Goal: Task Accomplishment & Management: Use online tool/utility

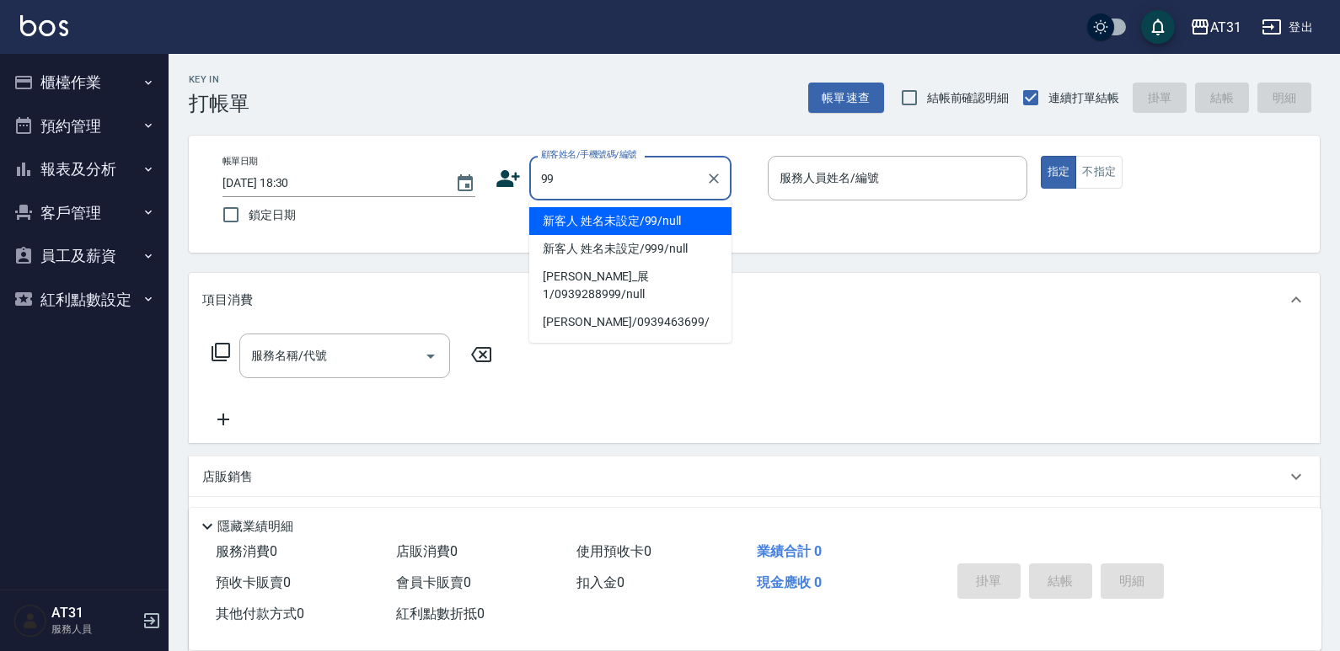
type input "新客人 姓名未設定/99/null"
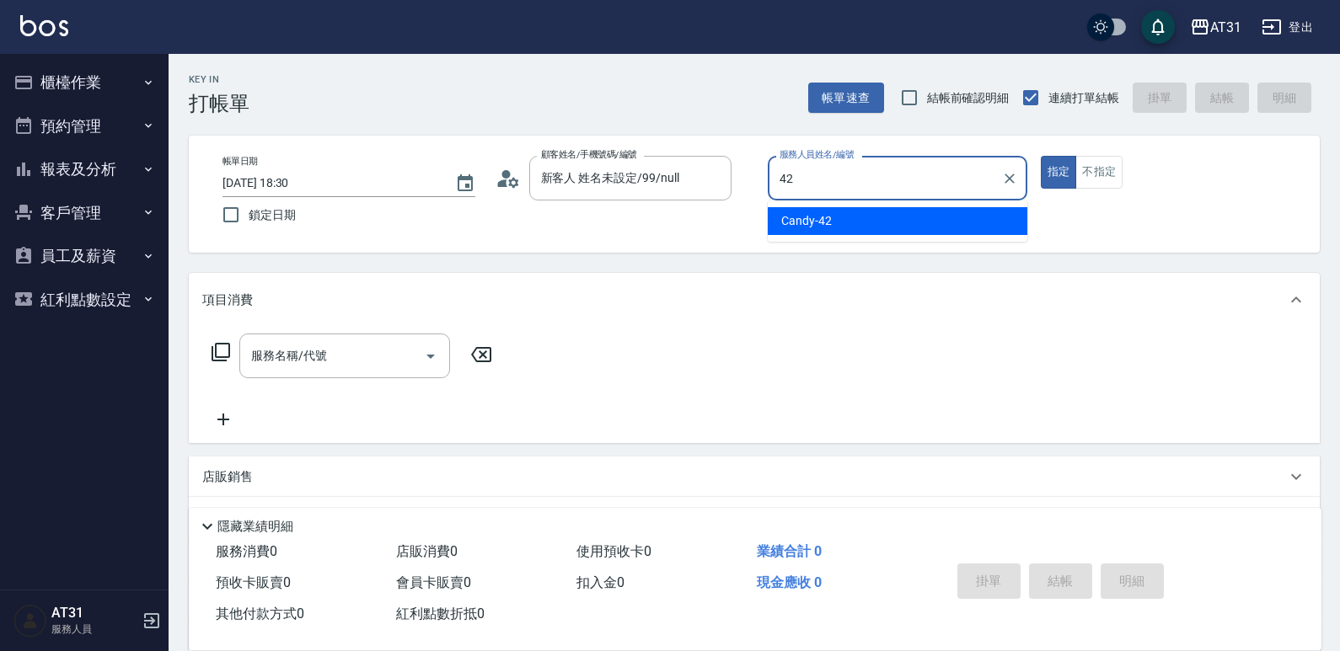
type input "Candy-42"
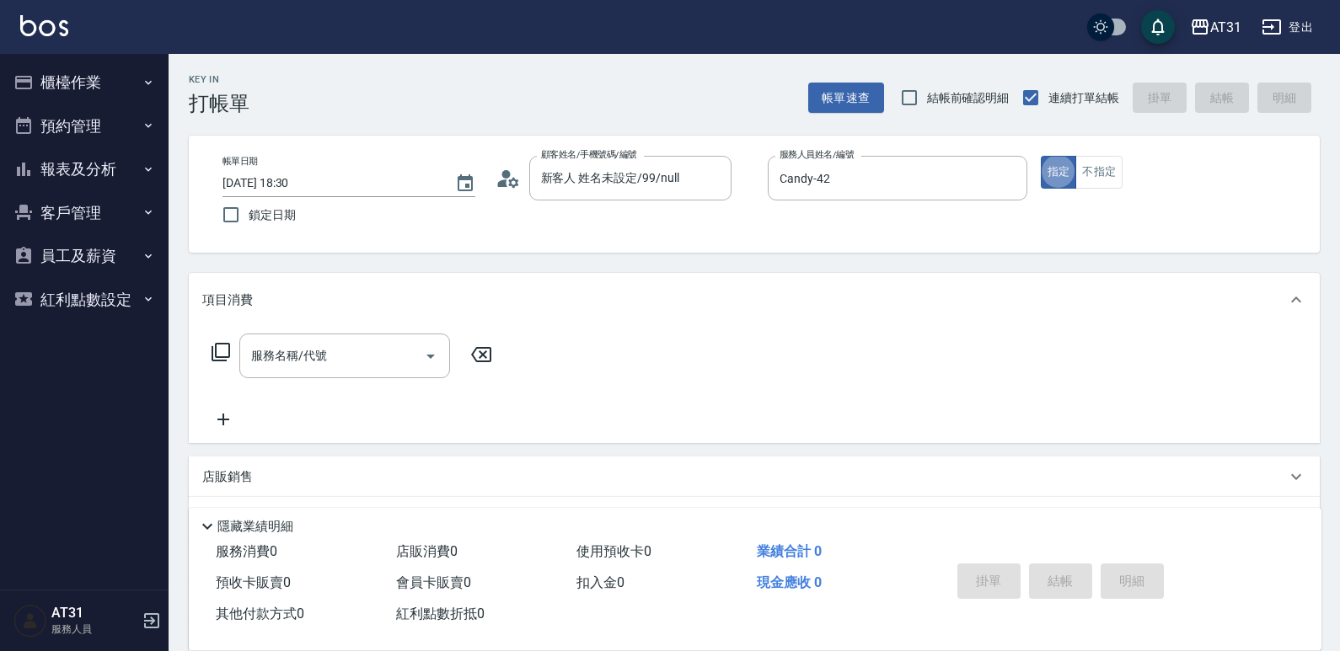
type button "true"
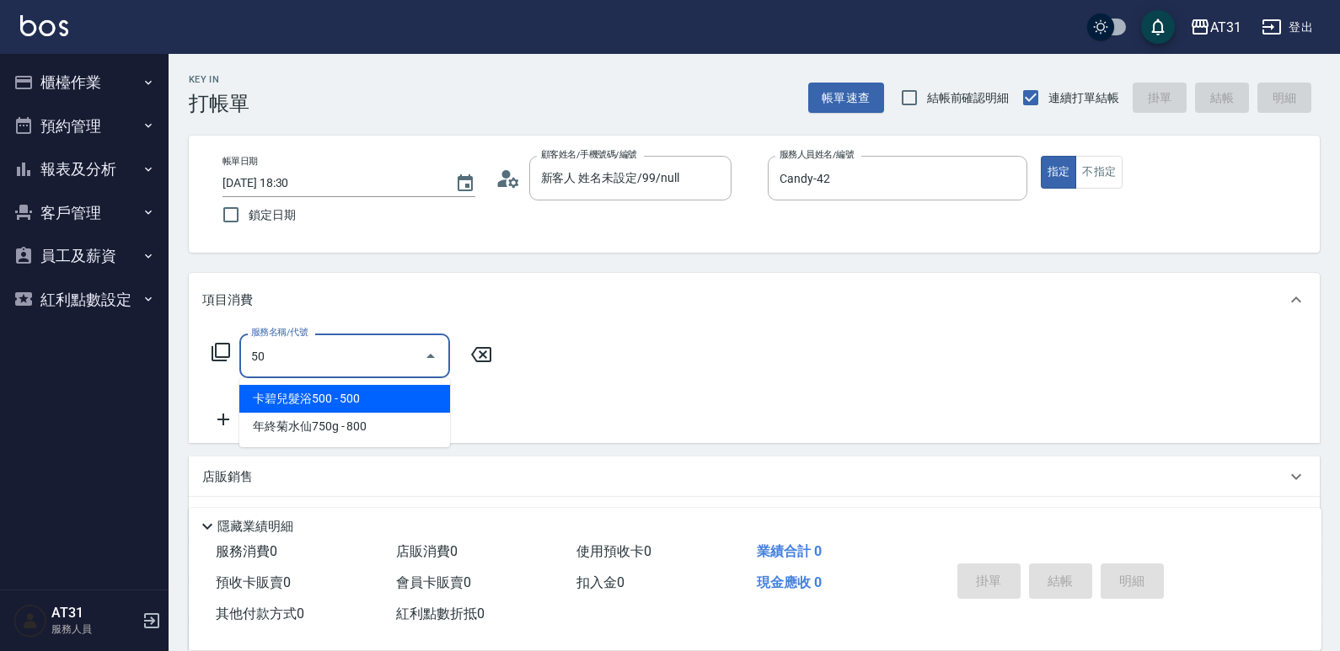
type input "卡碧兒髮浴500(122)"
type input "50"
type input "卡碧兒髮浴500(122)"
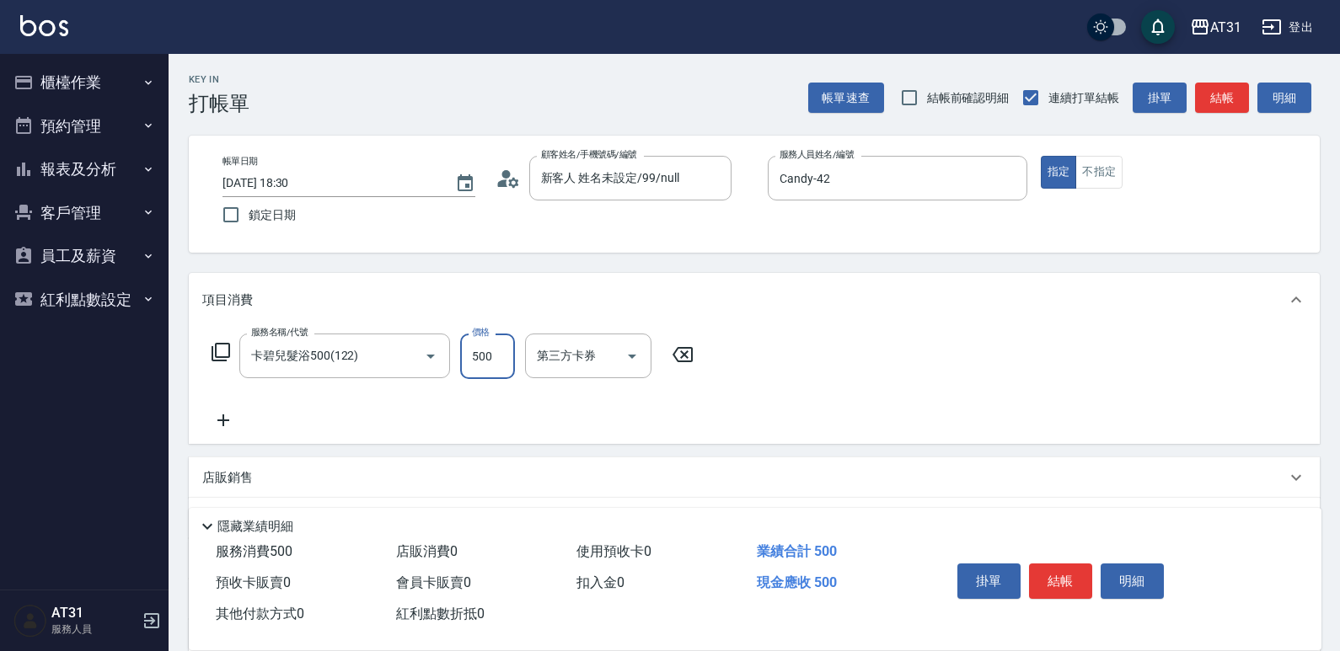
type input "0"
type input "15"
type input "10"
type input "150"
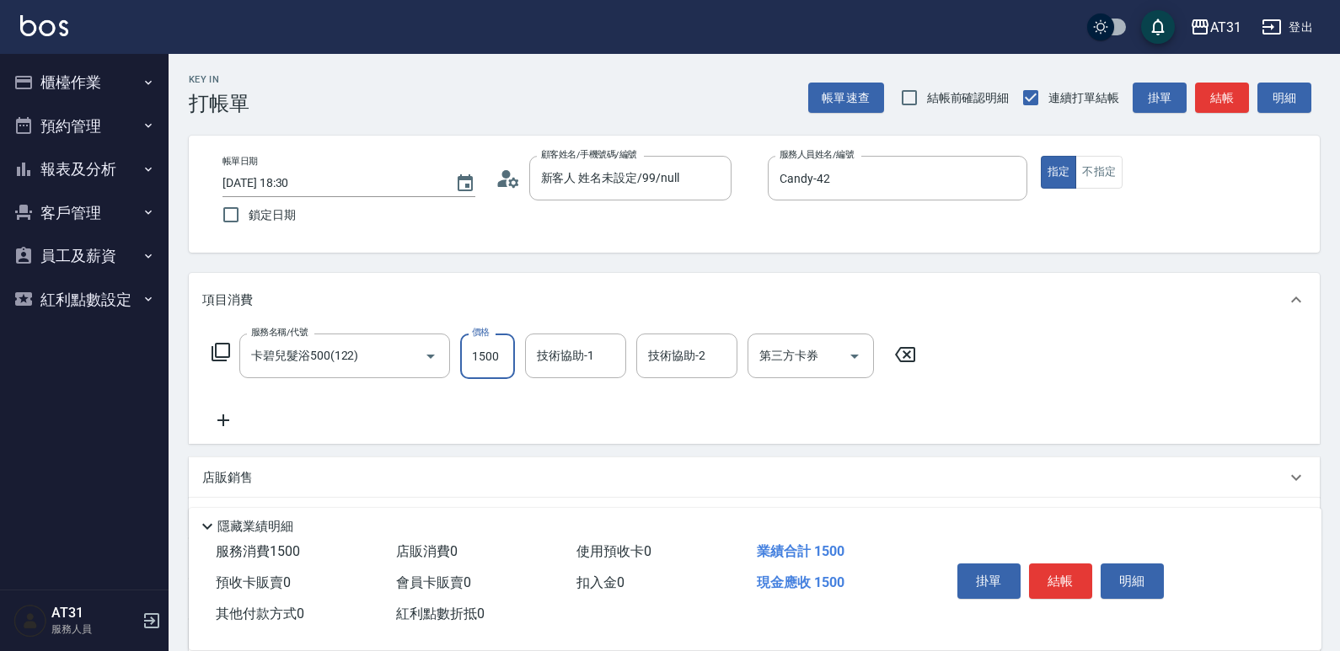
type input "1500"
type input "[PERSON_NAME]-46"
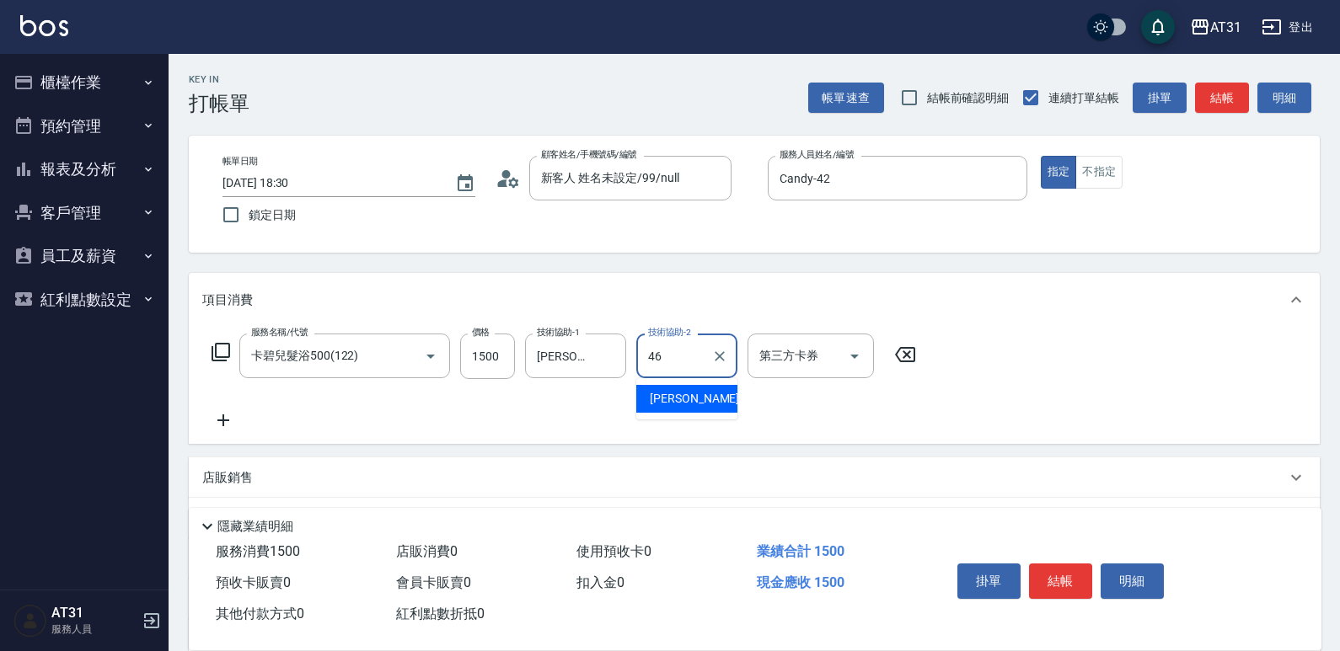
type input "[PERSON_NAME]-46"
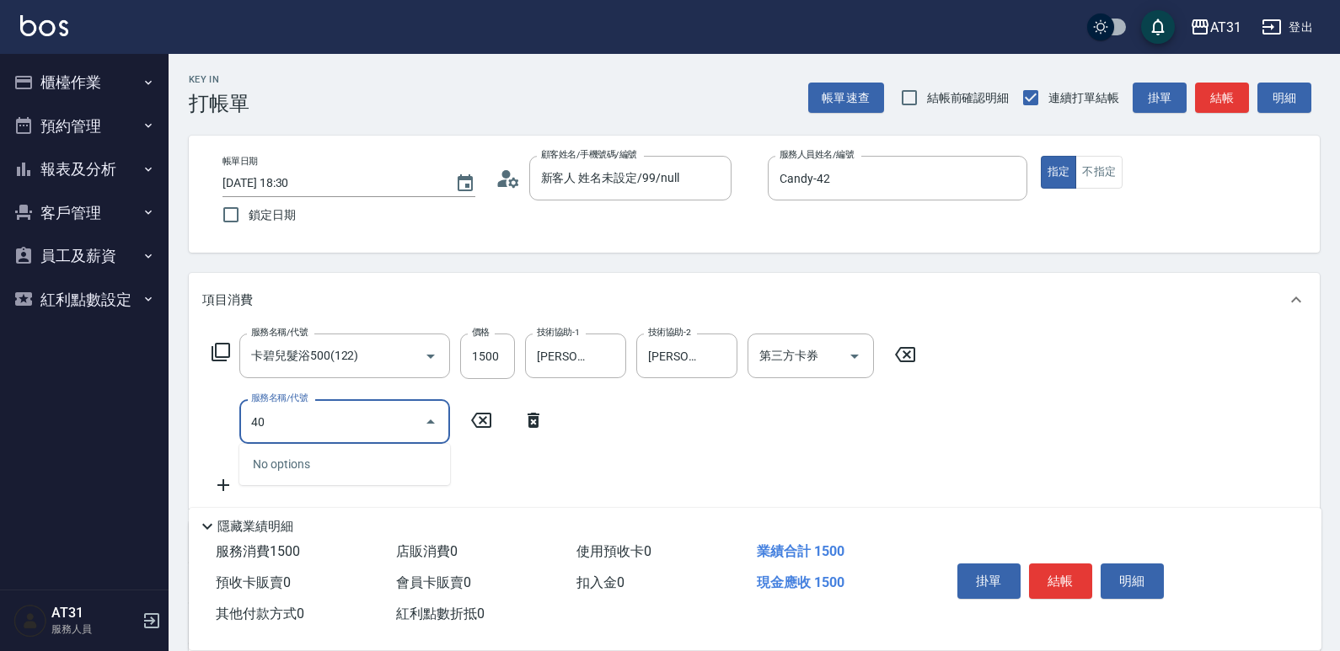
type input "401"
type input "170"
type input "剪髮(401)"
type input "150"
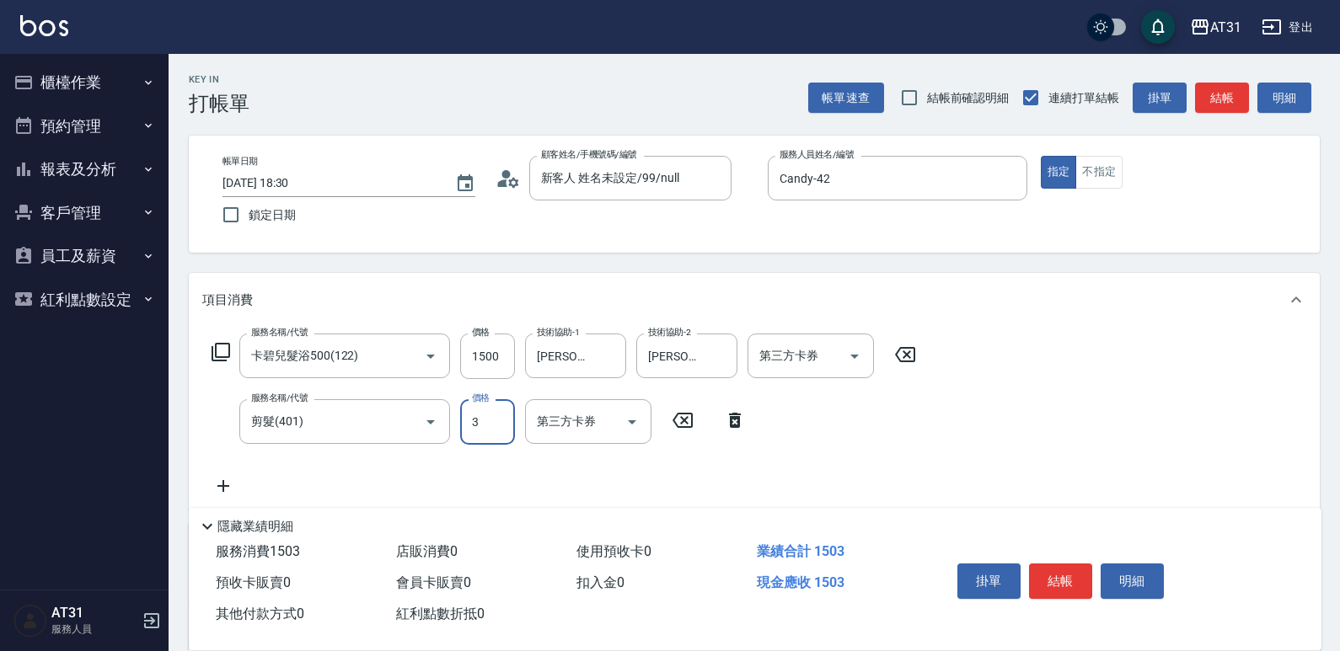
type input "30"
type input "180"
type input "300"
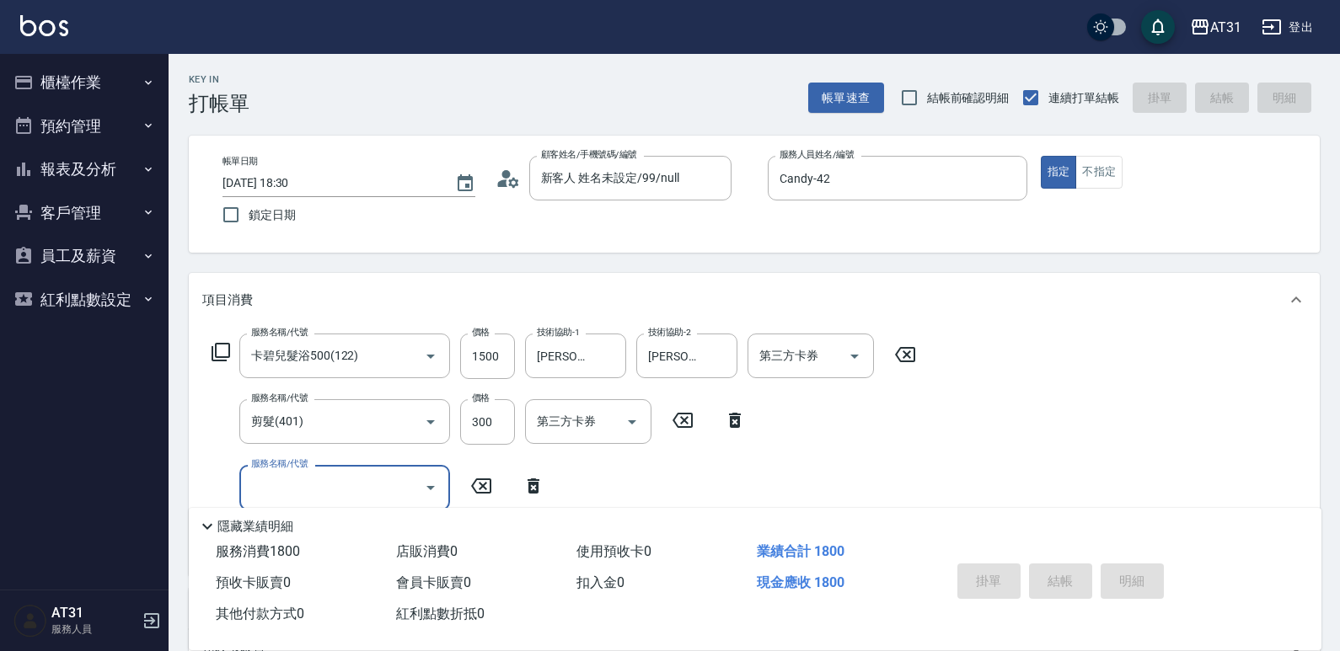
type input "[DATE] 18:31"
type input "0"
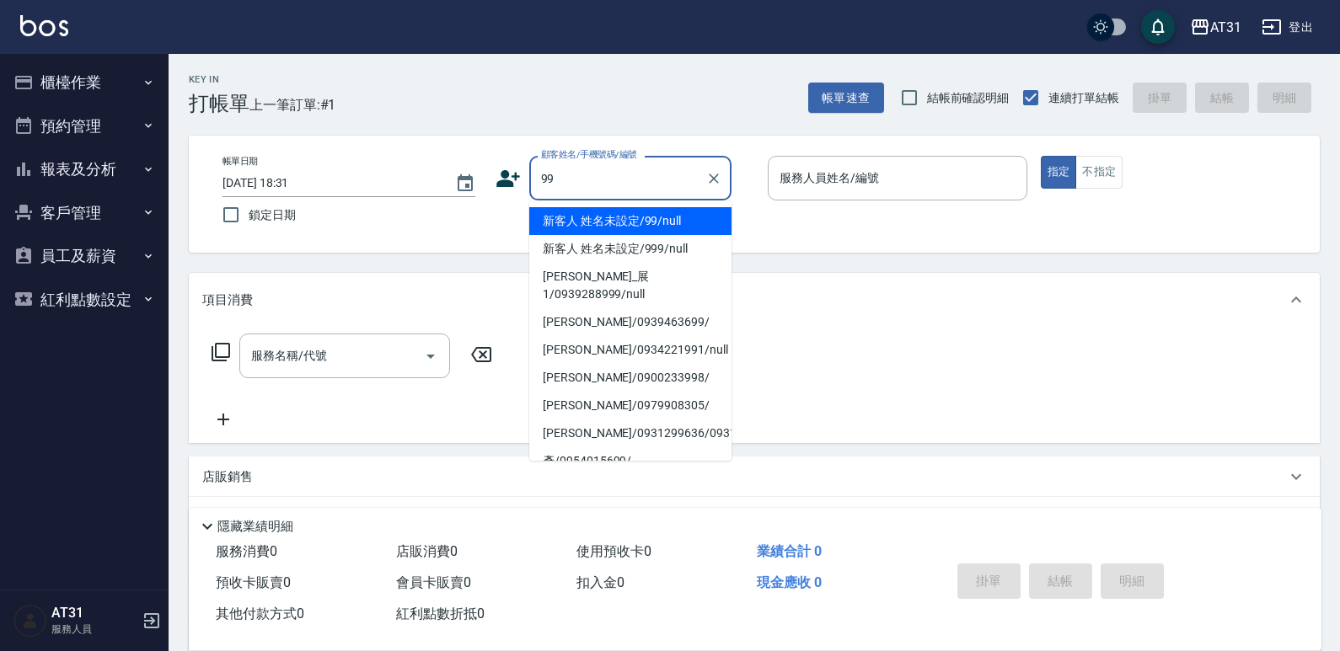
type input "新客人 姓名未設定/99/null"
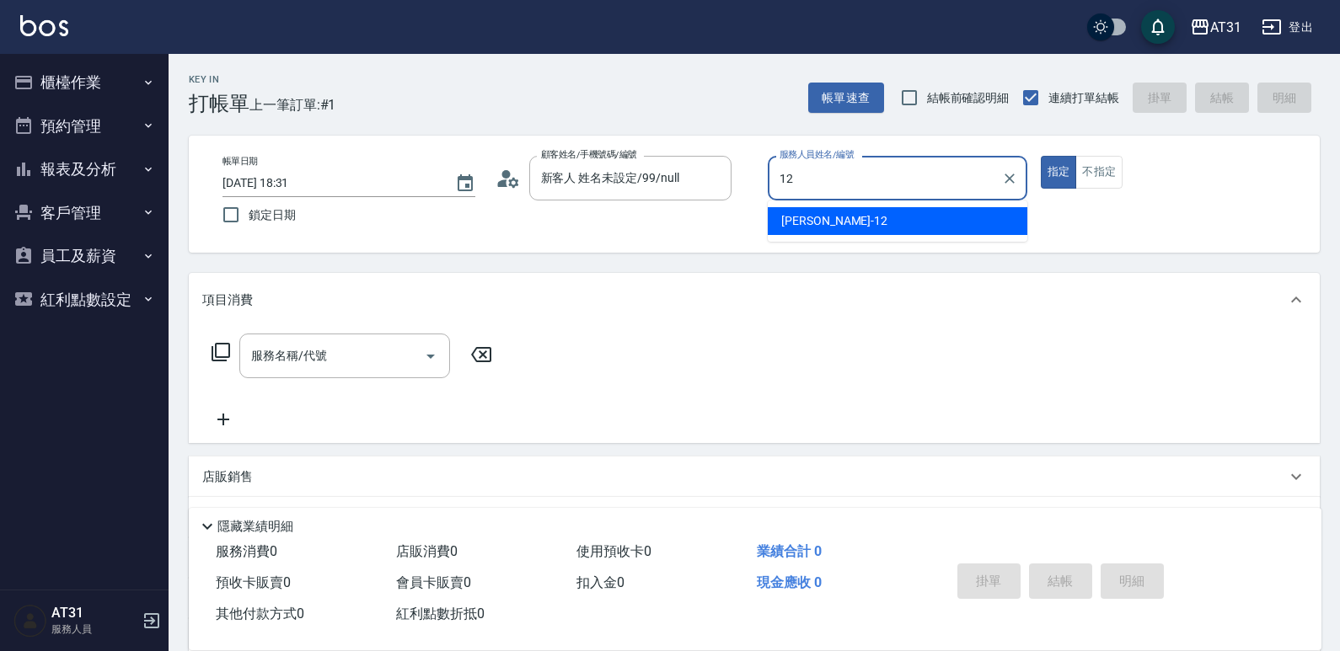
type input "[PERSON_NAME]-12"
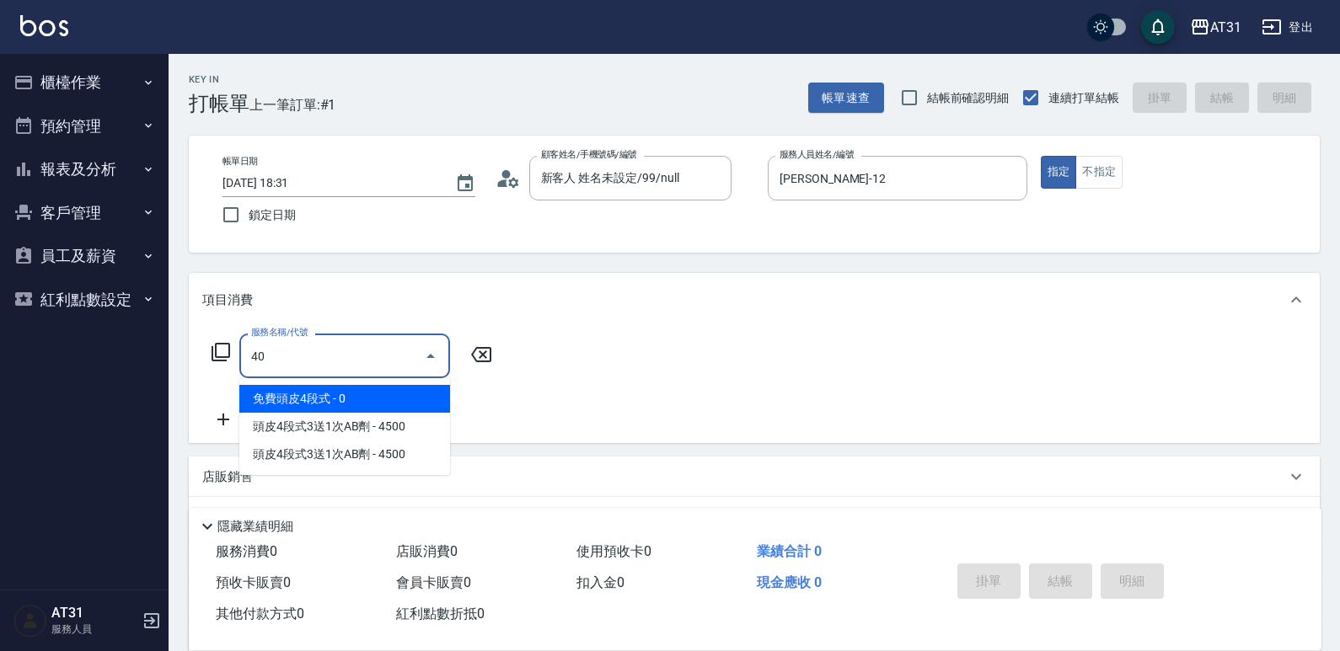
type input "401"
type input "20"
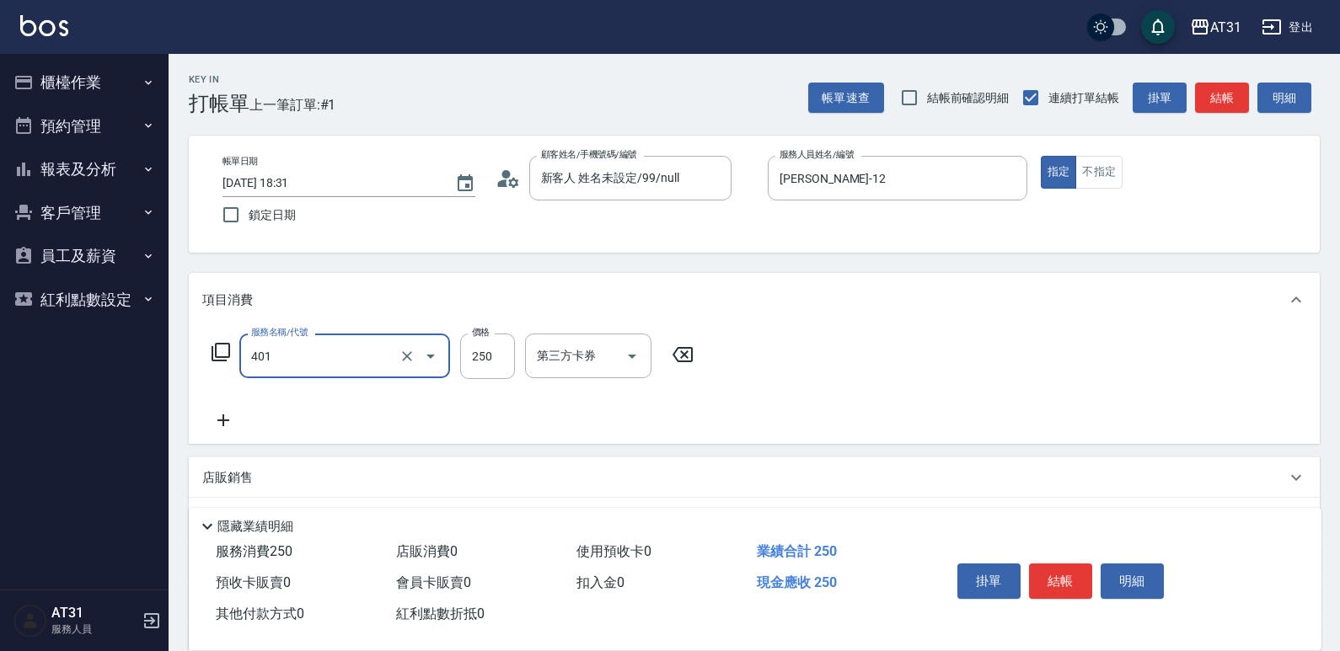
type input "剪髮(401)"
type input "0"
type input "60"
type input "600"
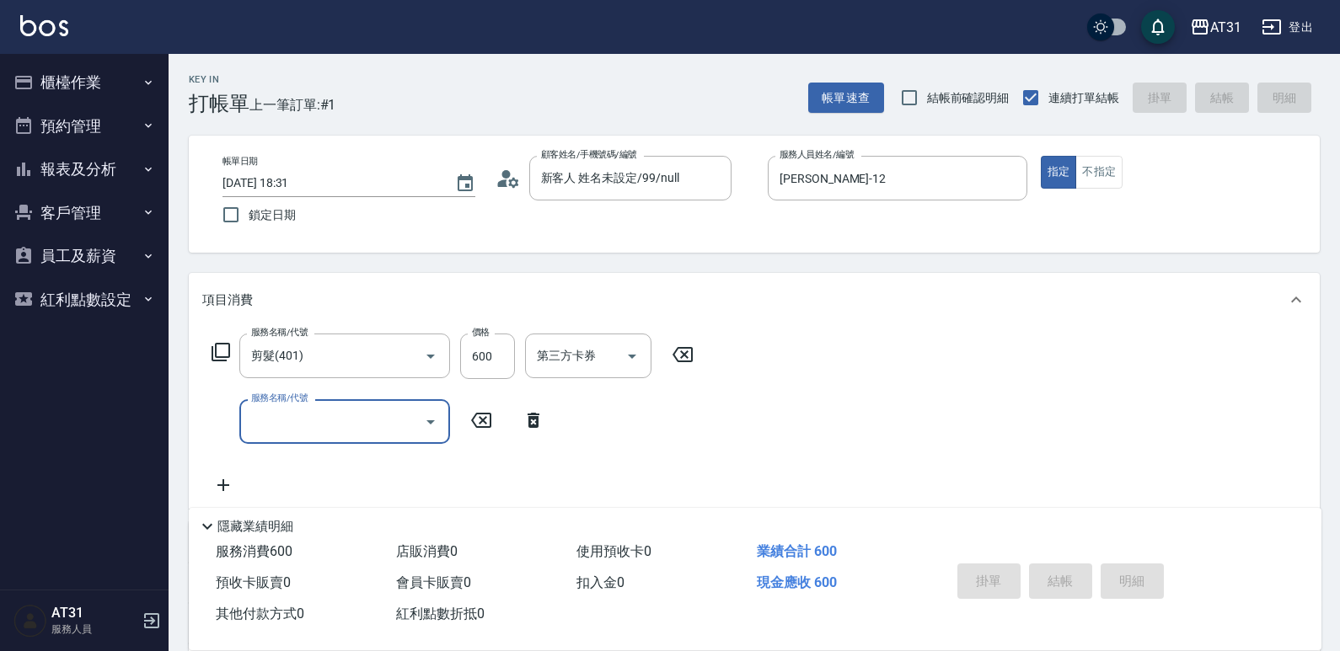
type input "0"
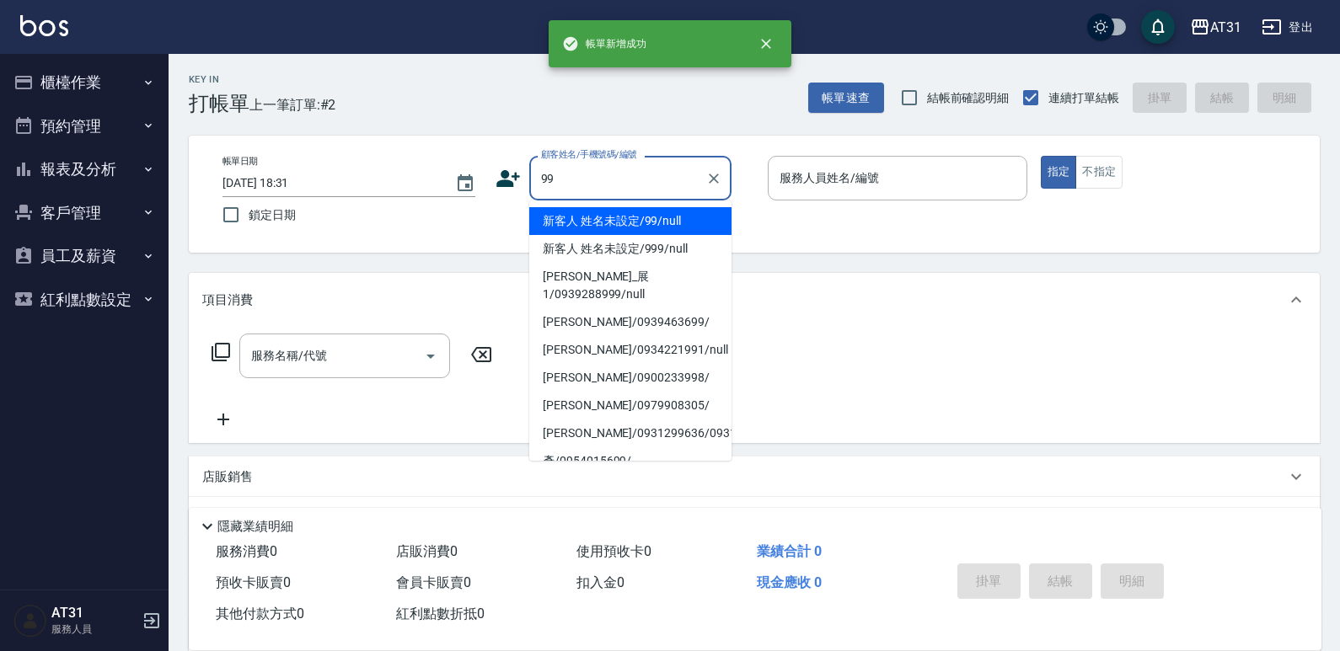
type input "新客人 姓名未設定/99/null"
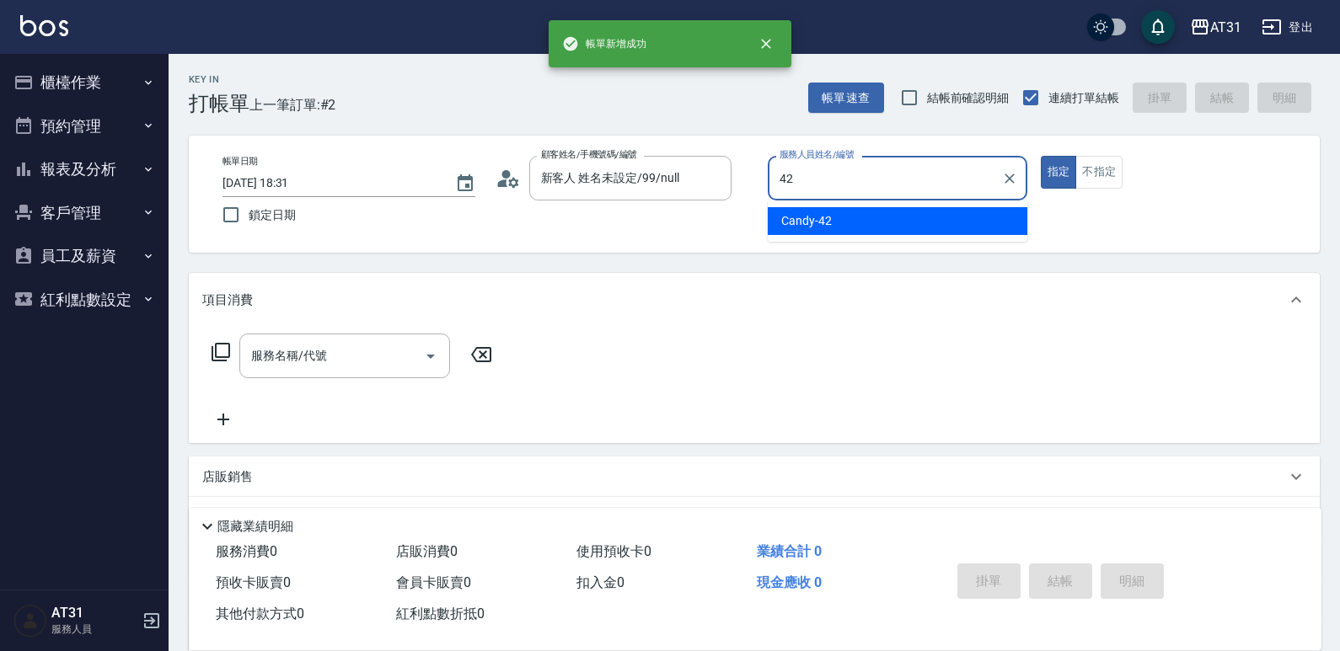
type input "Candy-42"
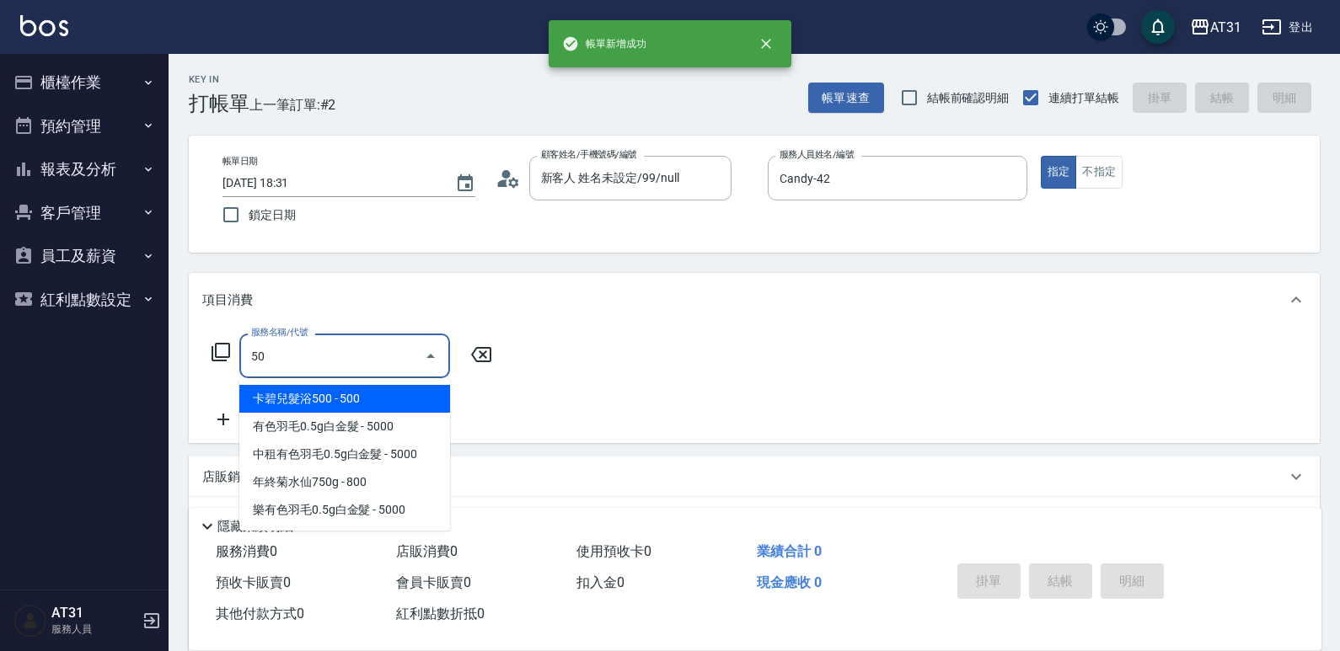
type input "501"
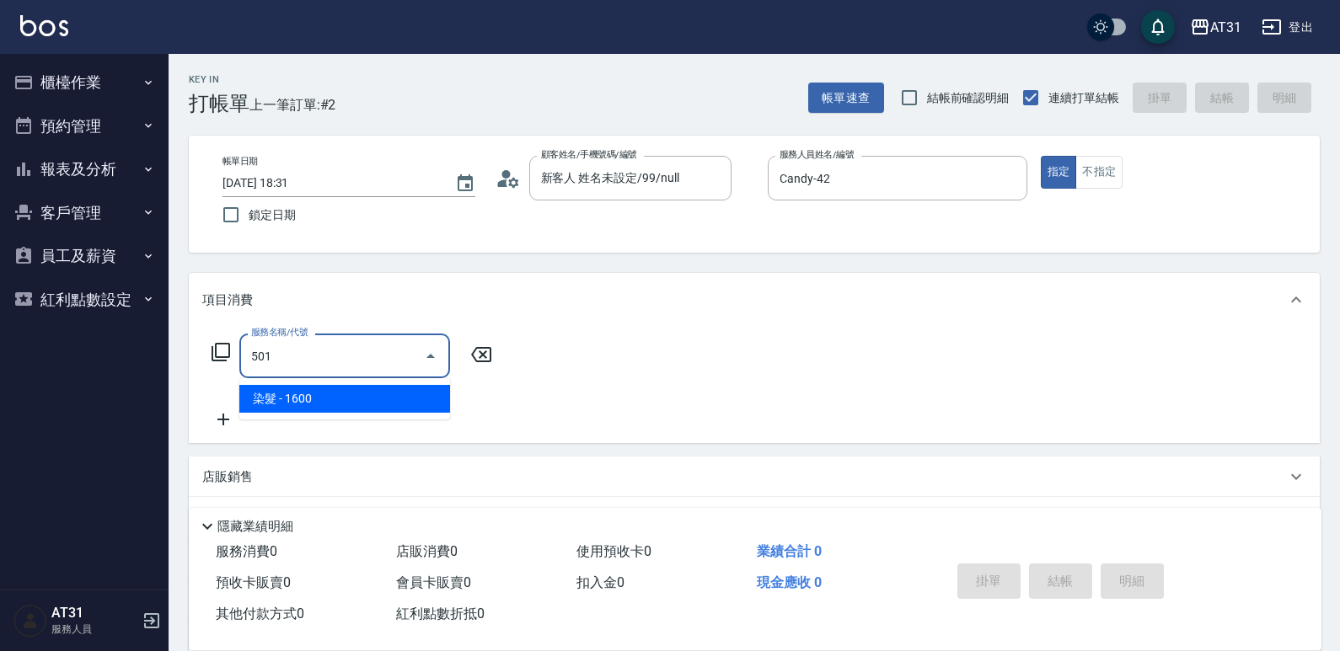
type input "160"
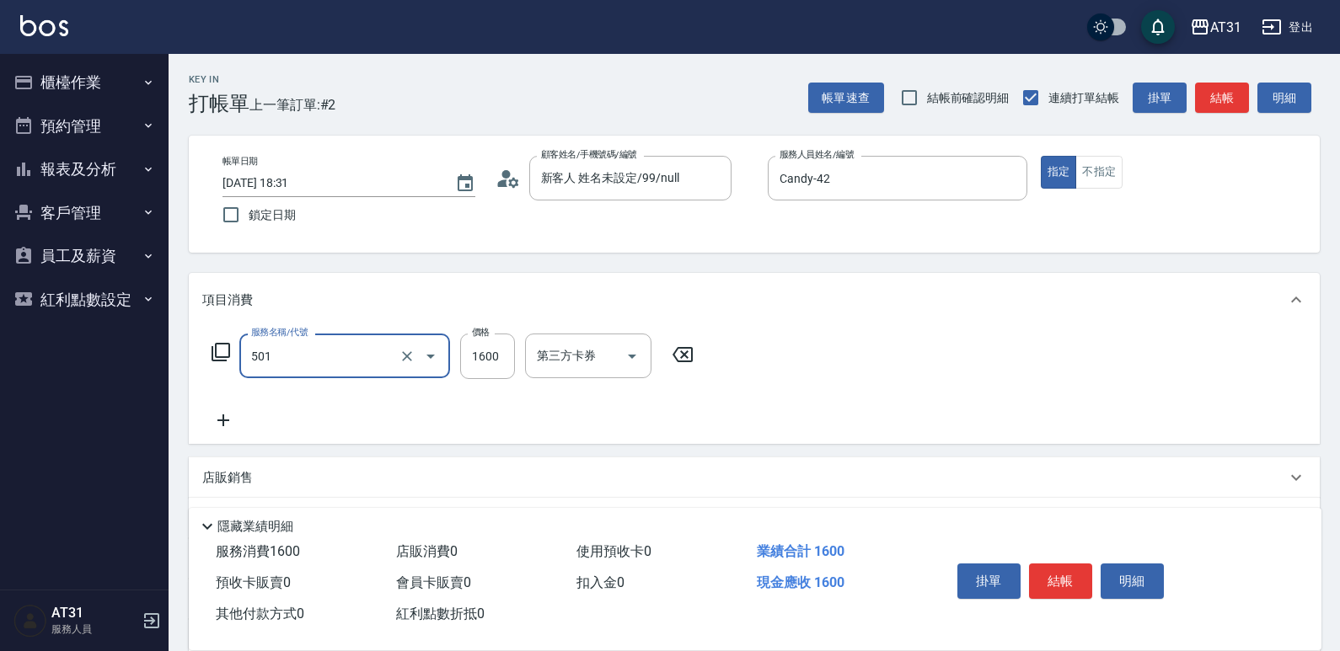
type input "染髮(501)"
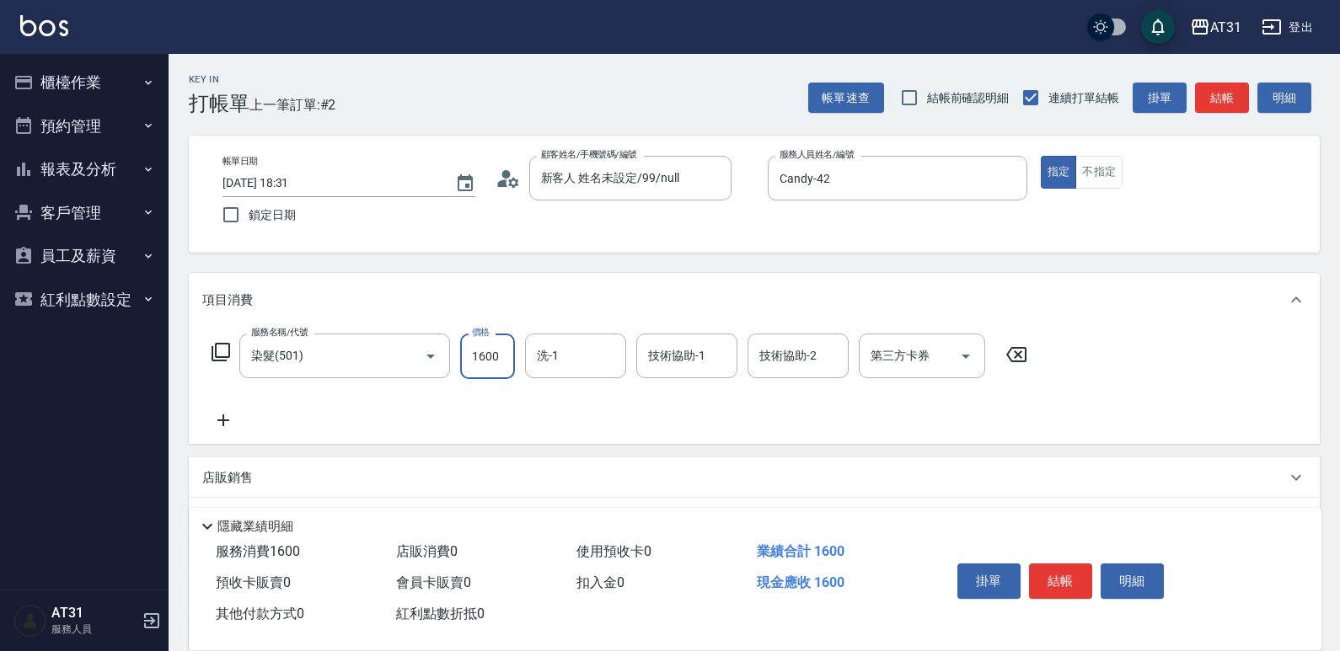
type input "1"
type input "0"
type input "16"
type input "10"
type input "168"
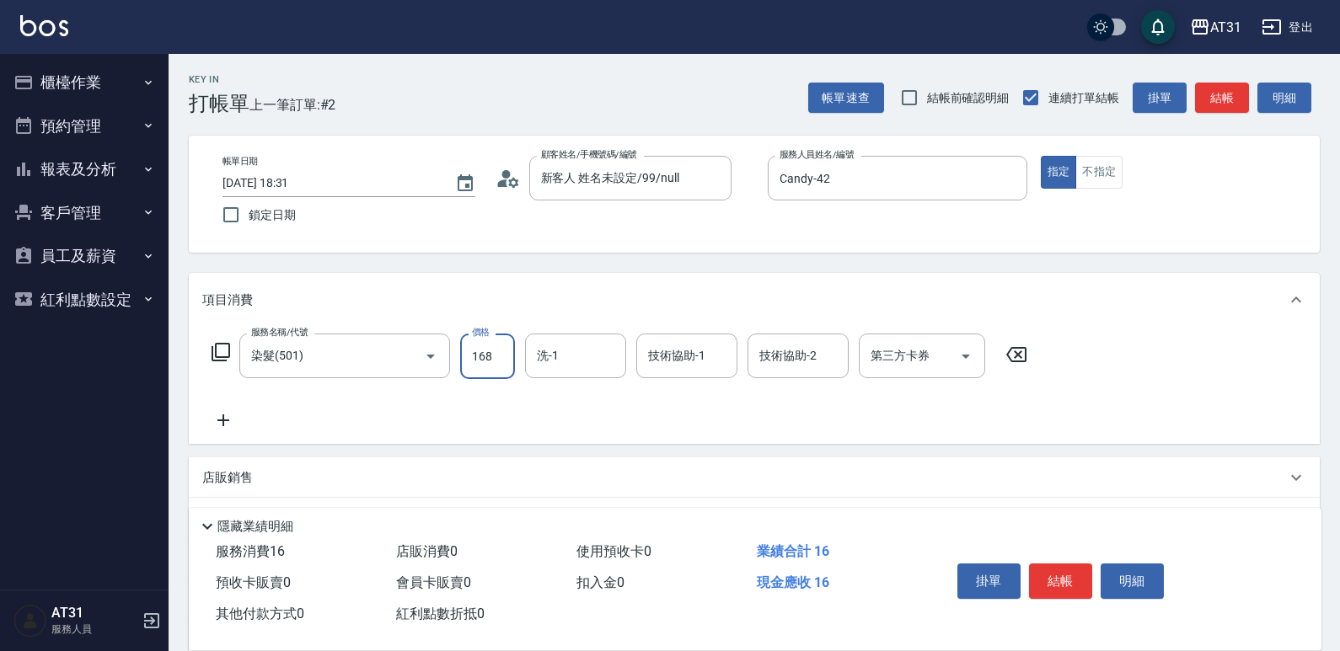
type input "160"
type input "1680"
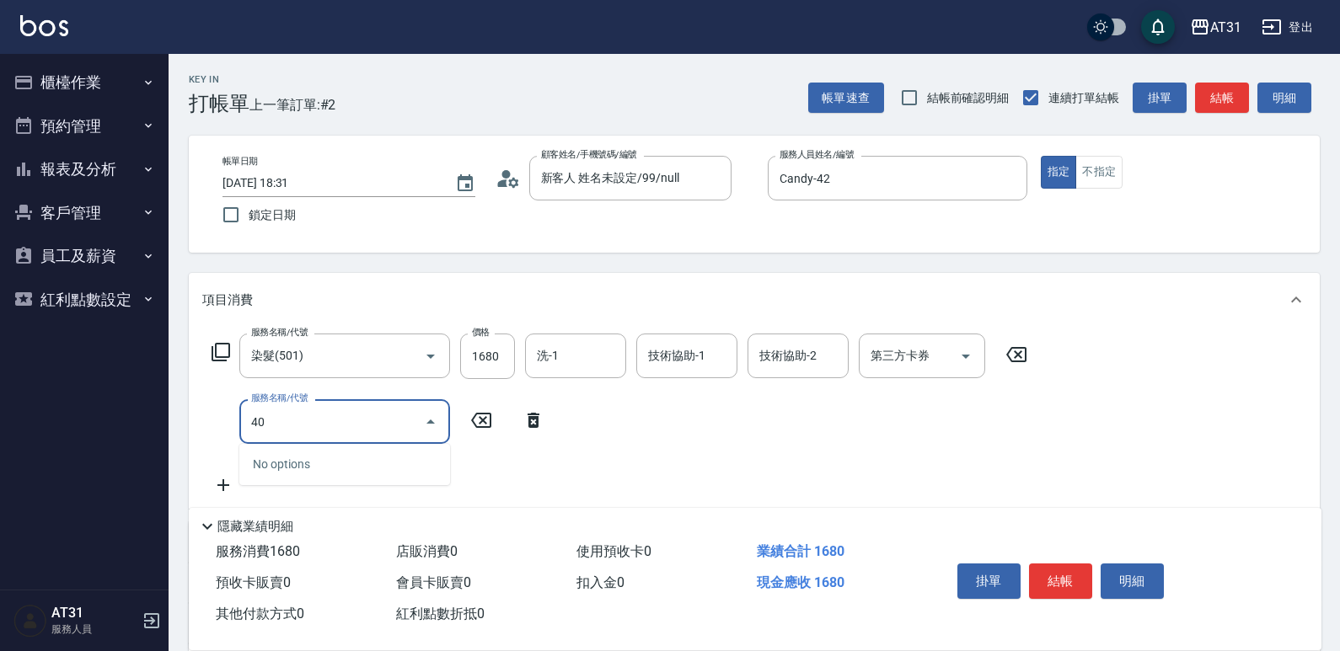
type input "401"
type input "190"
type input "剪髮(401)"
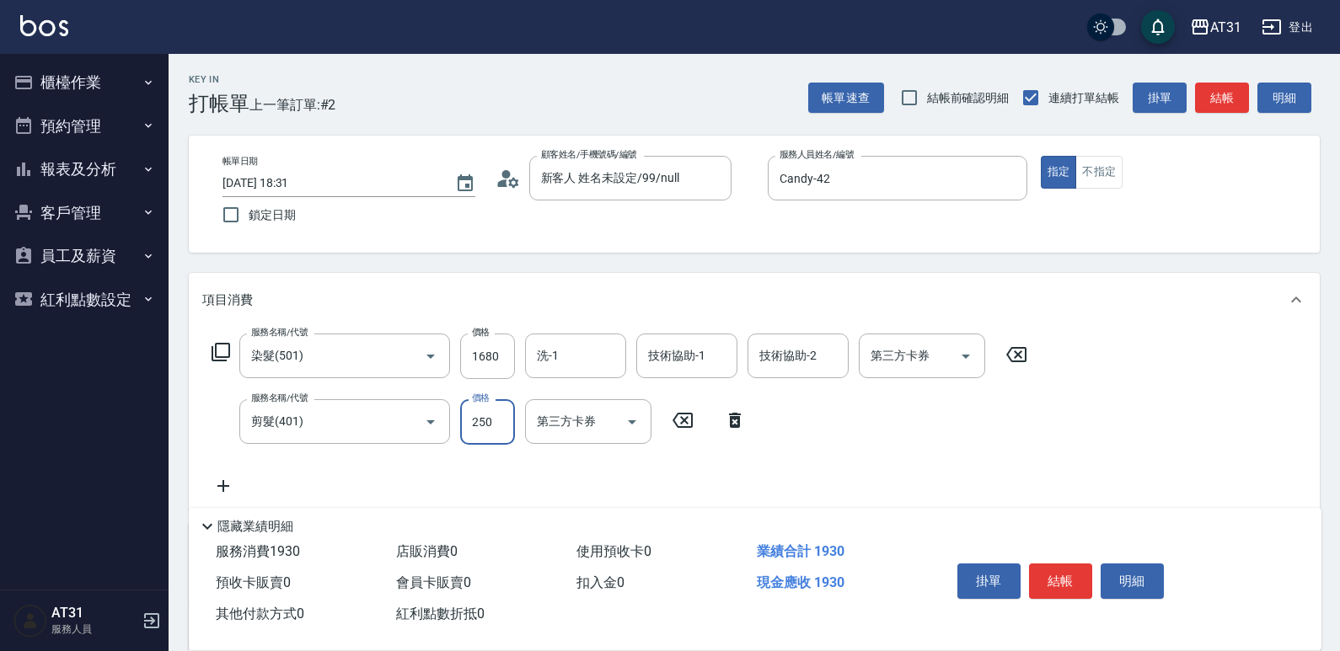
type input "160"
type input "30"
type input "190"
type input "300"
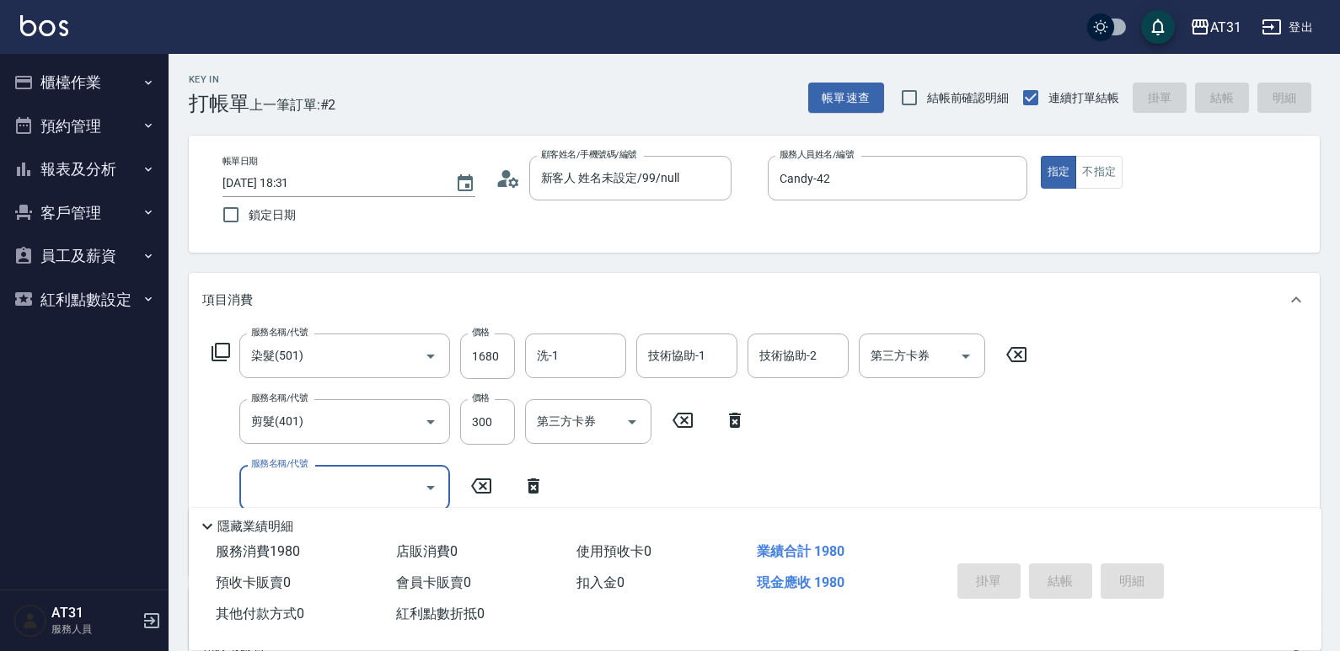
type input "0"
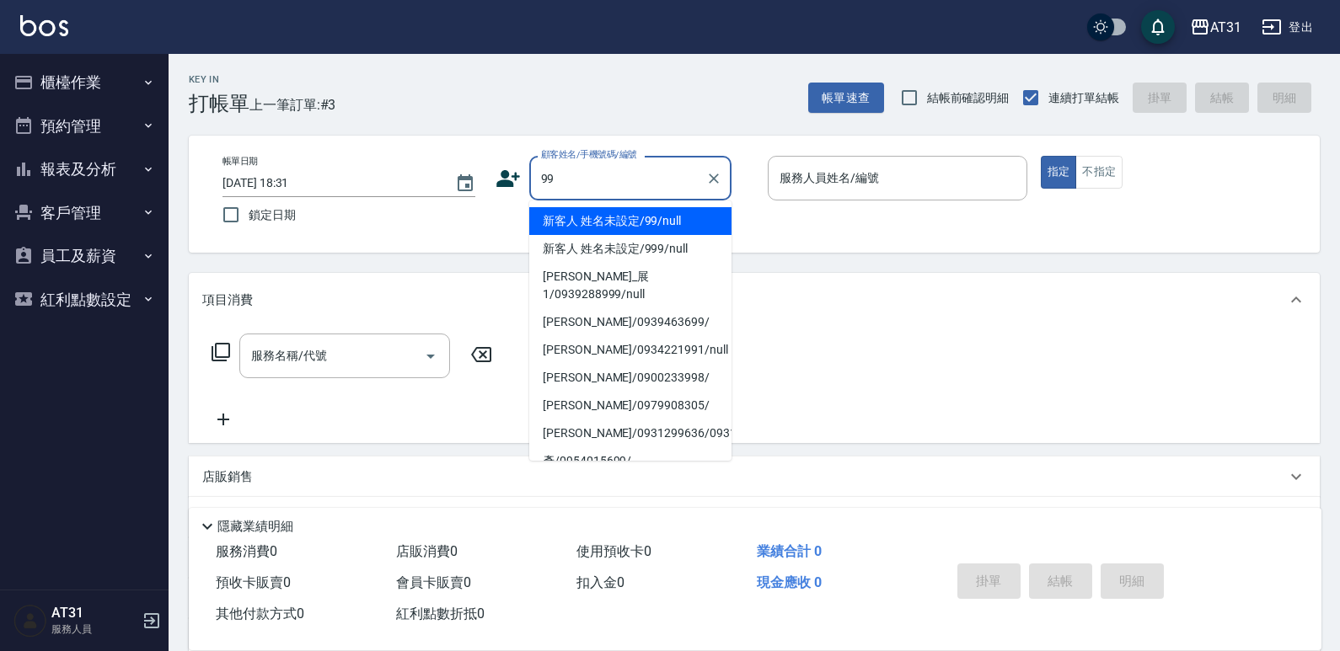
type input "新客人 姓名未設定/99/null"
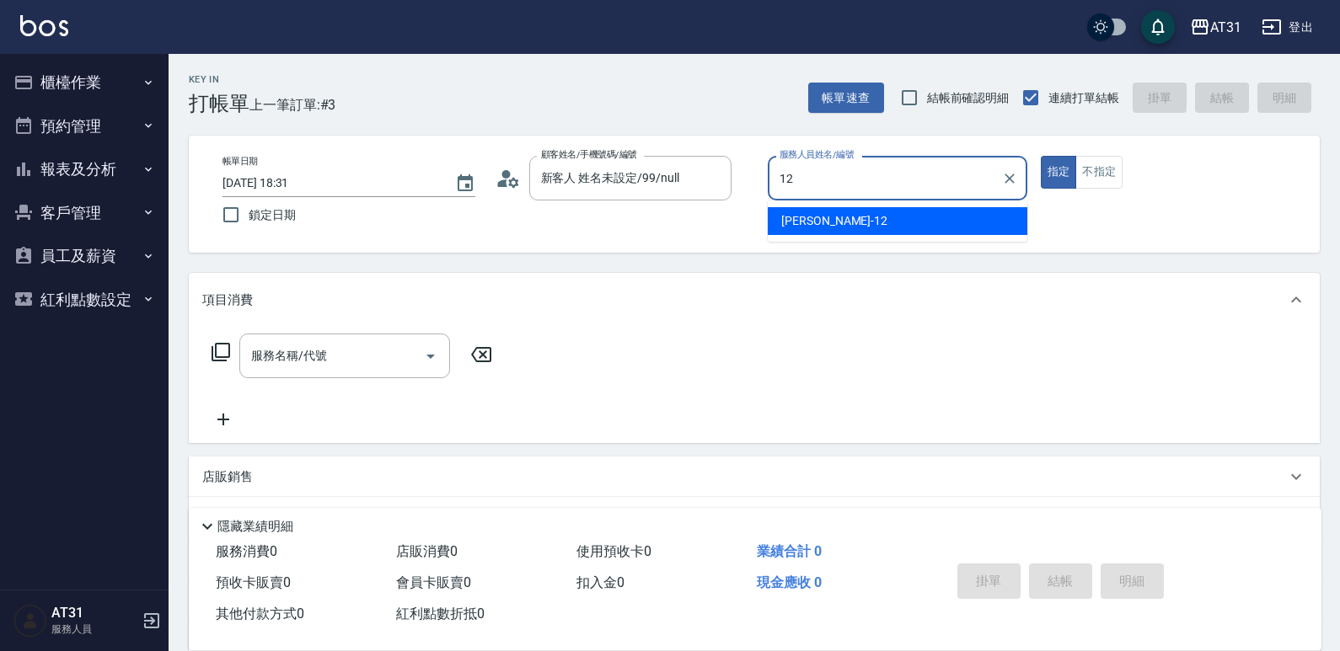
type input "[PERSON_NAME]-12"
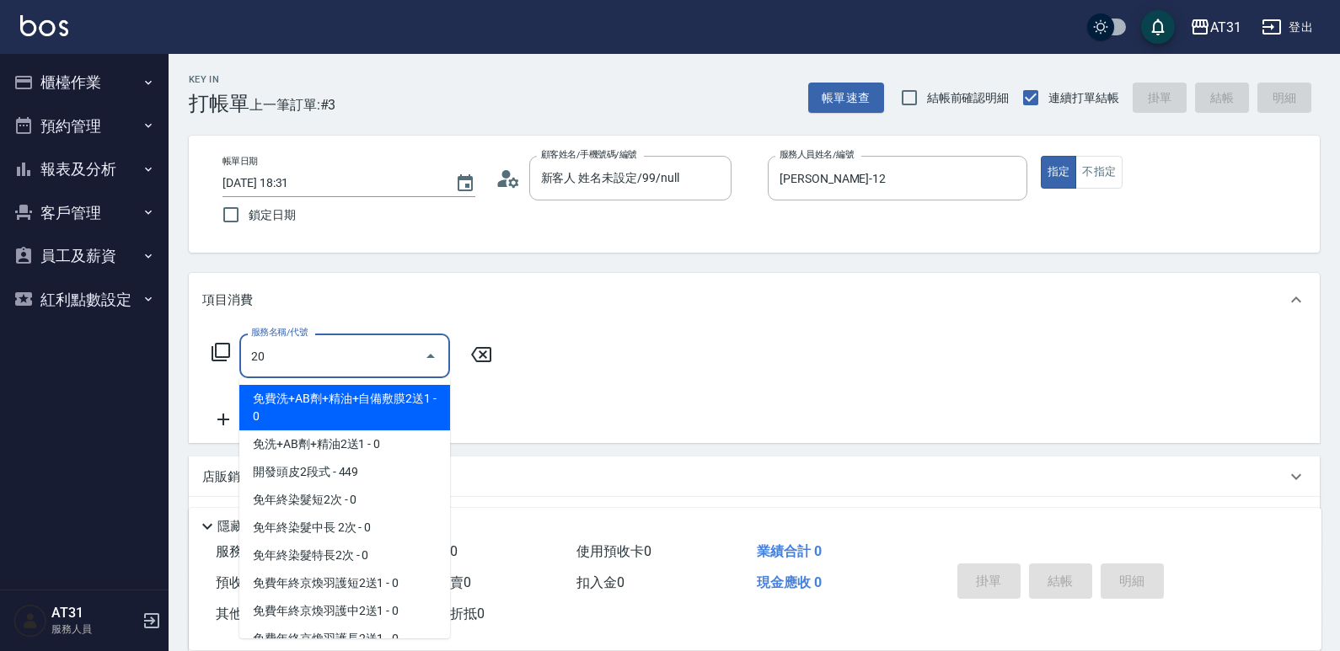
type input "201"
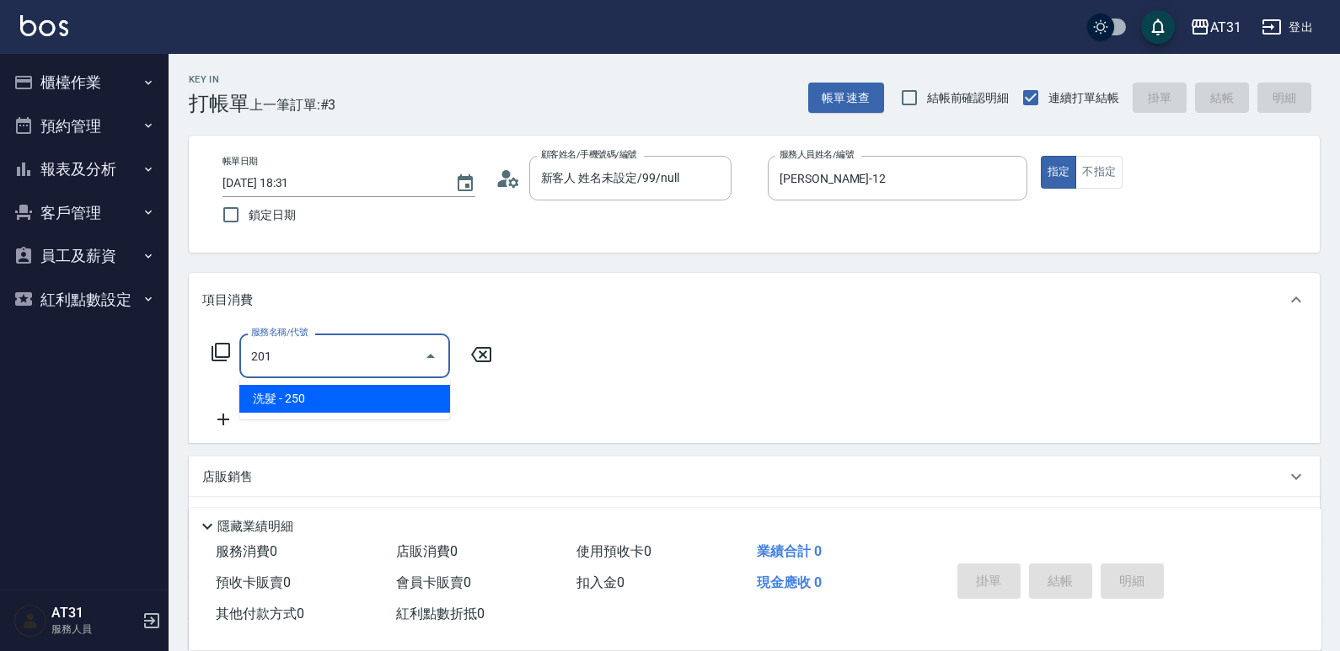
type input "20"
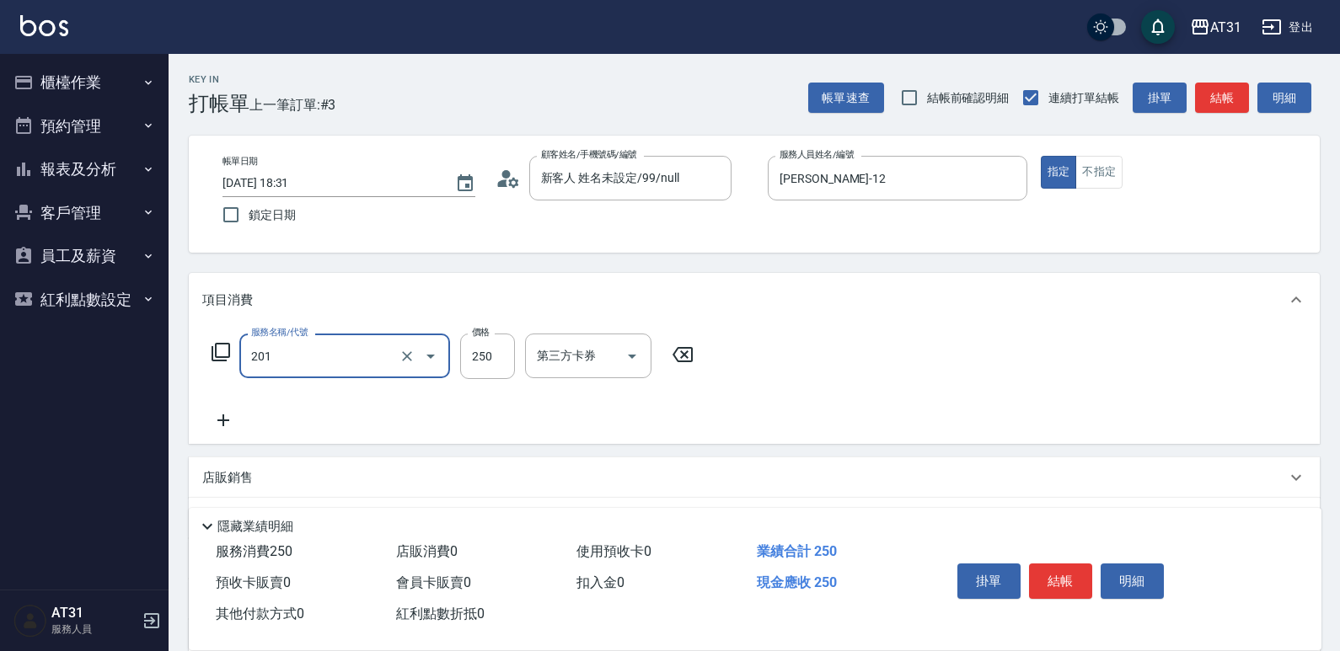
type input "洗髮(201)"
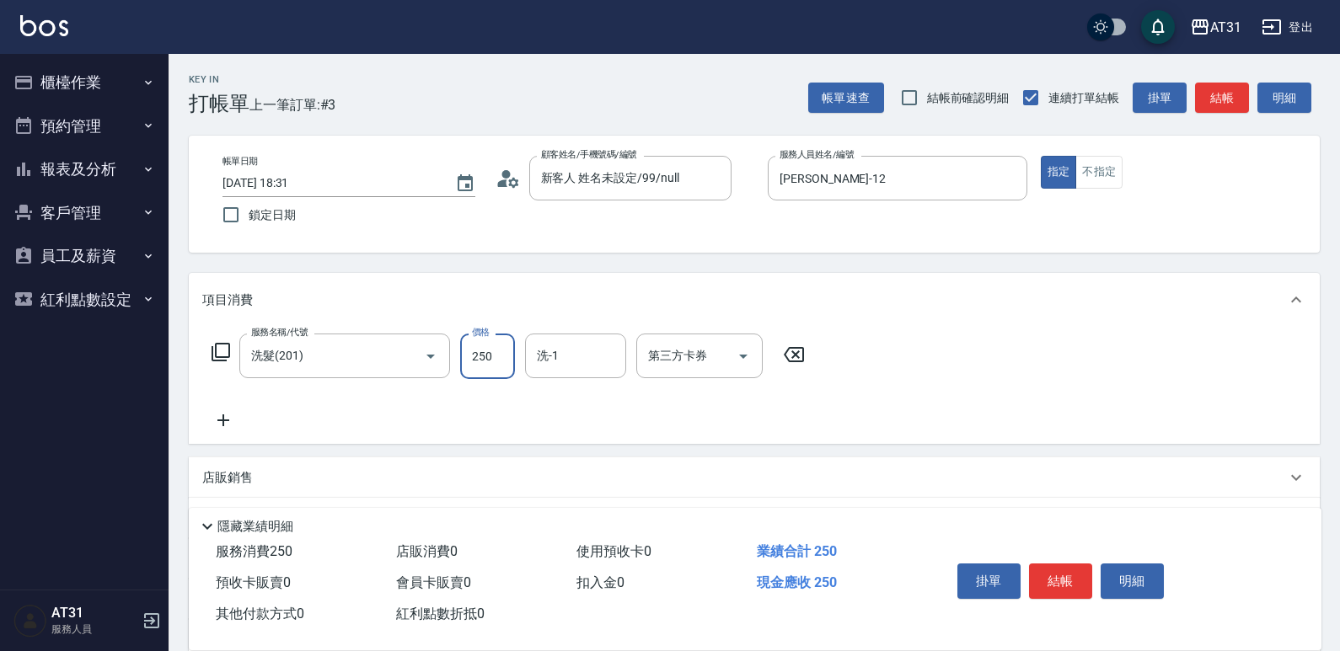
type input "3"
type input "0"
type input "55"
type input "50"
type input "550"
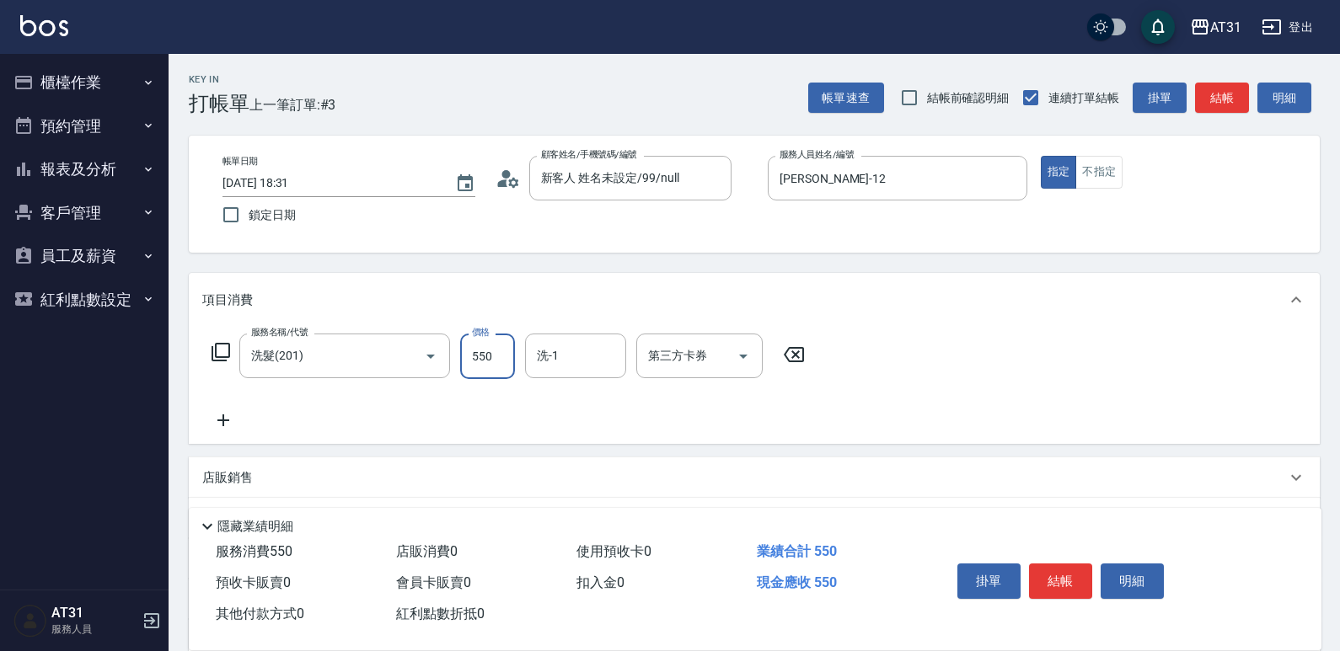
type input "550"
type input "5500"
type input "50"
type input "550"
type input "鳳梨-41"
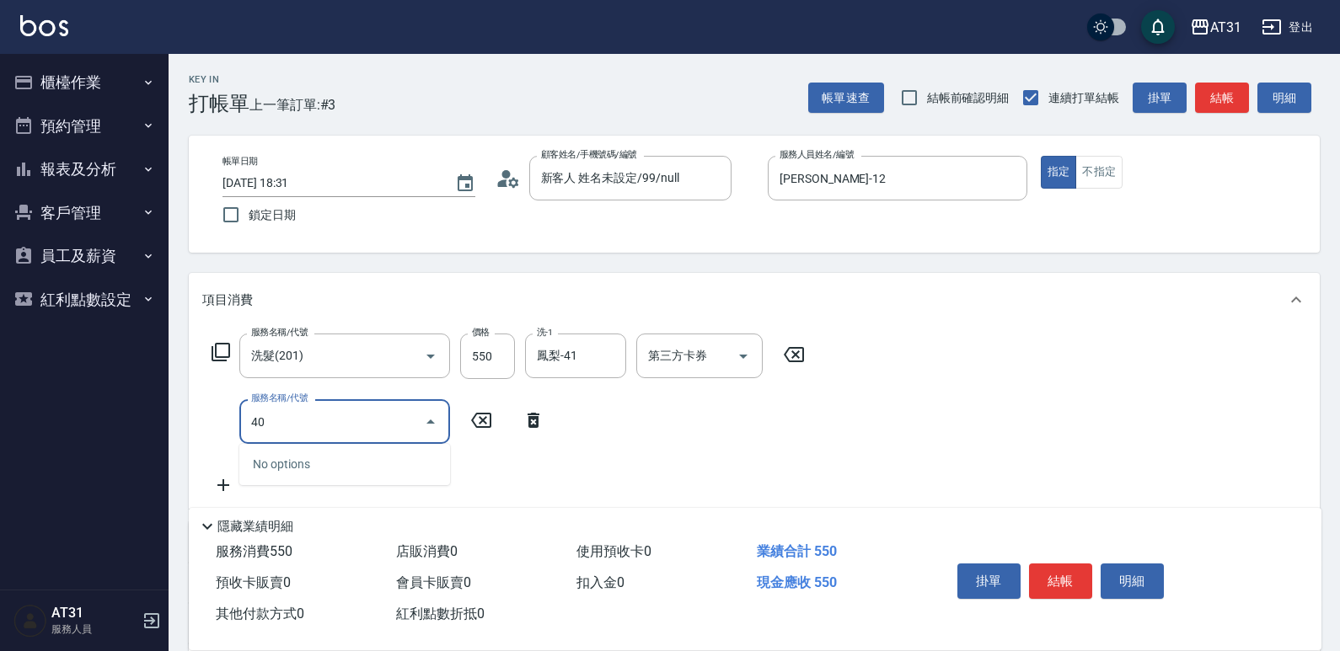
type input "401"
type input "80"
type input "剪髮(401)"
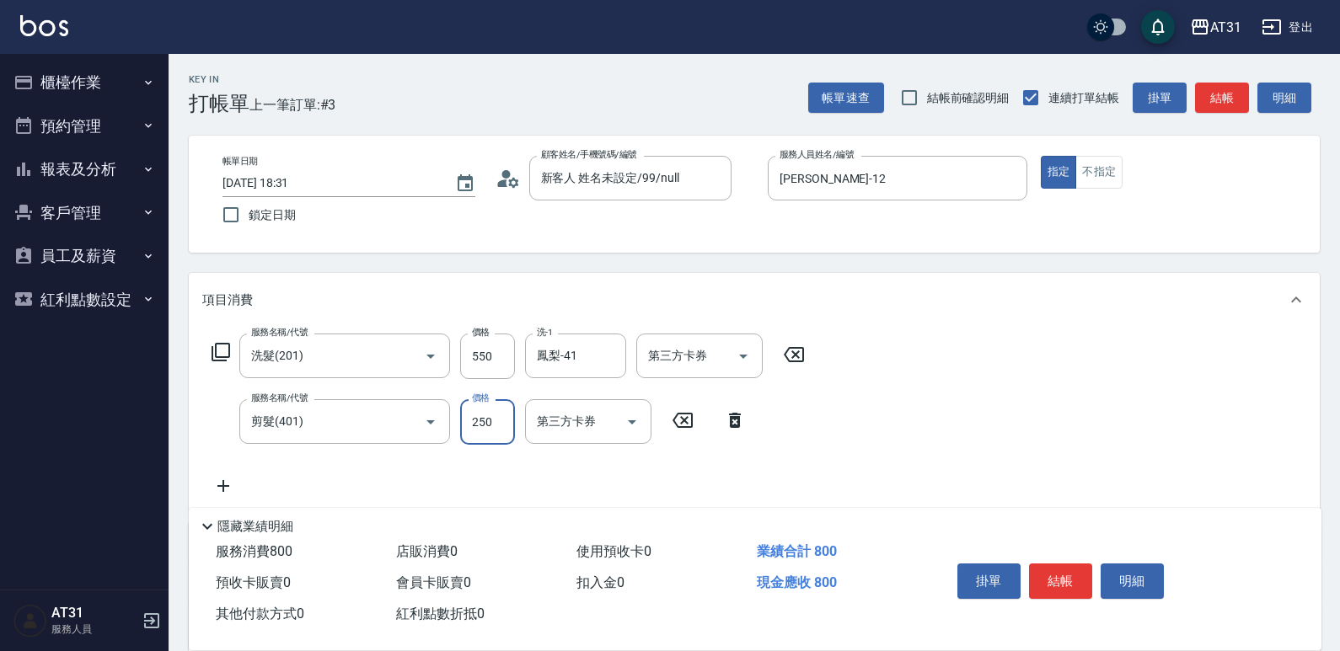
type input "50"
type input "450"
type input "50"
type input "66"
type input "120"
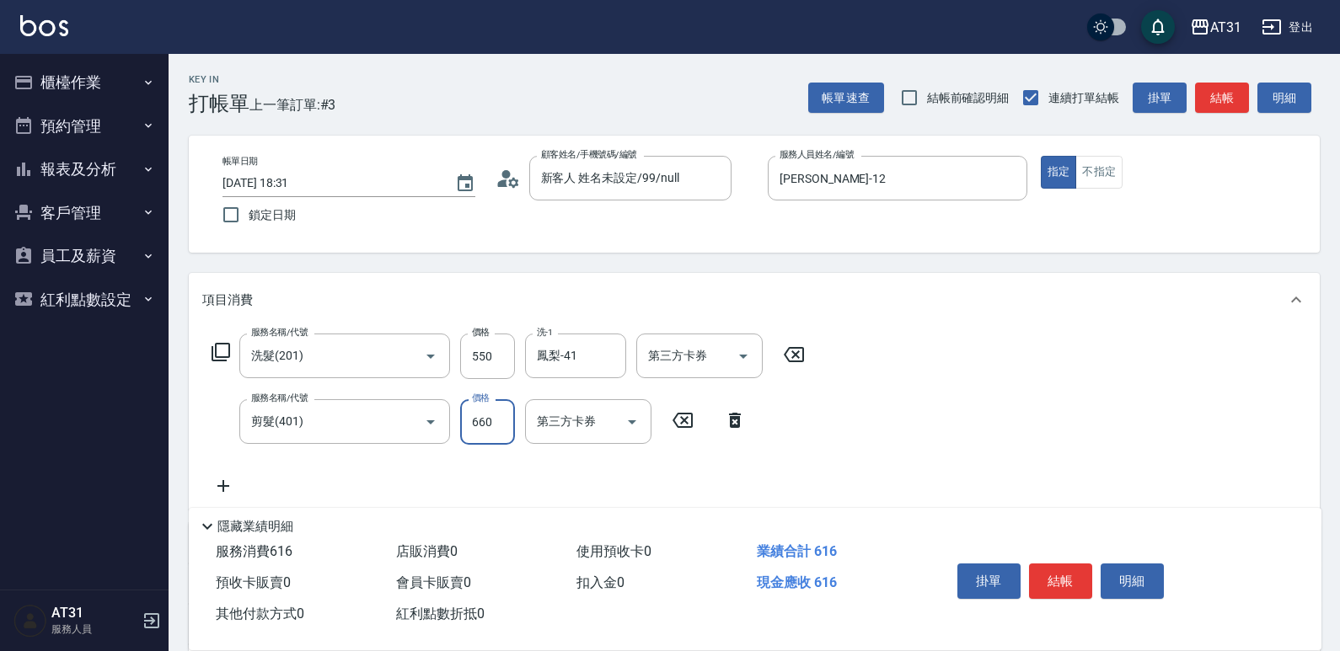
type input "6605"
type input "120"
type input "66"
type input "60"
type input "6"
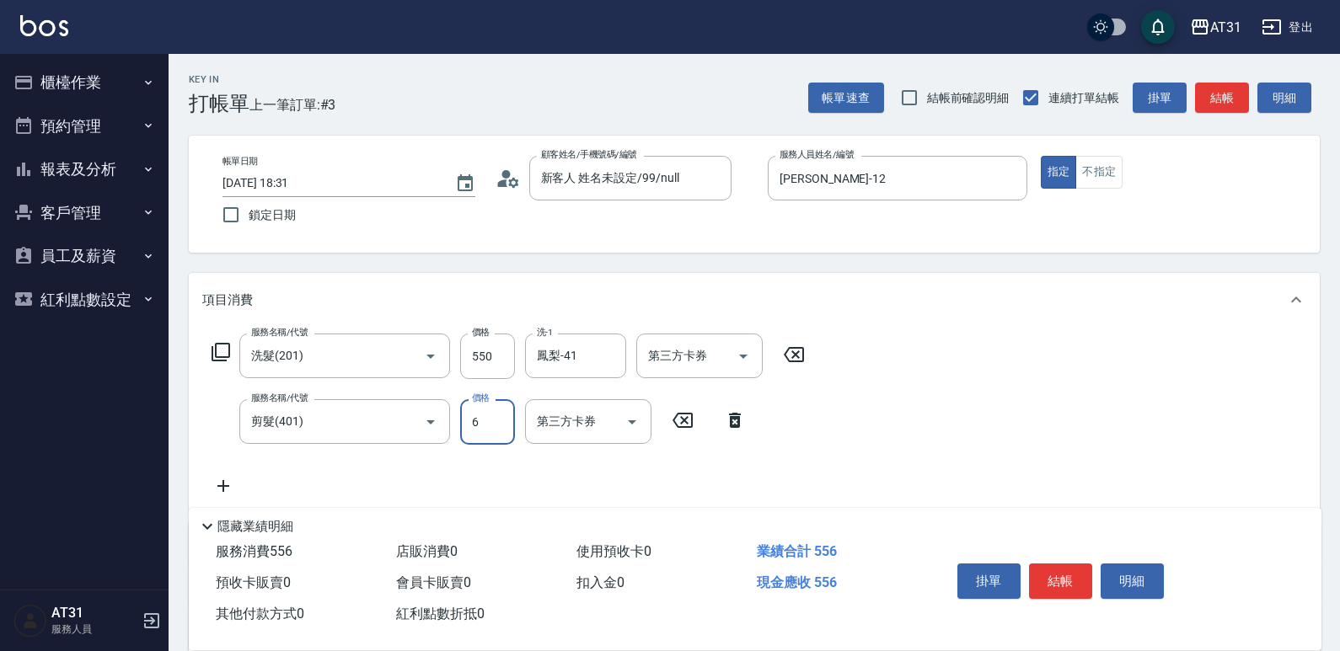
type input "60"
type input "650"
type input "60"
type input "65"
type input "50"
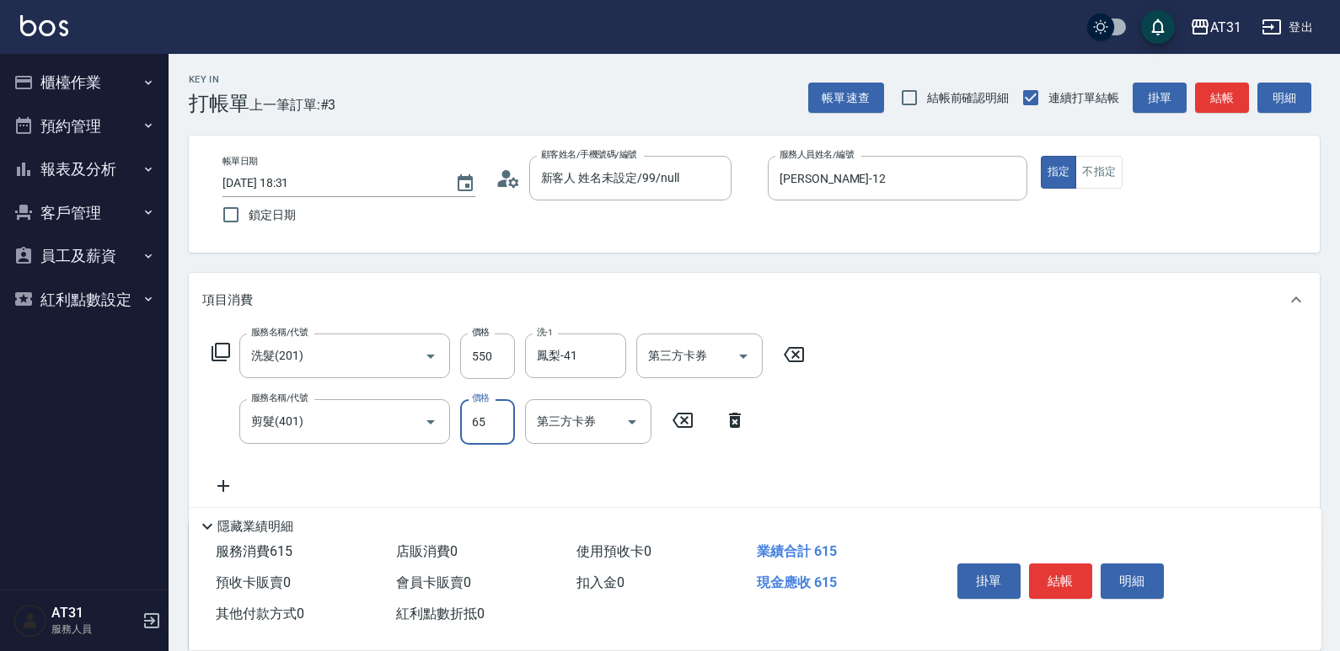
type input "6"
type input "60"
type input "110"
type input "600"
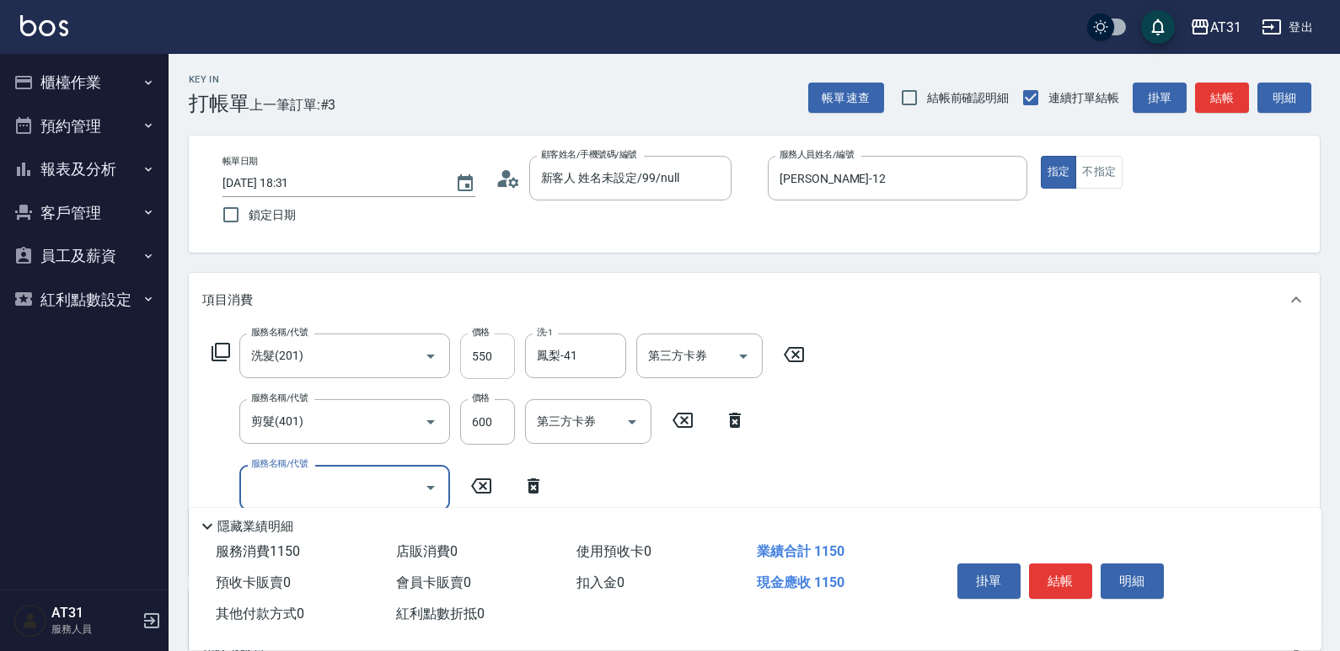
click at [483, 352] on input "550" at bounding box center [487, 356] width 55 height 45
type input "60"
type input "50"
type input "110"
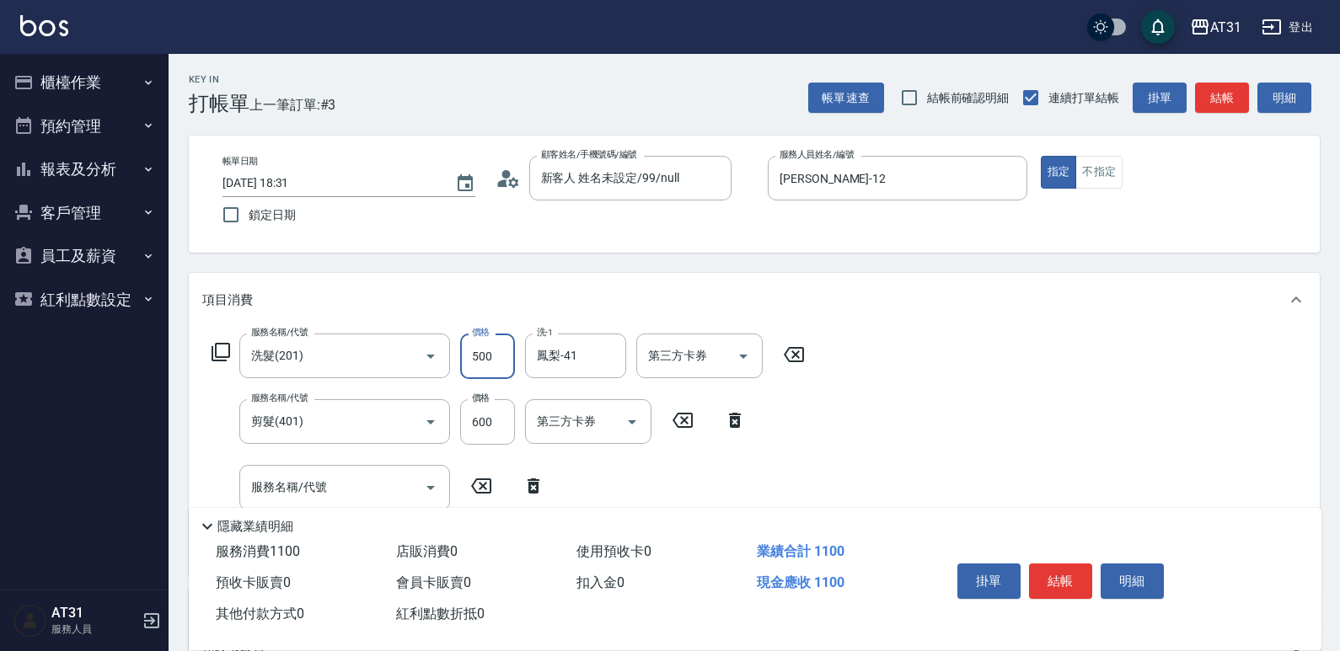
type input "500"
click at [476, 348] on input "500" at bounding box center [487, 356] width 55 height 45
type input "60"
type input "80"
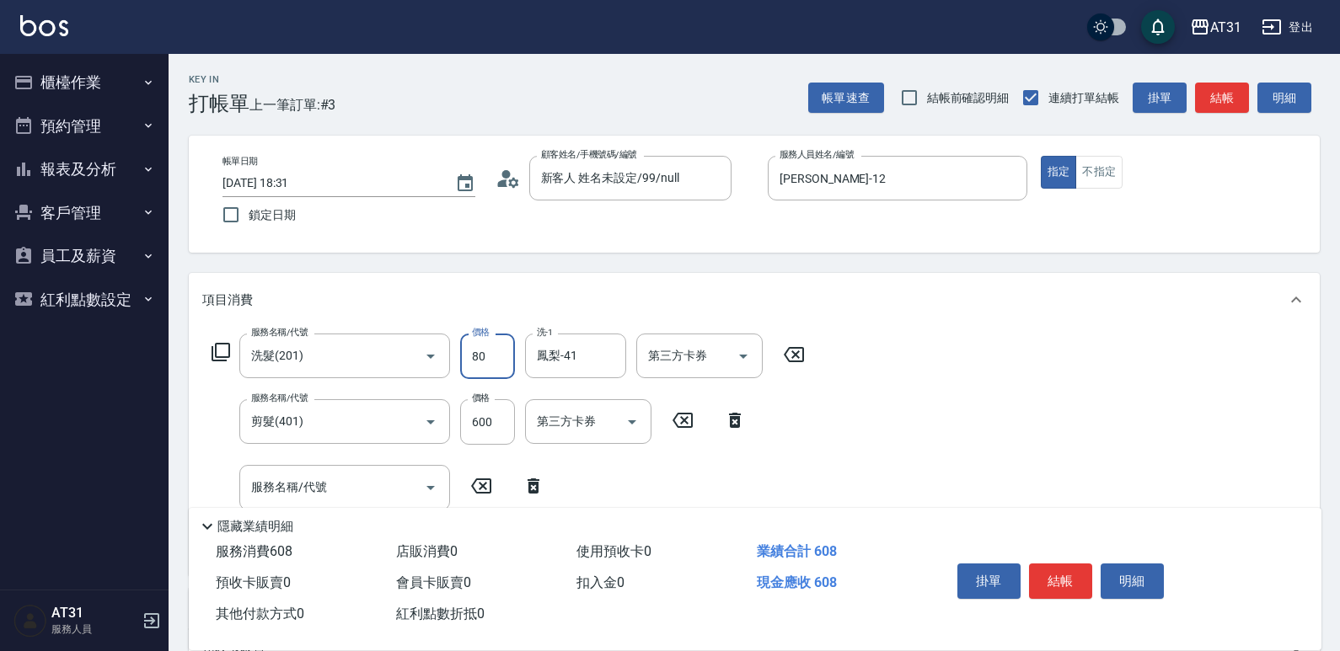
type input "140"
type input "80"
type input "60"
type input "77"
type input "130"
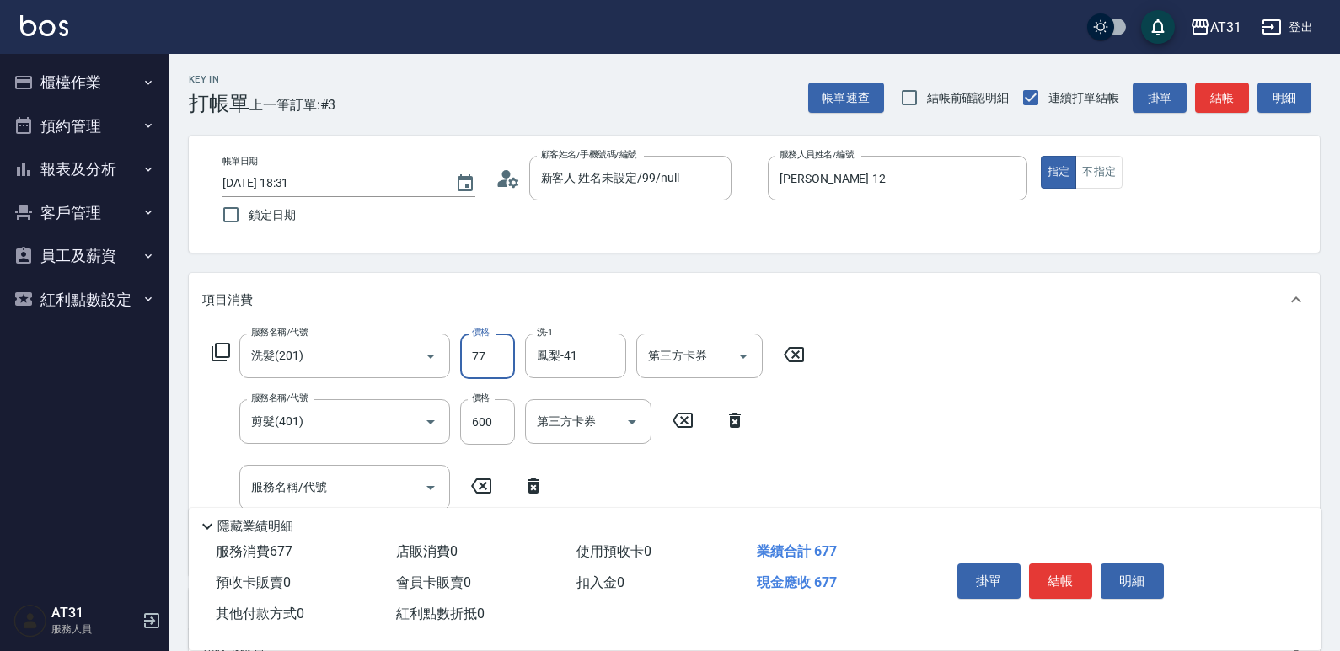
type input "770"
type input "830"
type input "7700"
click at [492, 357] on input "7700" at bounding box center [487, 356] width 55 height 45
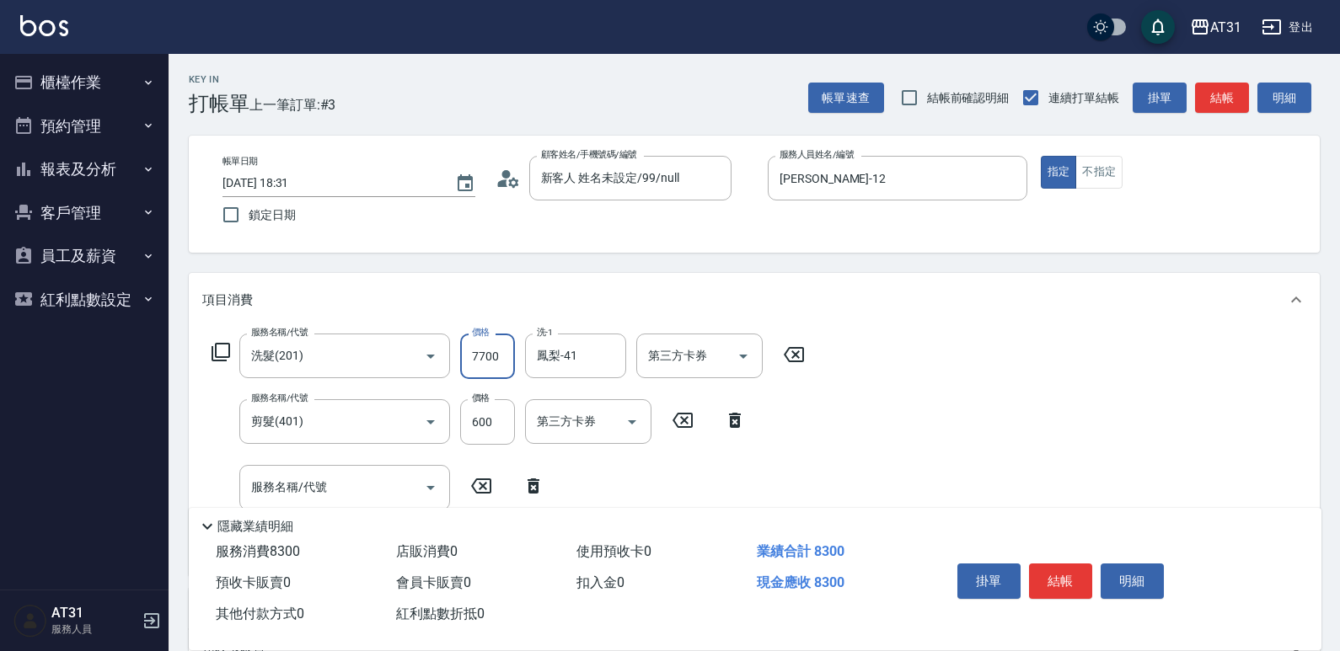
type input "60"
type input "70"
type input "130"
type input "700"
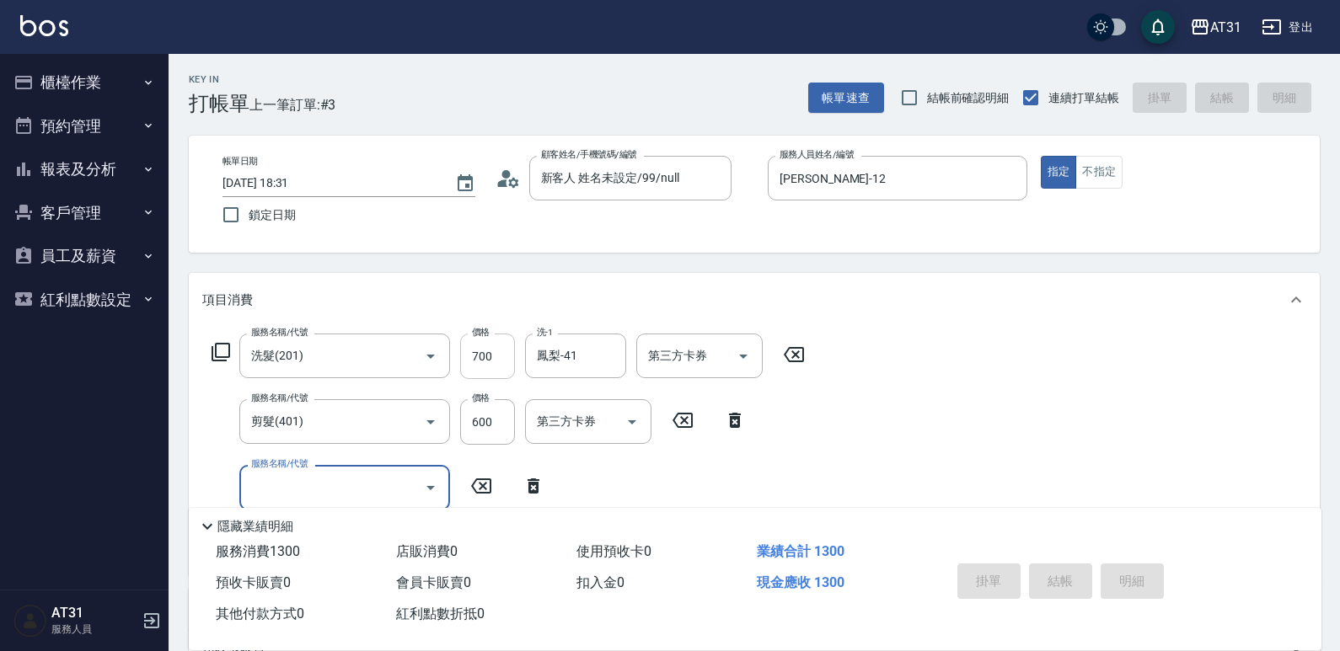
type input "[DATE] 18:32"
type input "0"
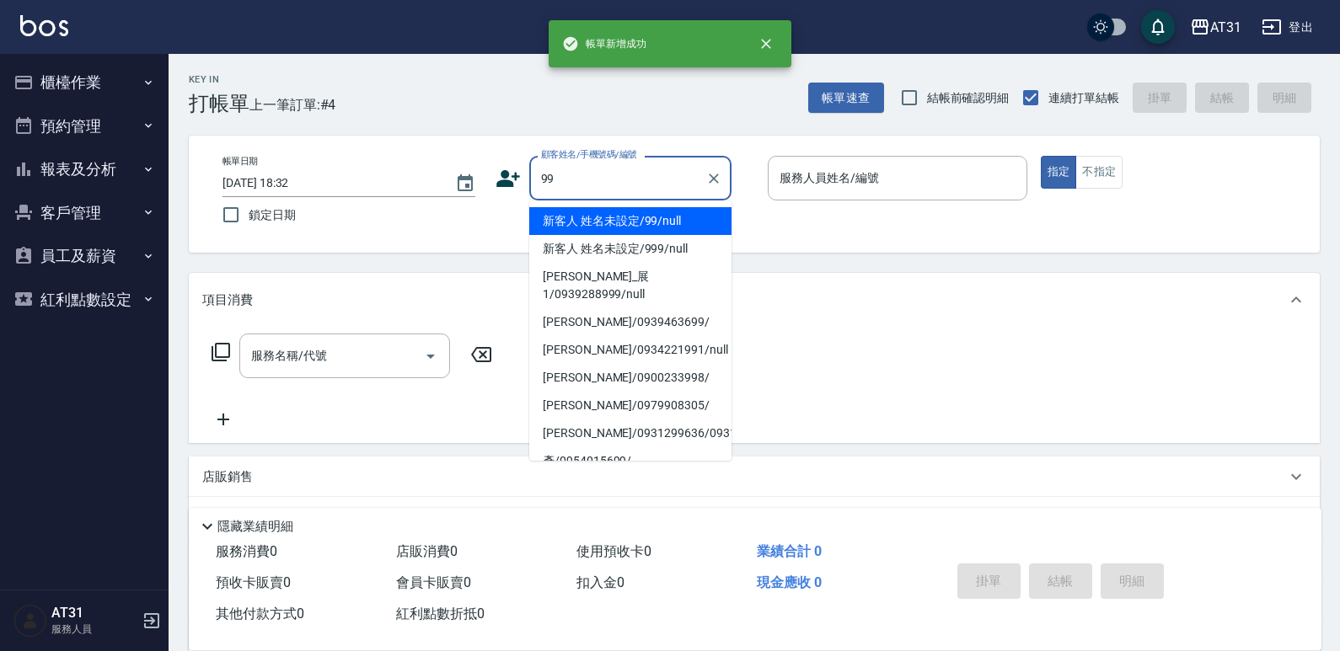
type input "新客人 姓名未設定/99/null"
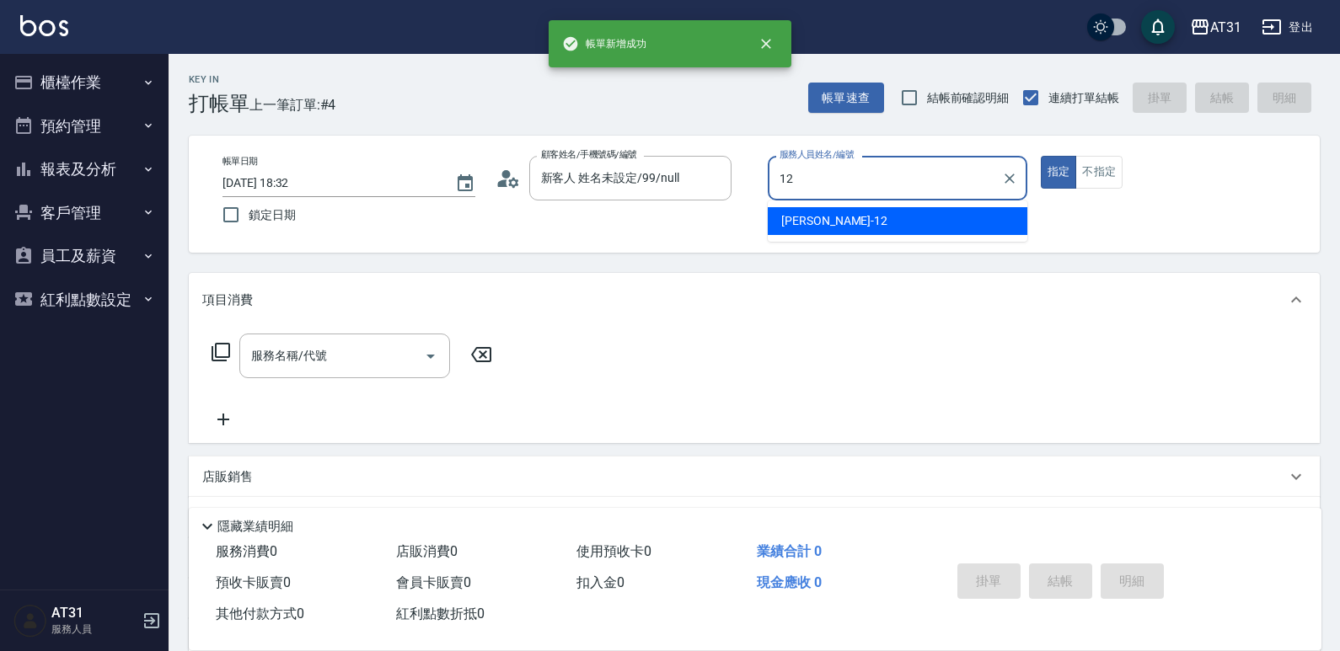
type input "[PERSON_NAME]-12"
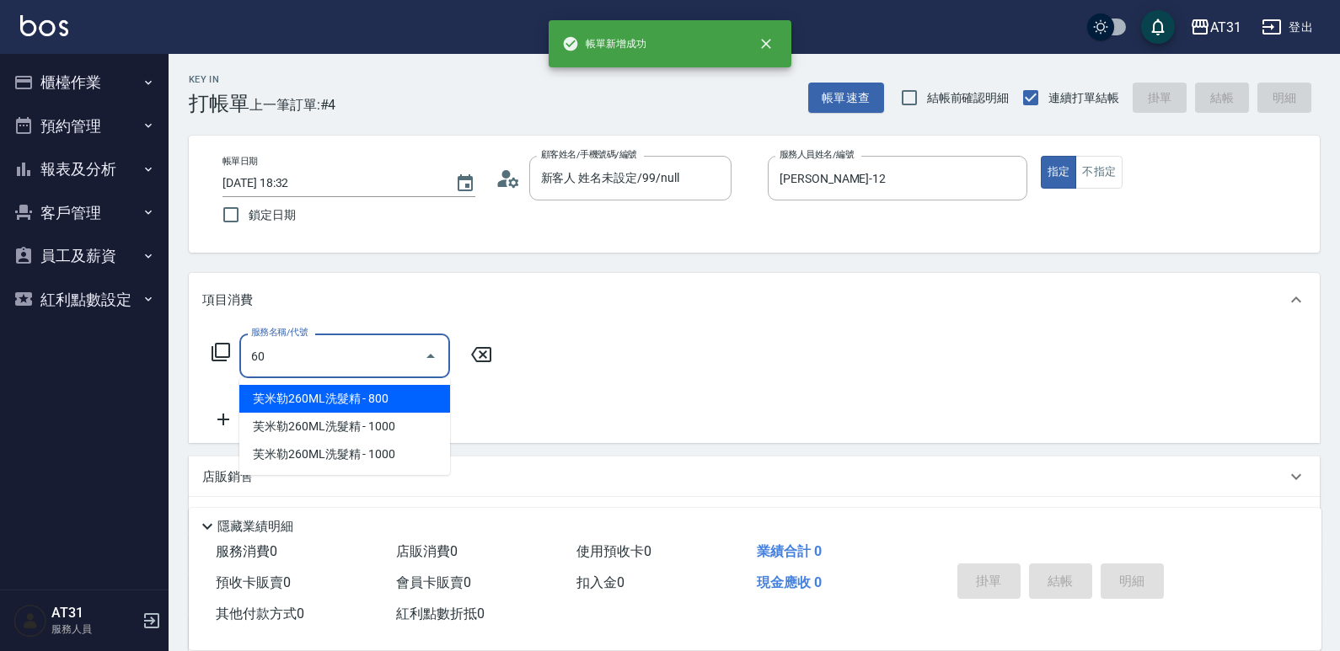
type input "601"
type input "30"
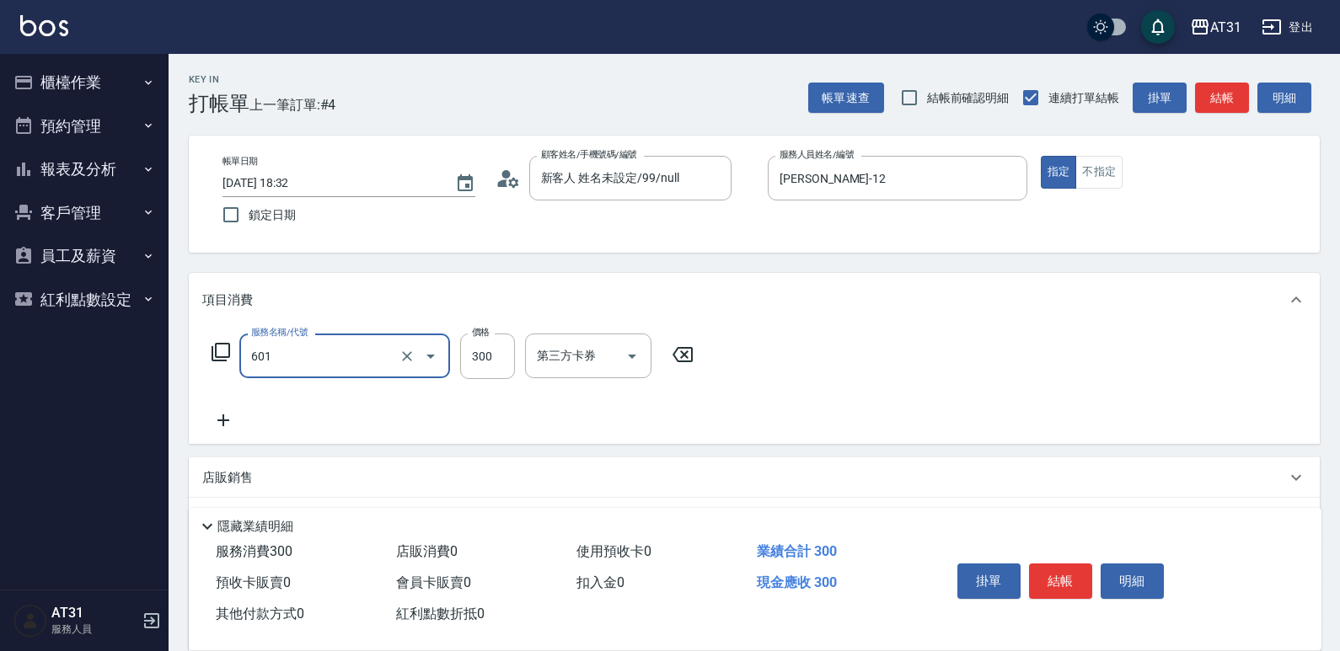
type input "自備護髮(601)"
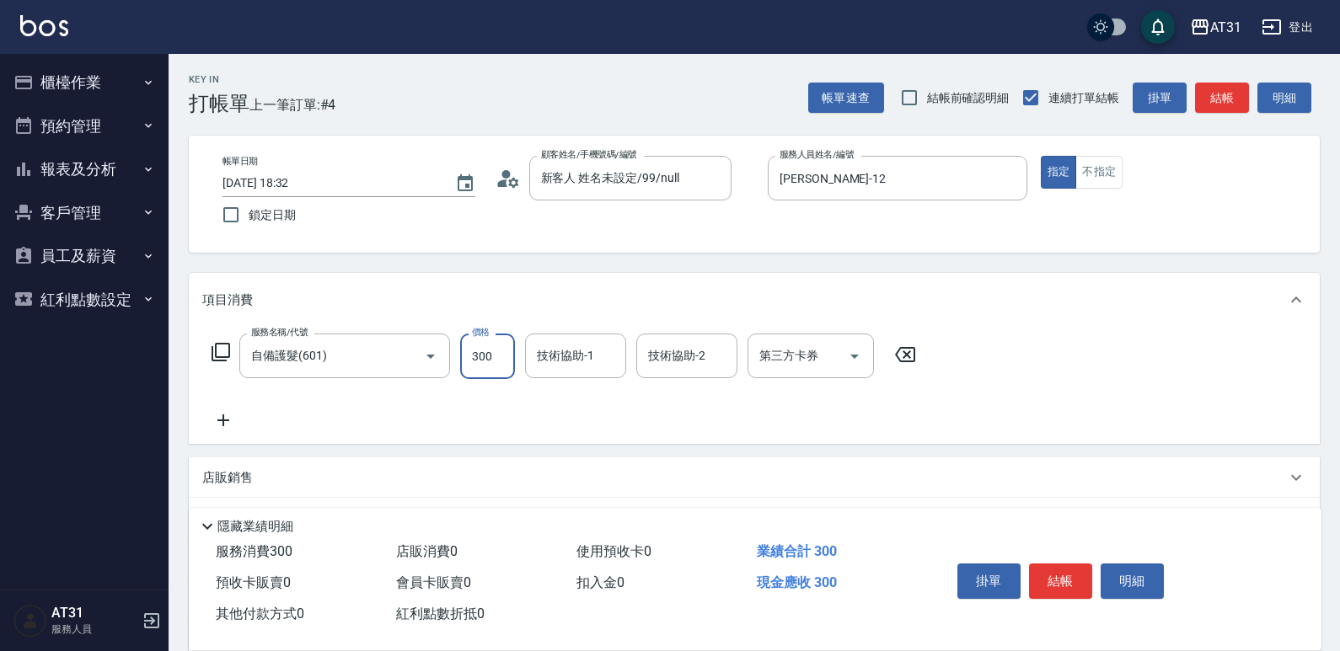
type input "0"
type input "50"
type input "500"
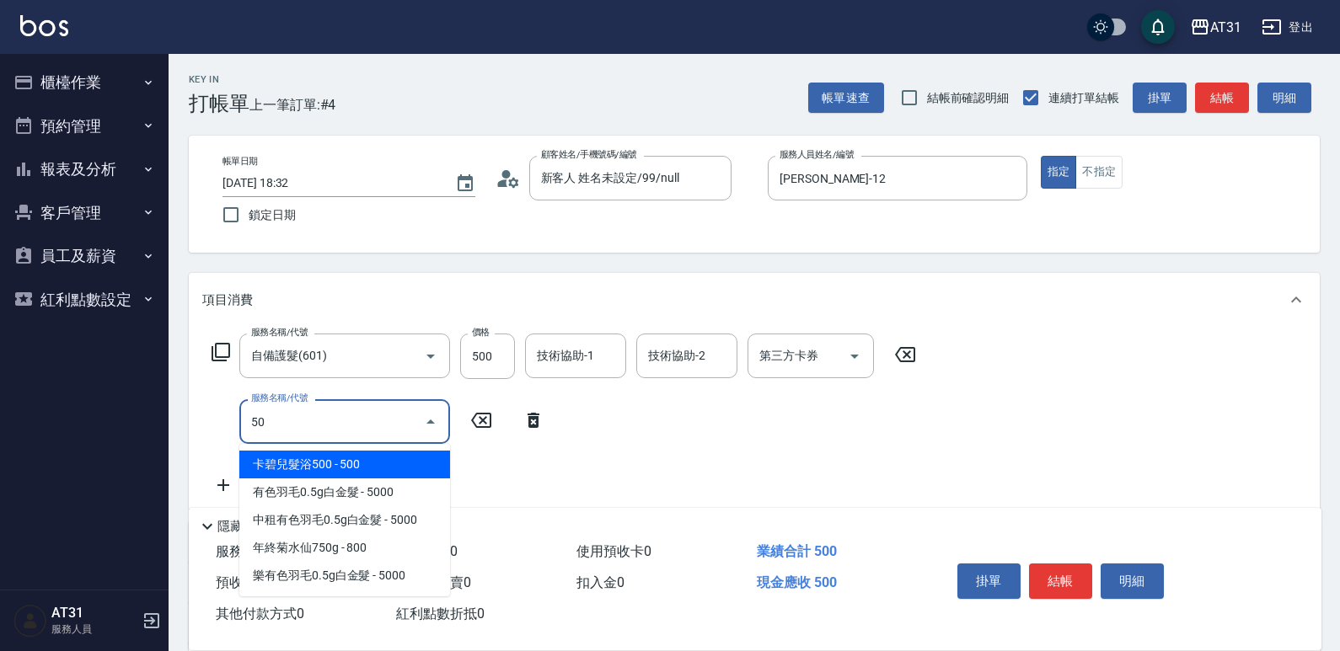
type input "501"
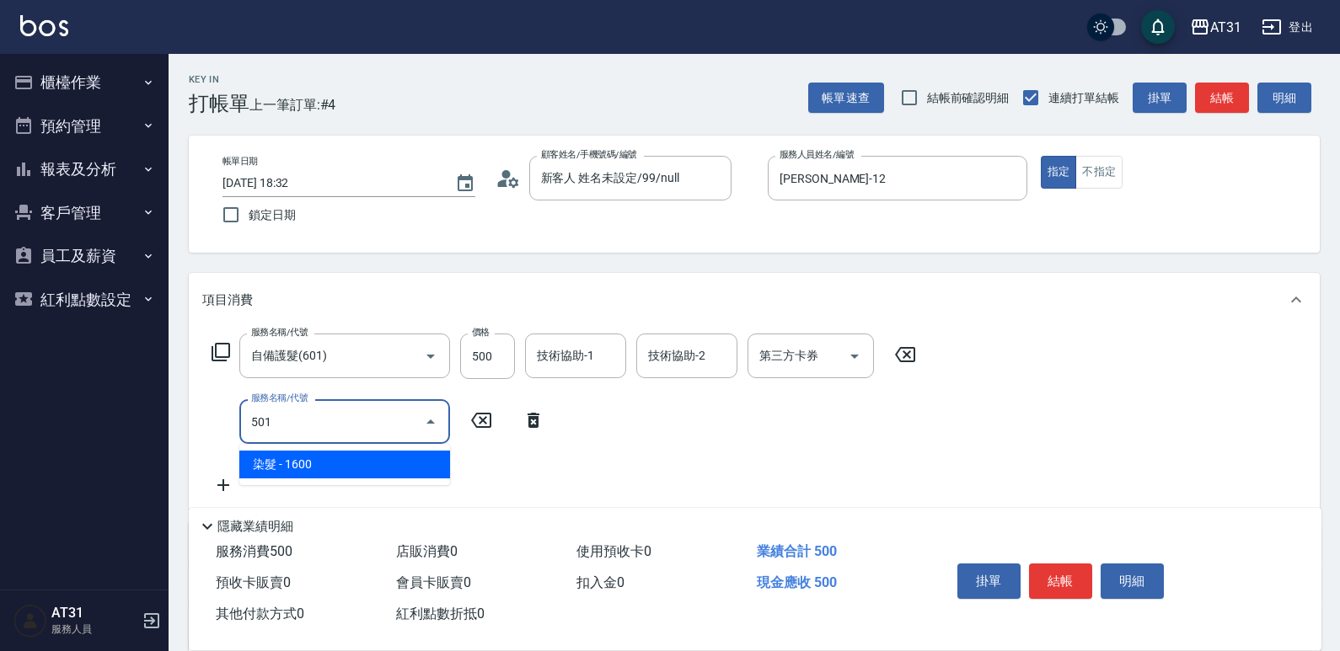
type input "210"
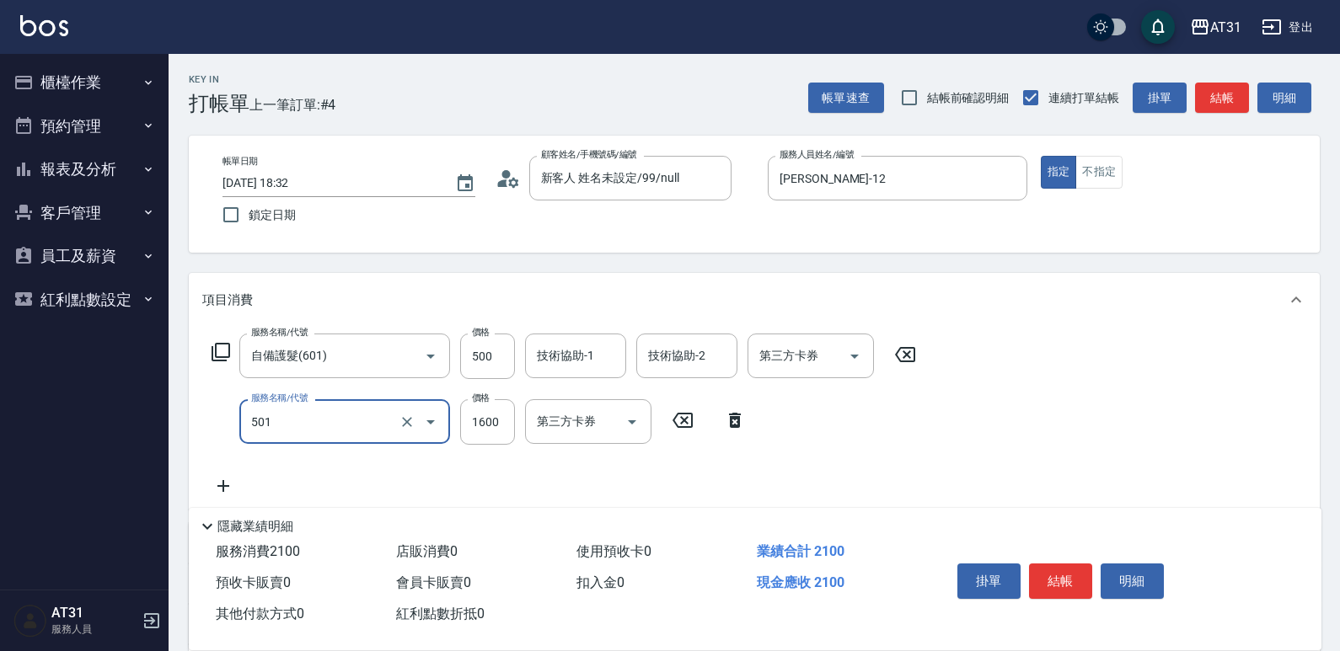
type input "染髮(501)"
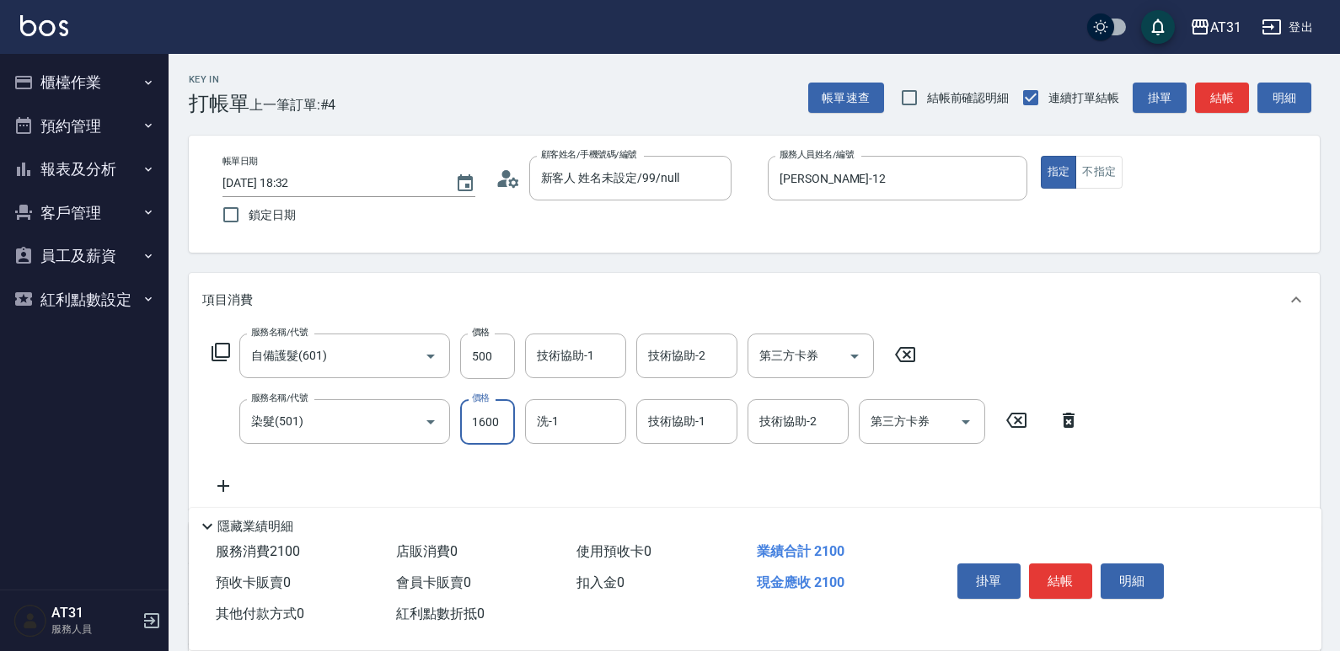
type input "50"
type input "200"
type input "70"
type input "2000"
type input "250"
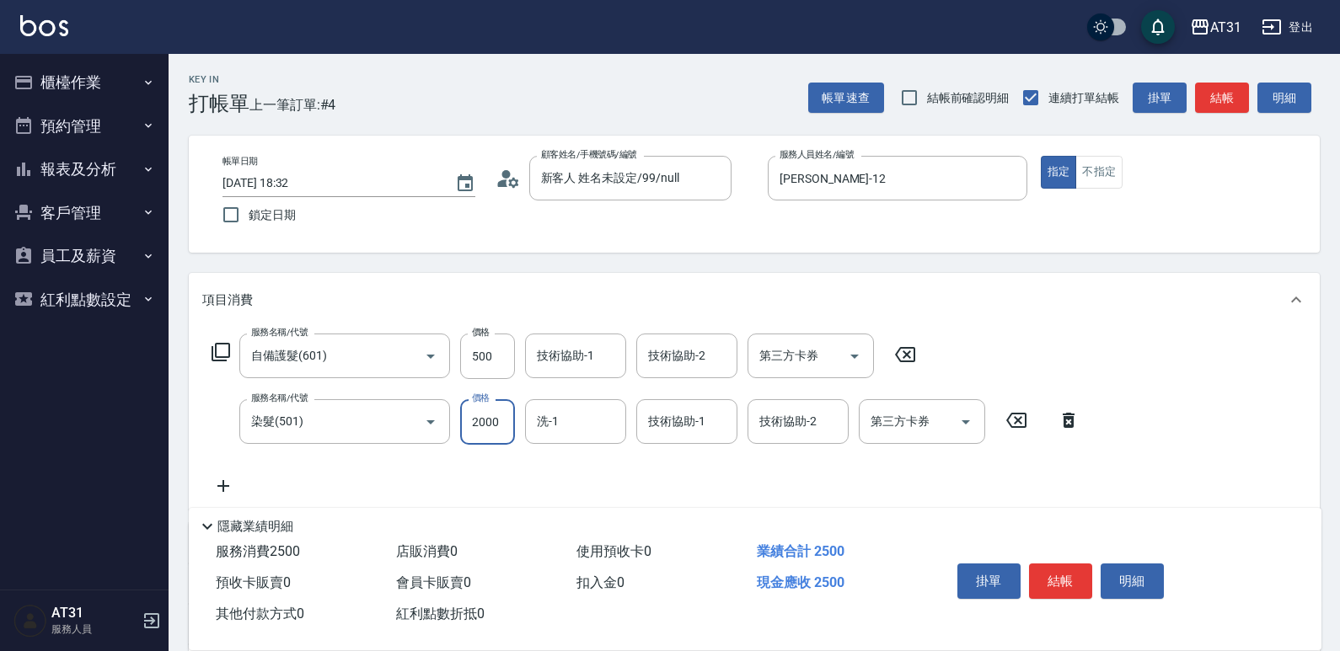
type input "2000"
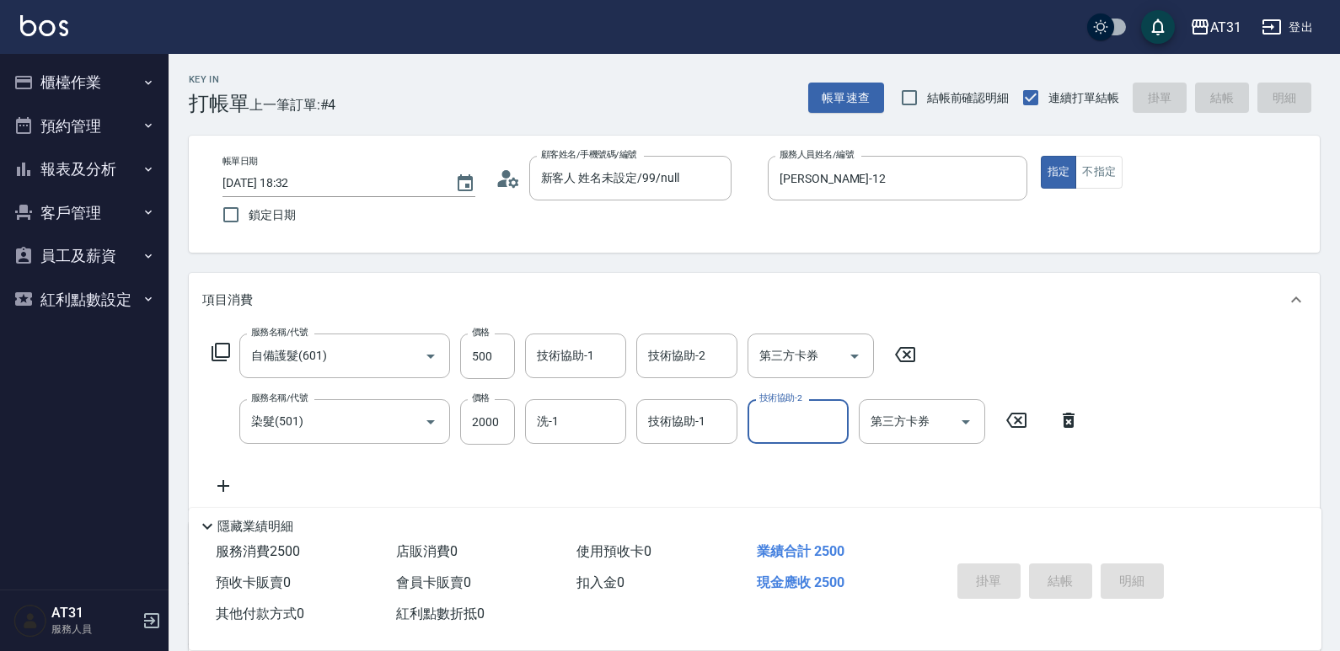
type input "0"
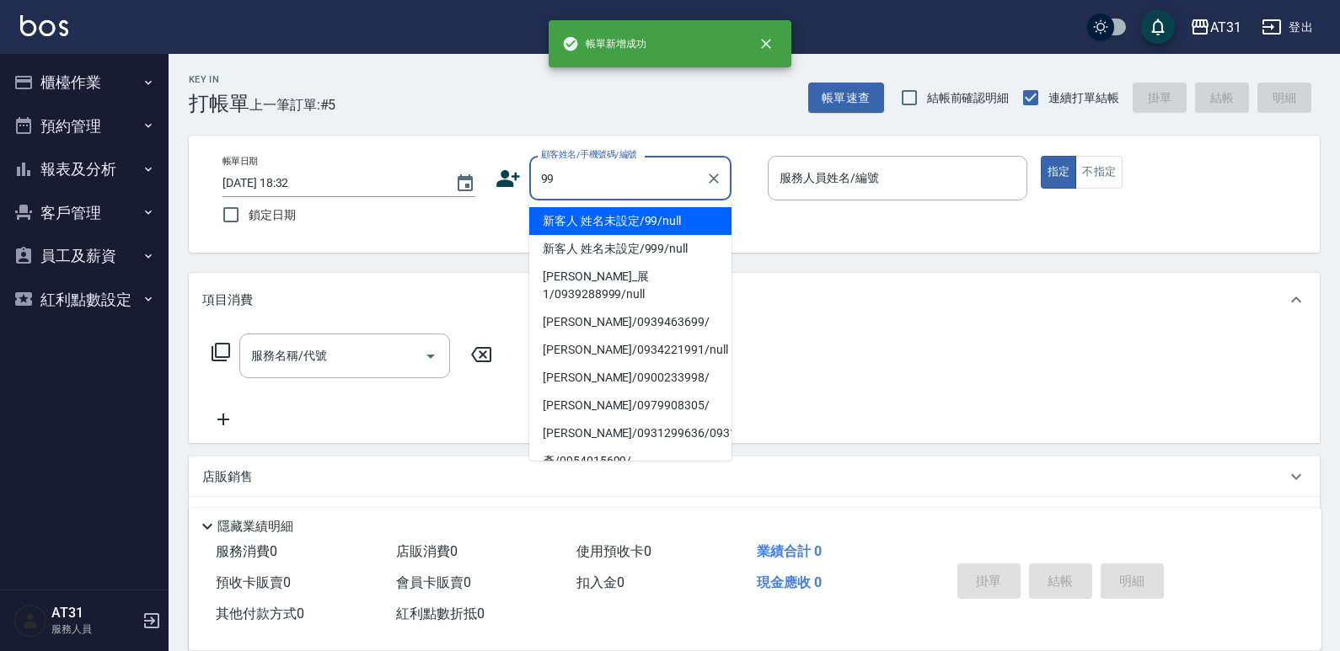
type input "新客人 姓名未設定/99/null"
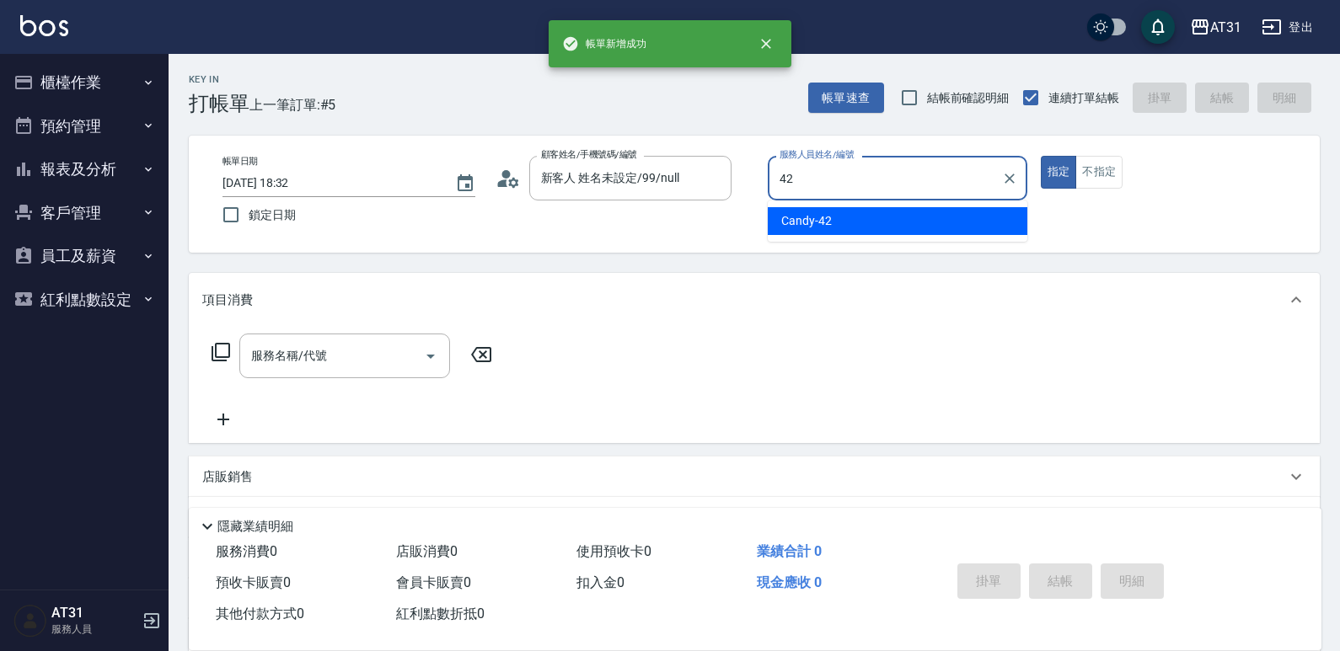
type input "Candy-42"
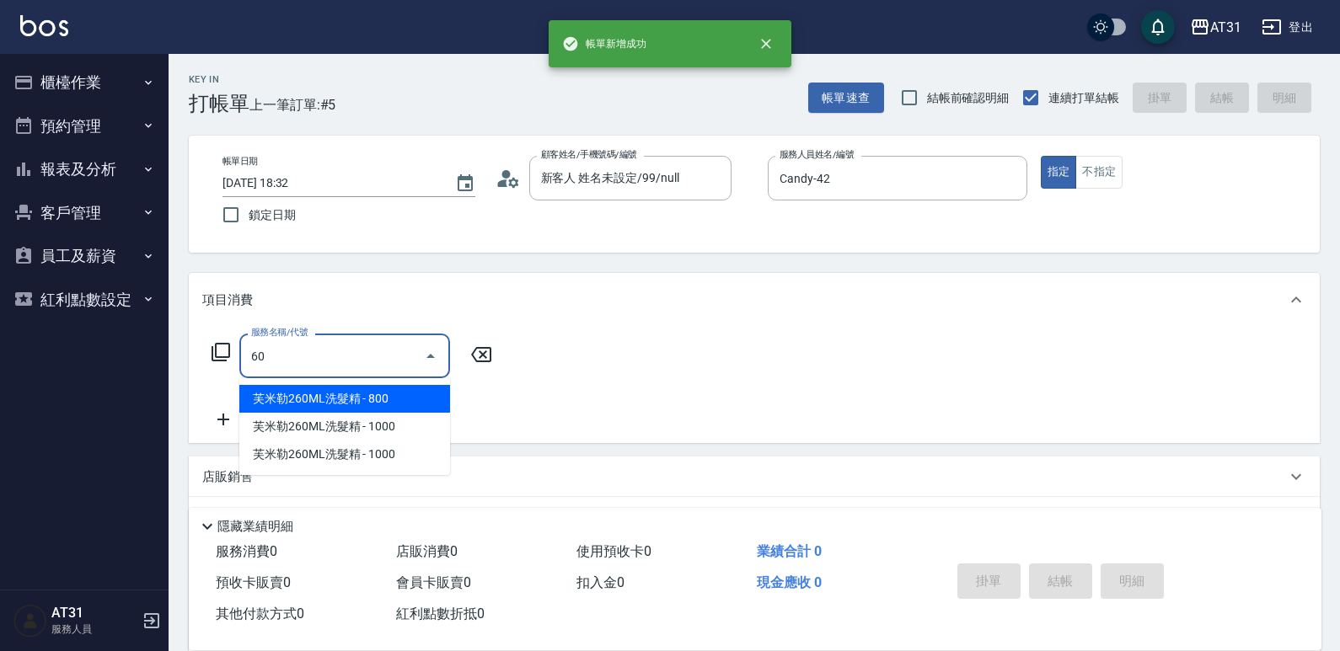
type input "608"
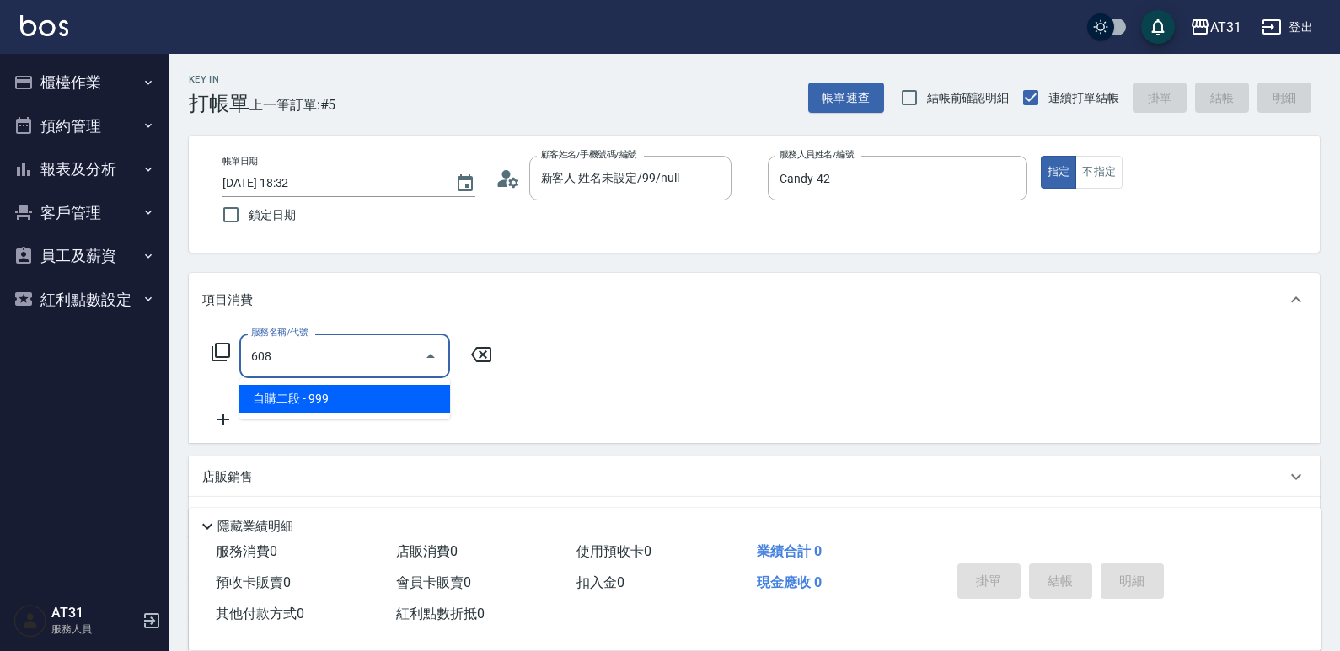
type input "90"
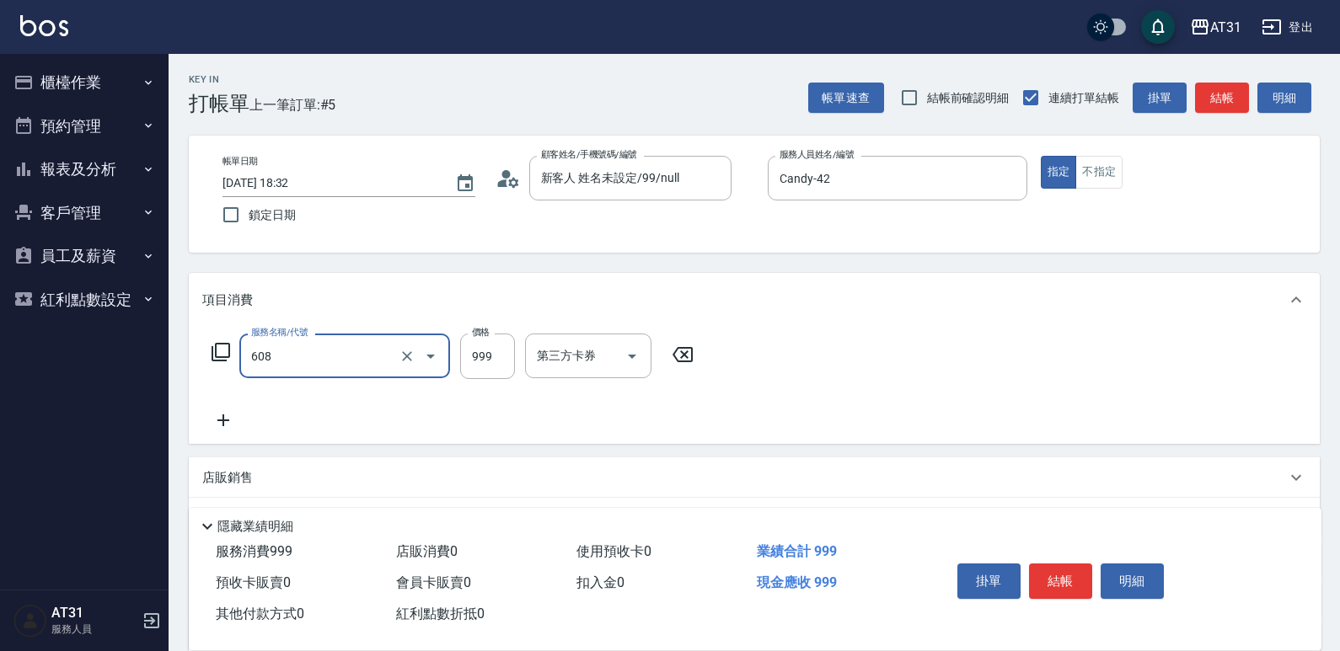
type input "自購二段(608)"
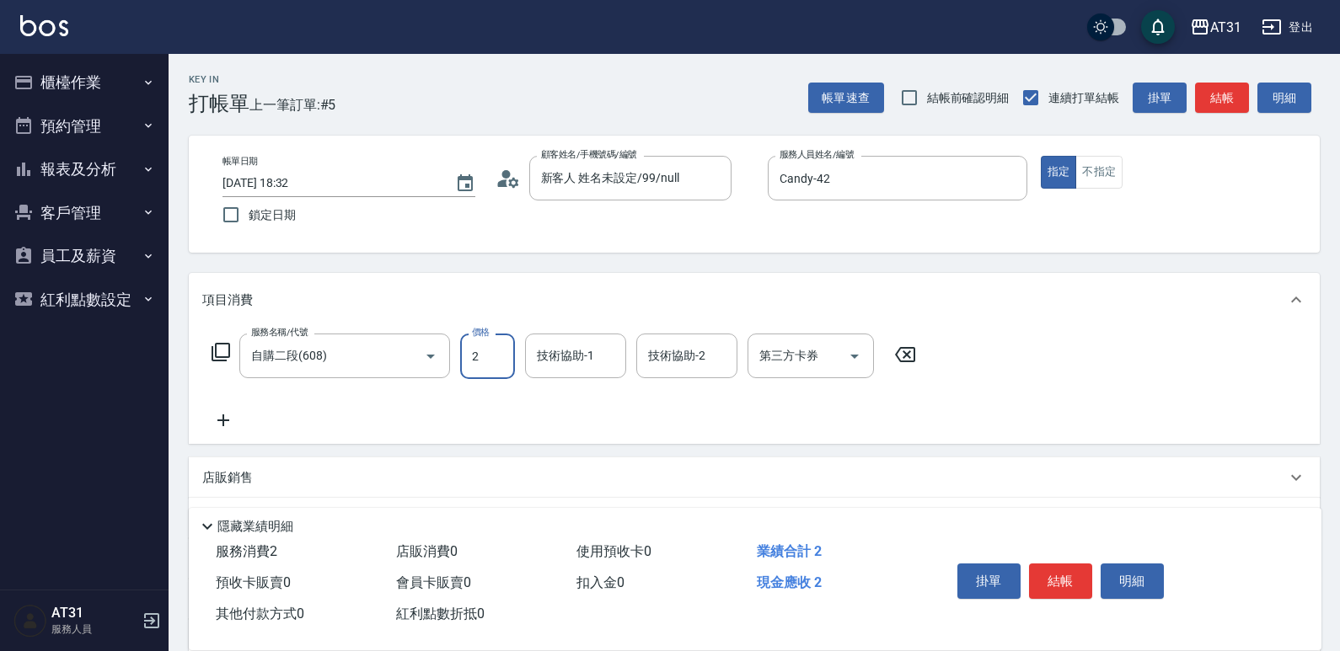
type input "0"
type input "20"
type input "2000"
type input "200"
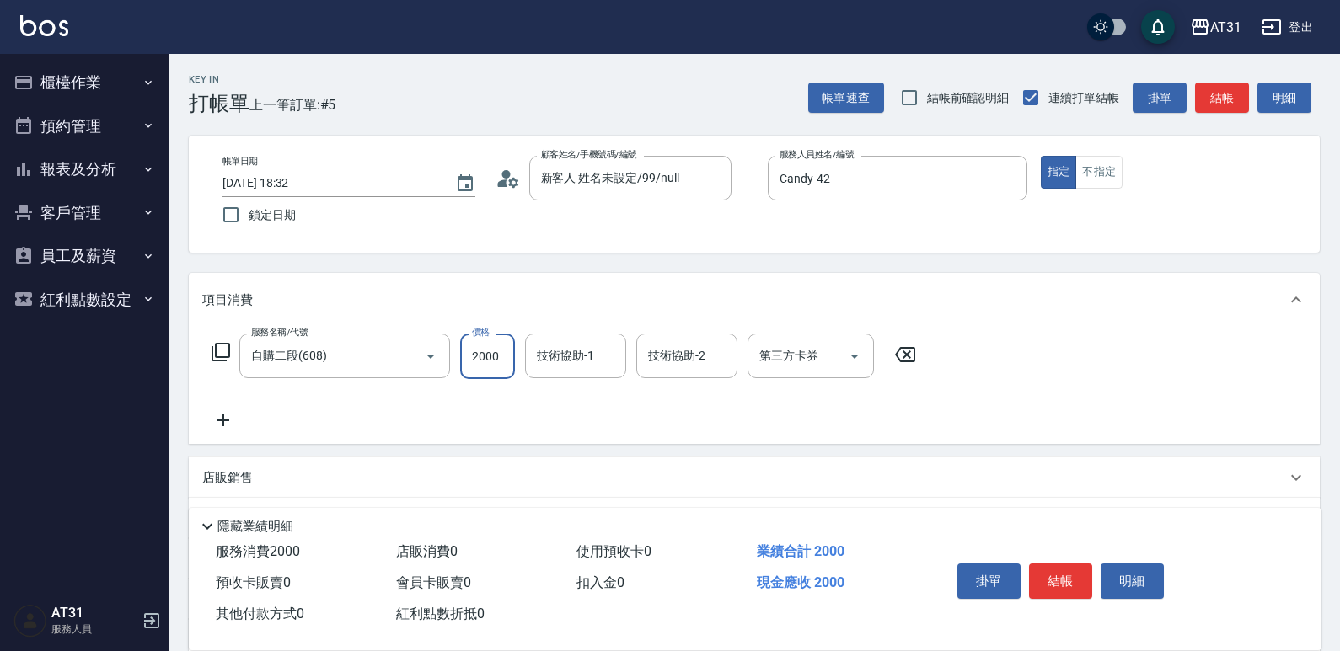
type input "2000"
type input "[PERSON_NAME]-46"
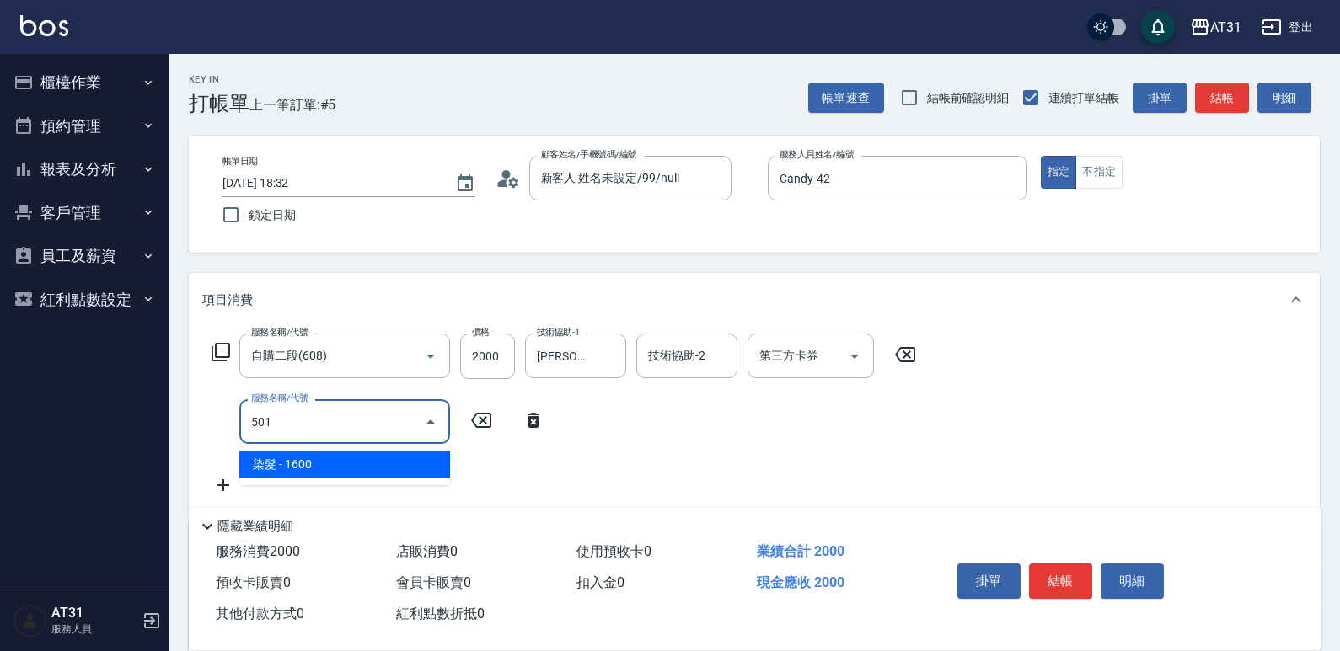
type input "501"
type input "360"
type input "染髮(501)"
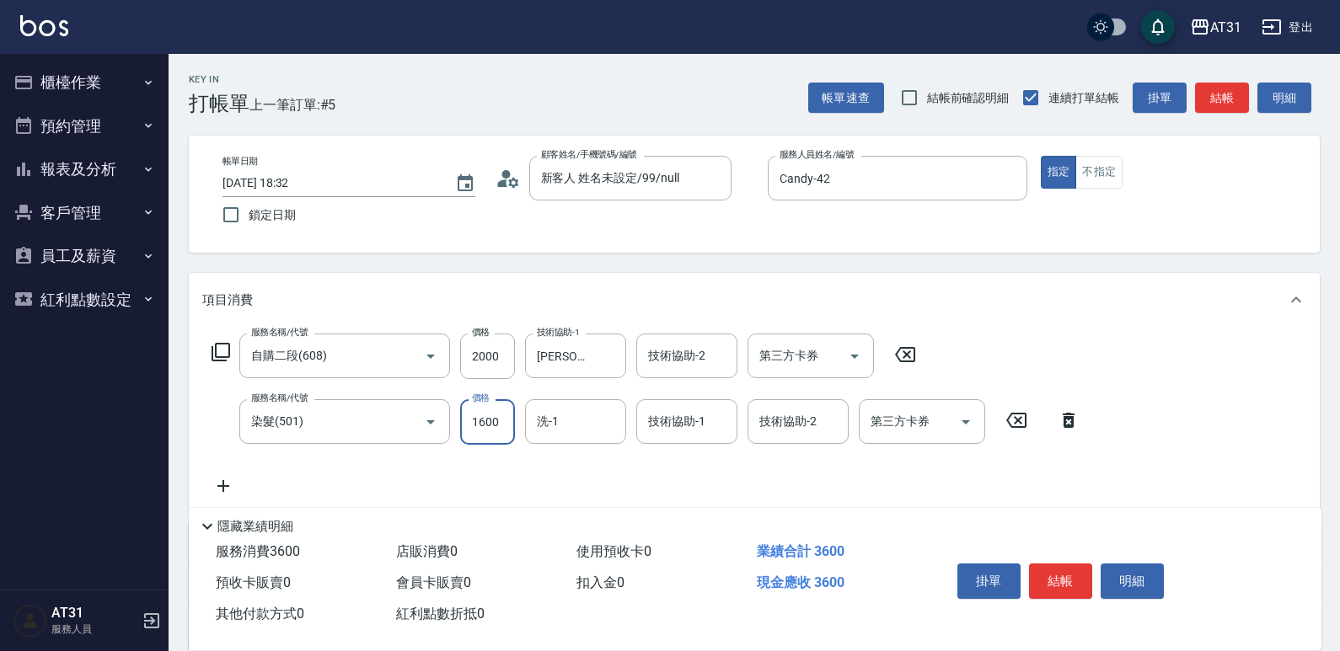
type input "200"
type input "12"
type input "210"
type input "120"
type input "320"
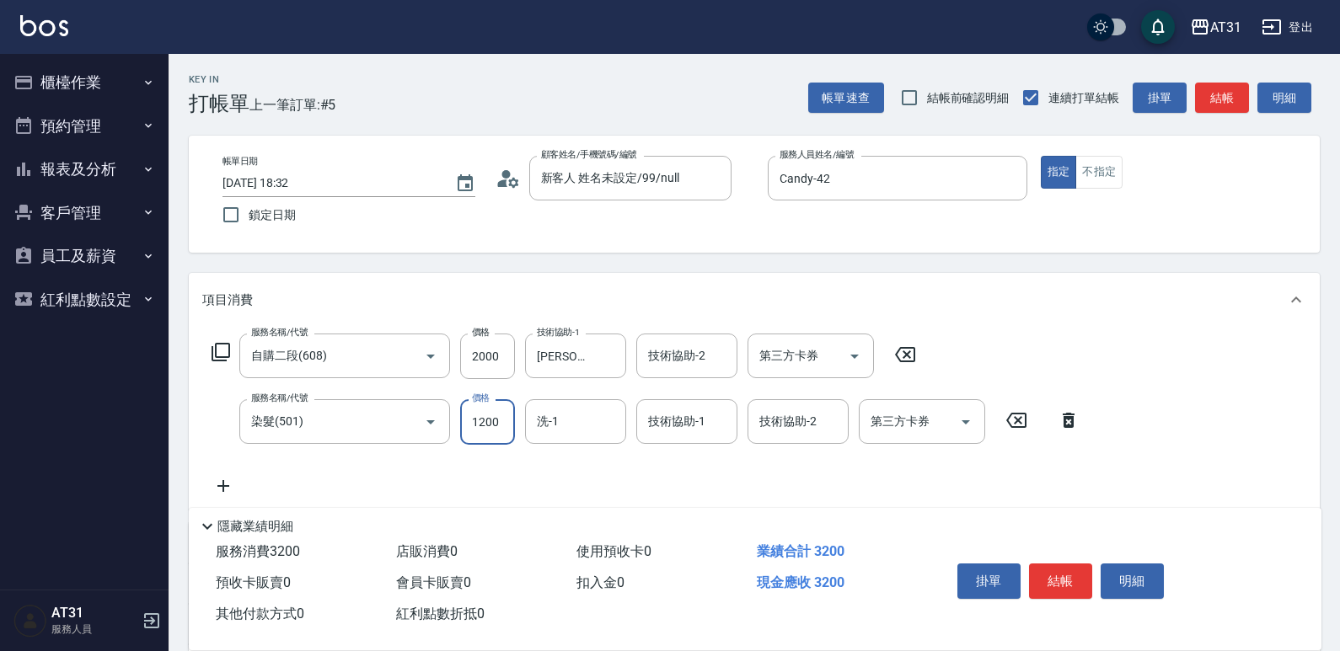
type input "1200"
type input "[PERSON_NAME]-46"
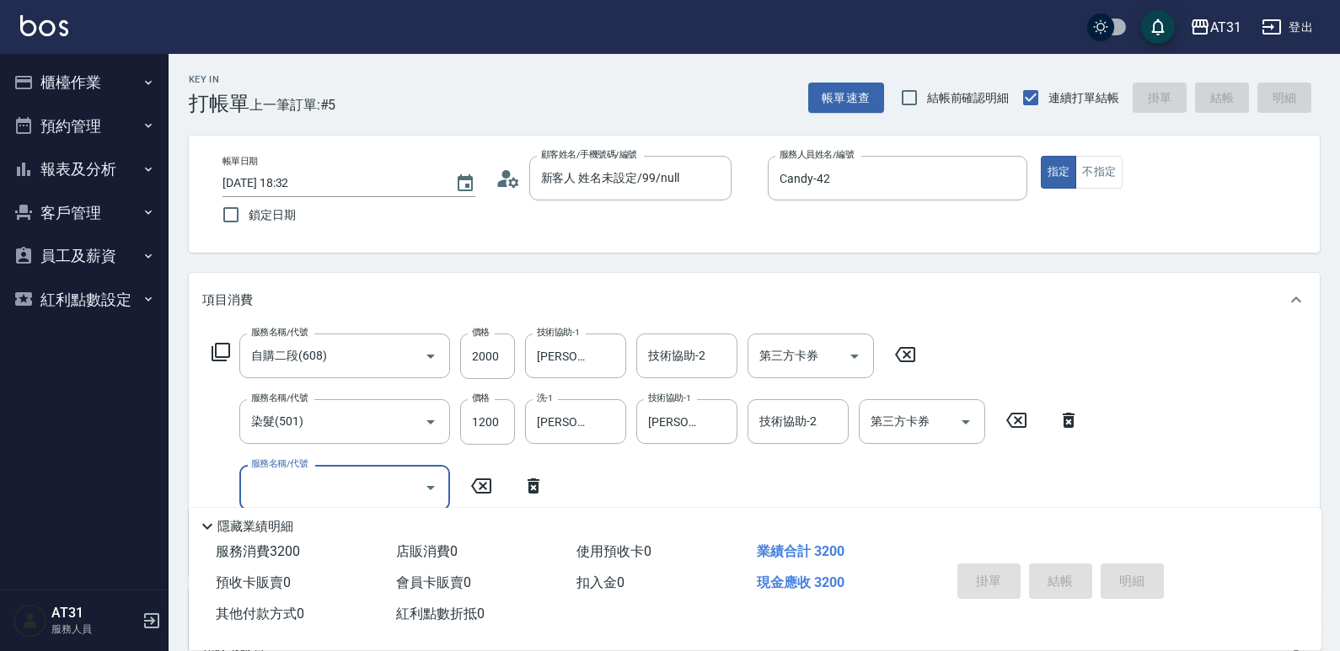
type input "0"
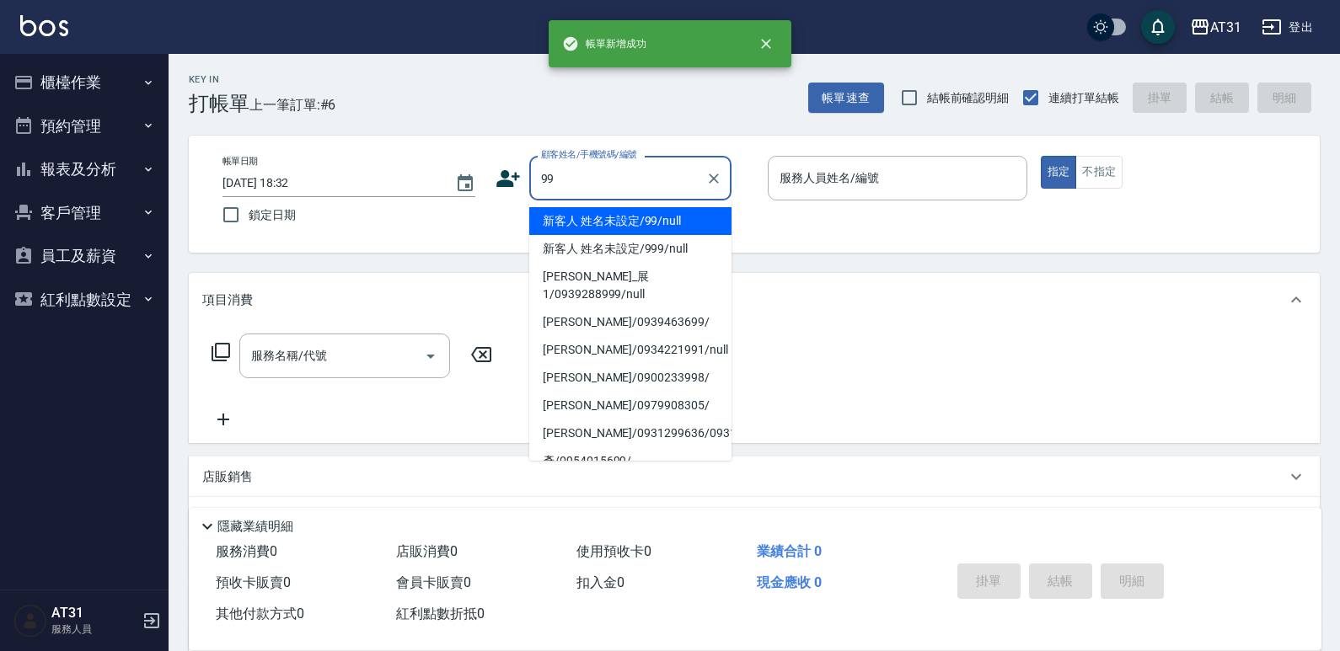
type input "新客人 姓名未設定/99/null"
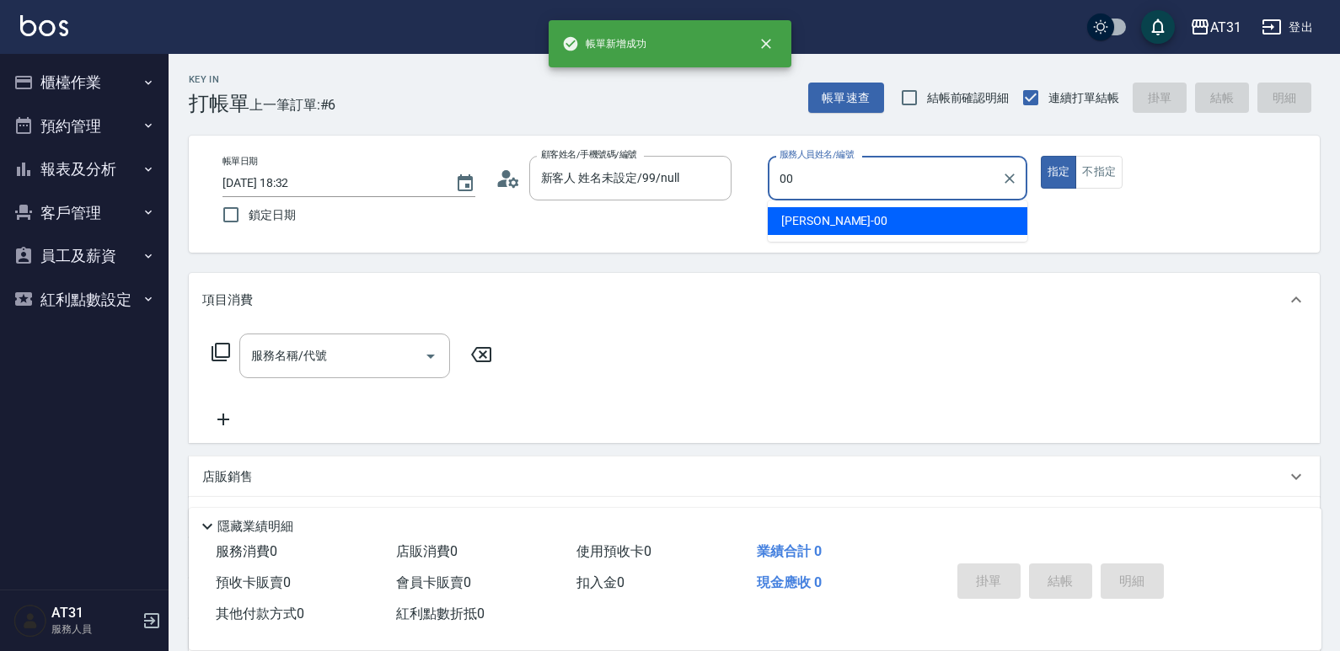
type input "[PERSON_NAME]-00"
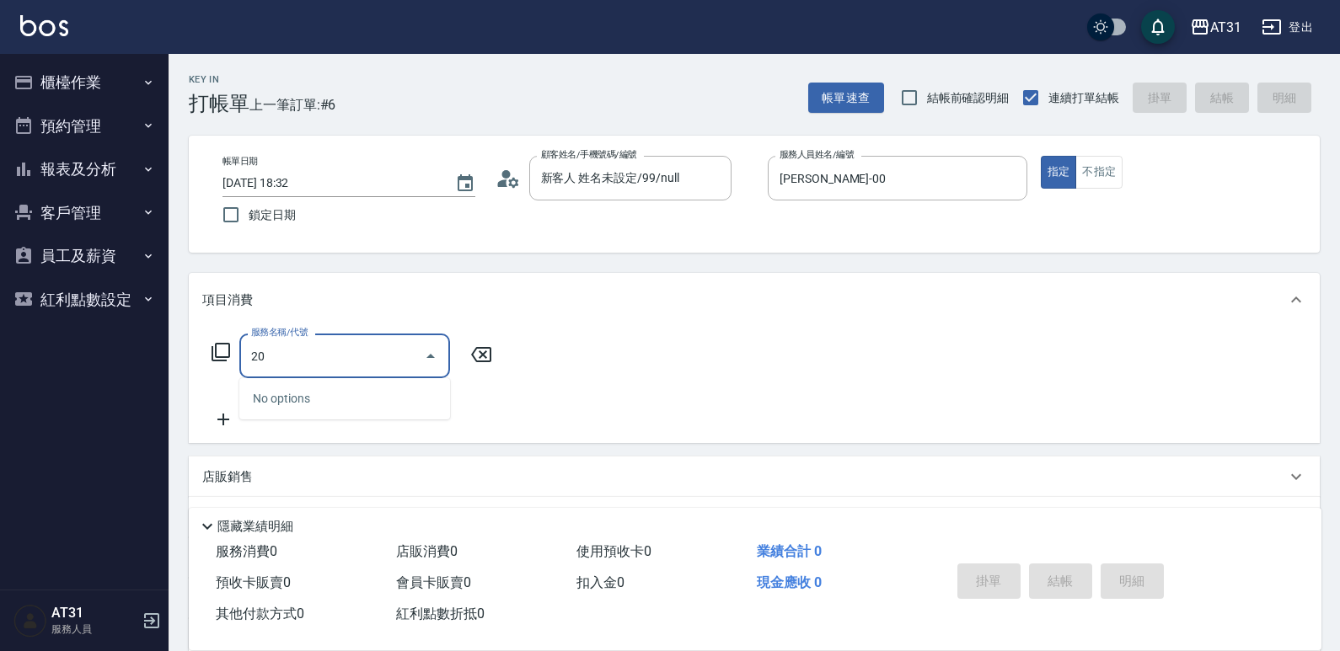
type input "201"
type input "20"
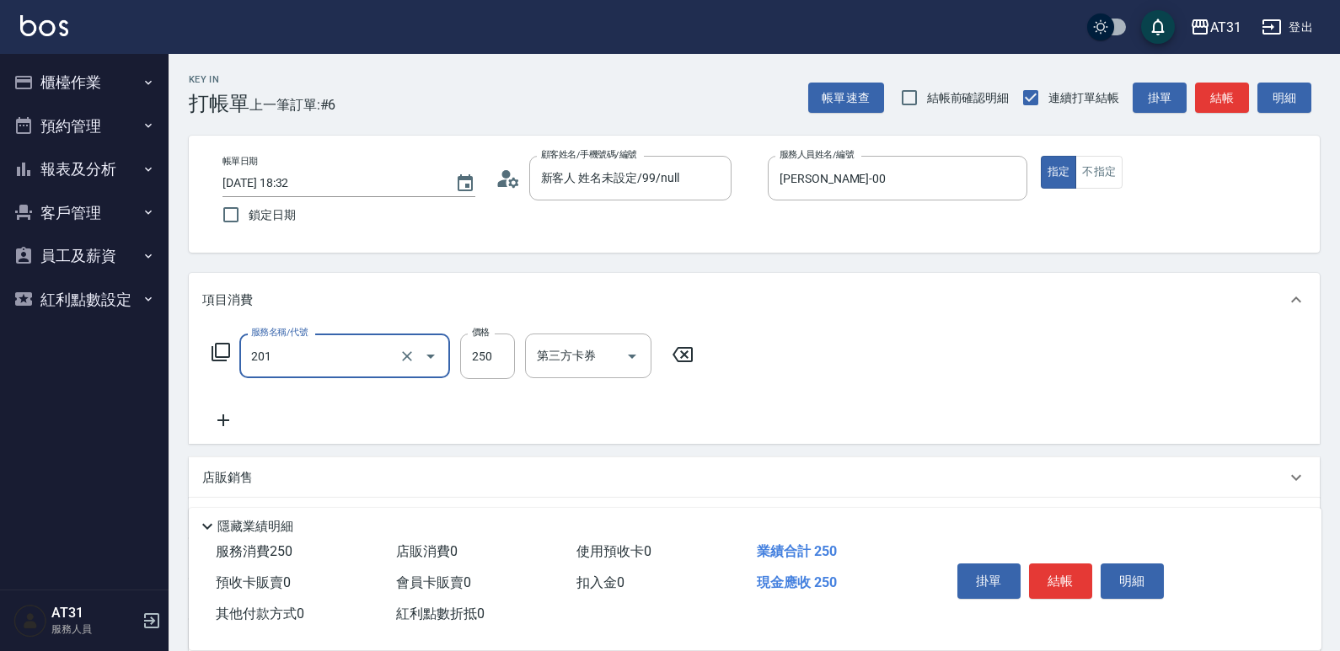
type input "洗髮(201)"
type input "0"
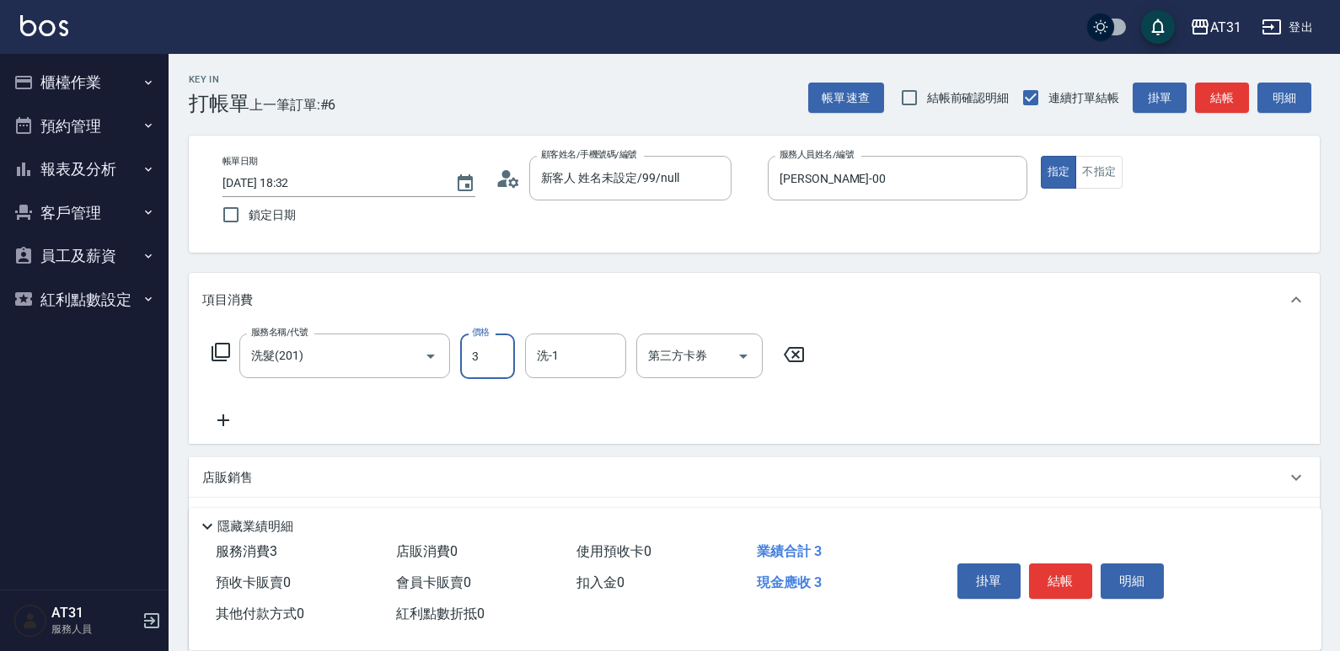
type input "30"
type input "300"
type input "鳳梨-41"
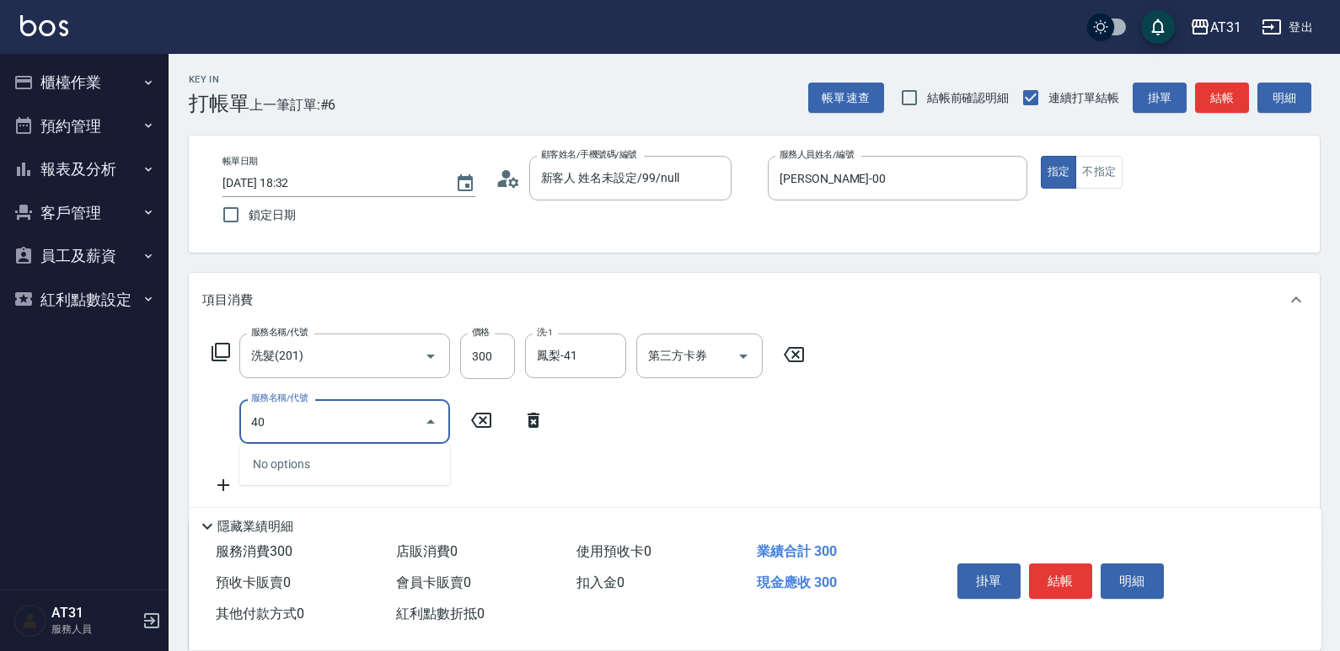
type input "401"
type input "50"
type input "剪髮(401)"
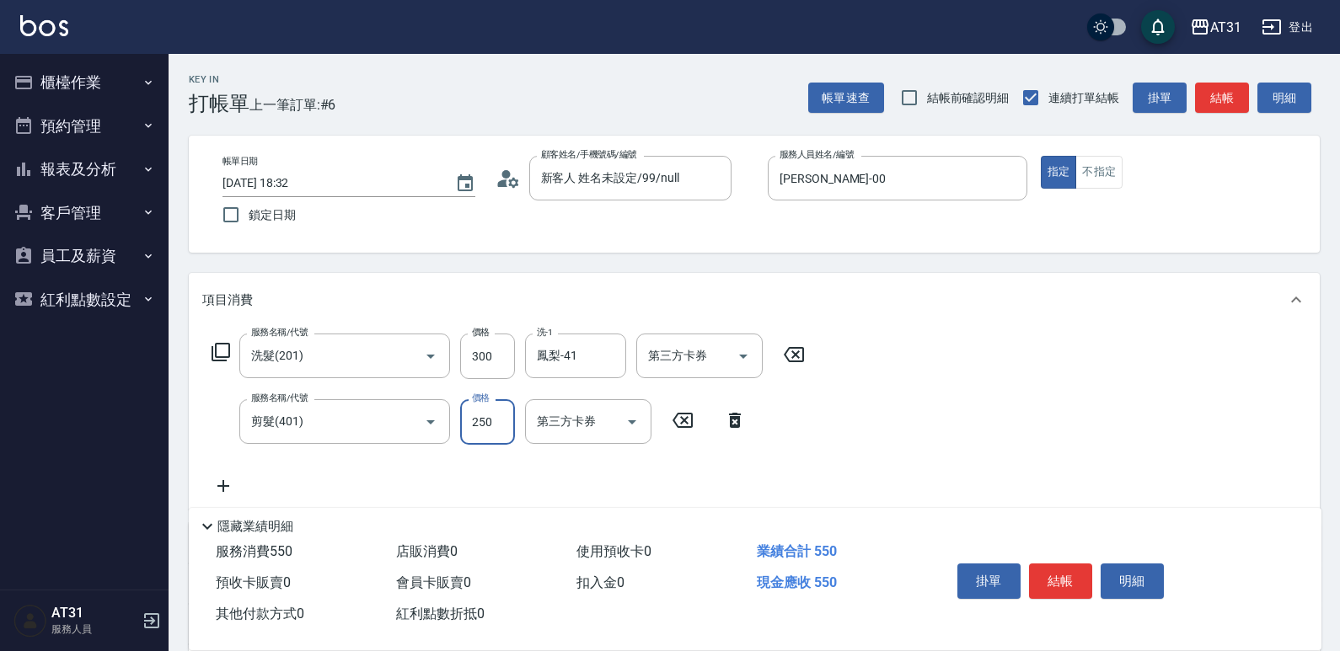
type input "30"
type input "60"
type input "300"
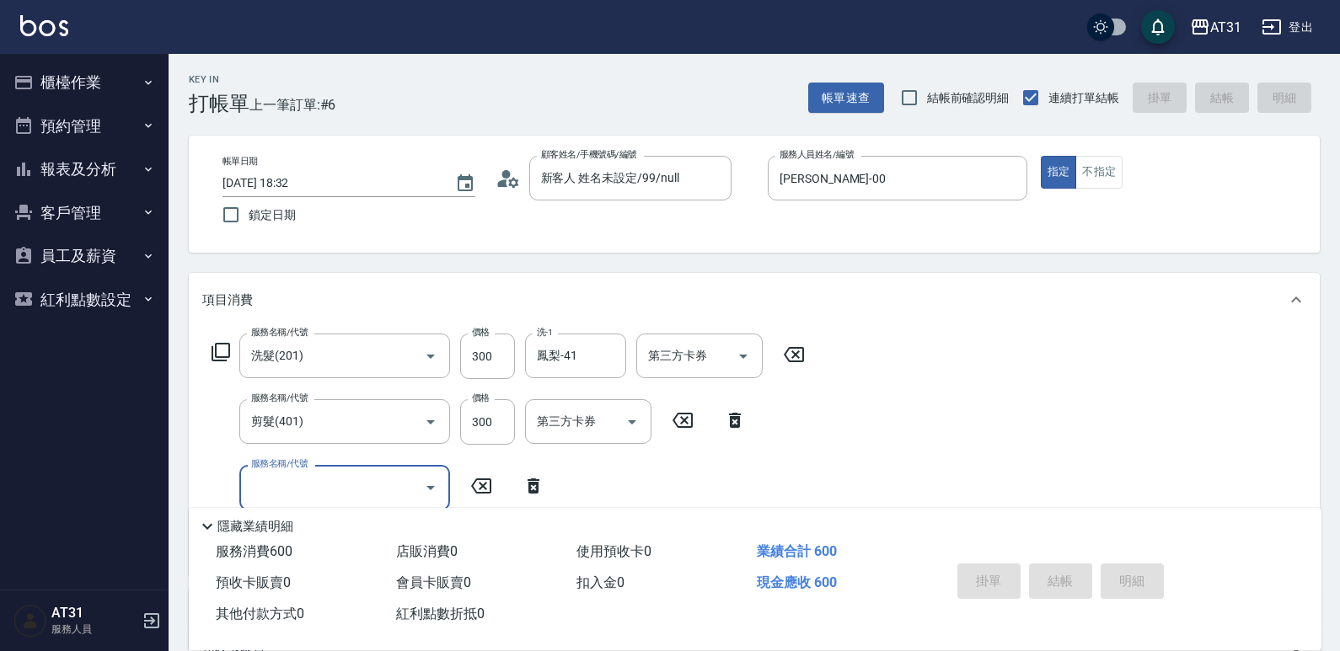
type input "0"
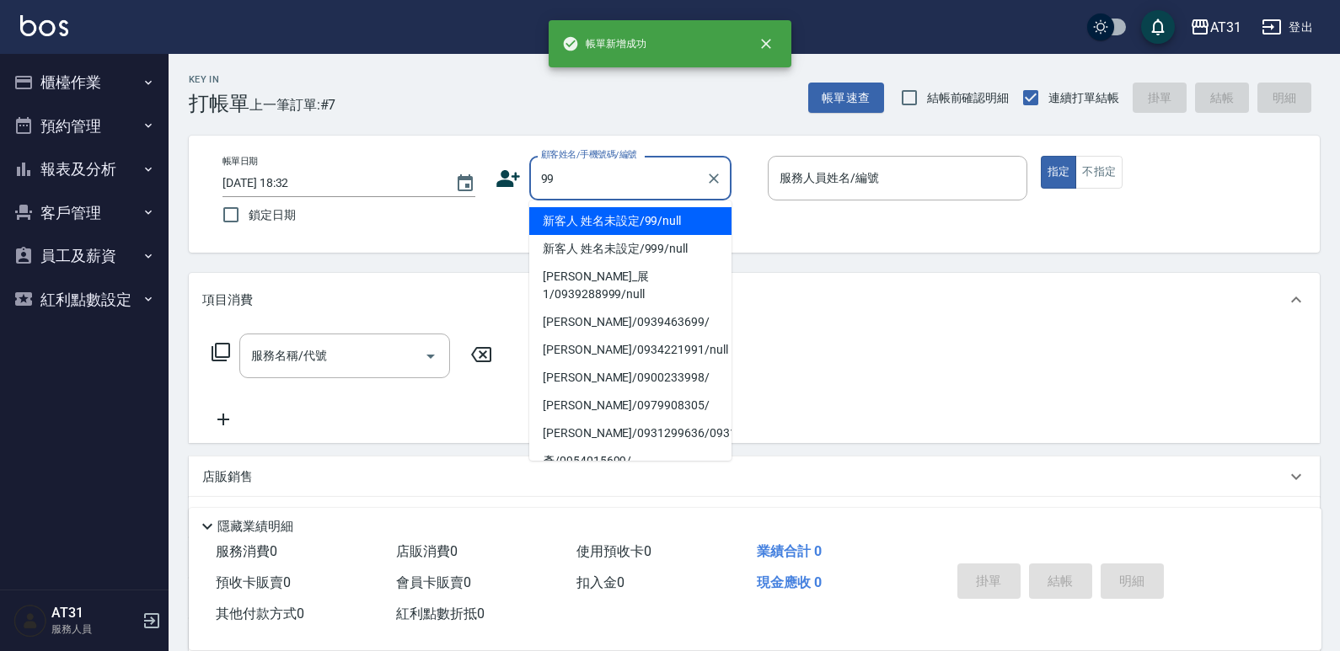
type input "新客人 姓名未設定/99/null"
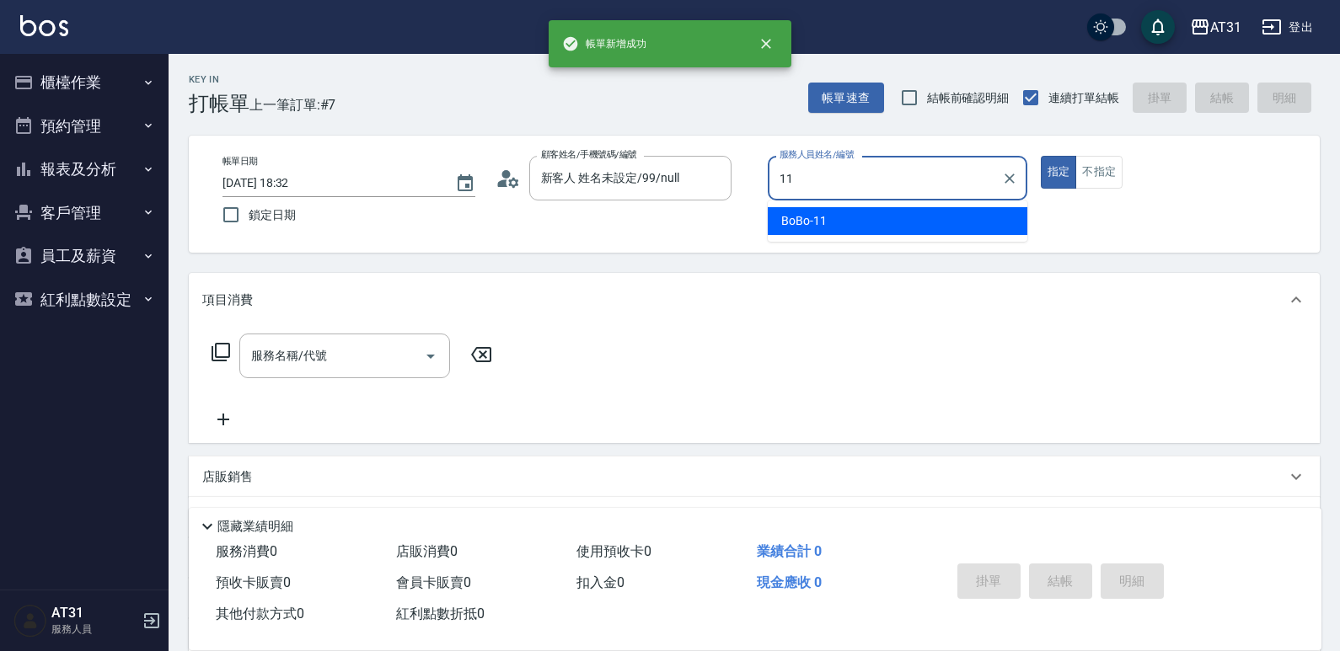
type input "BoBo-11"
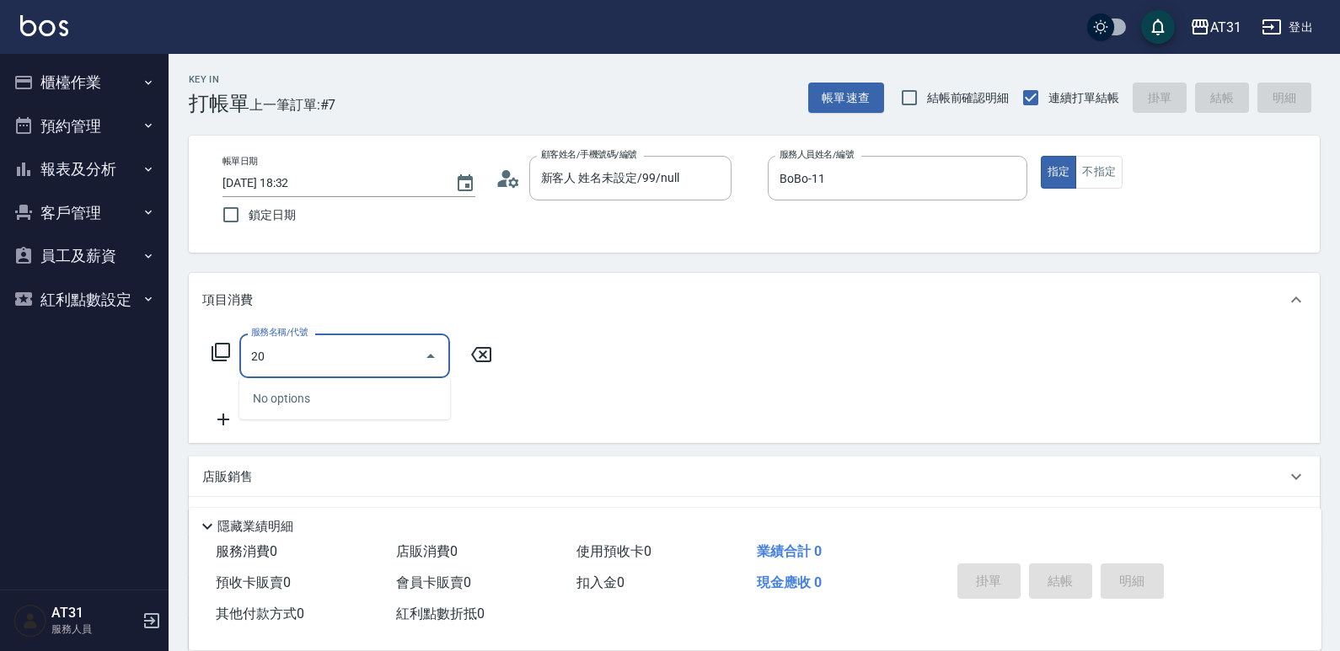
type input "201"
type input "20"
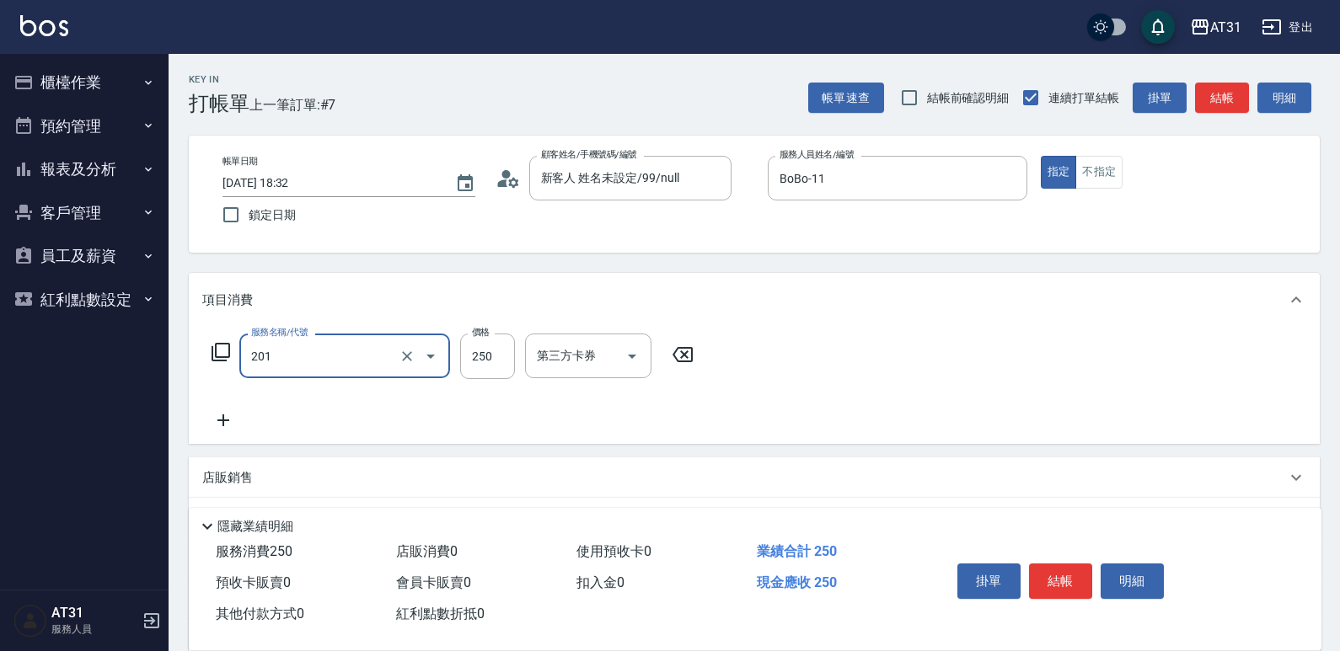
type input "洗髮(201)"
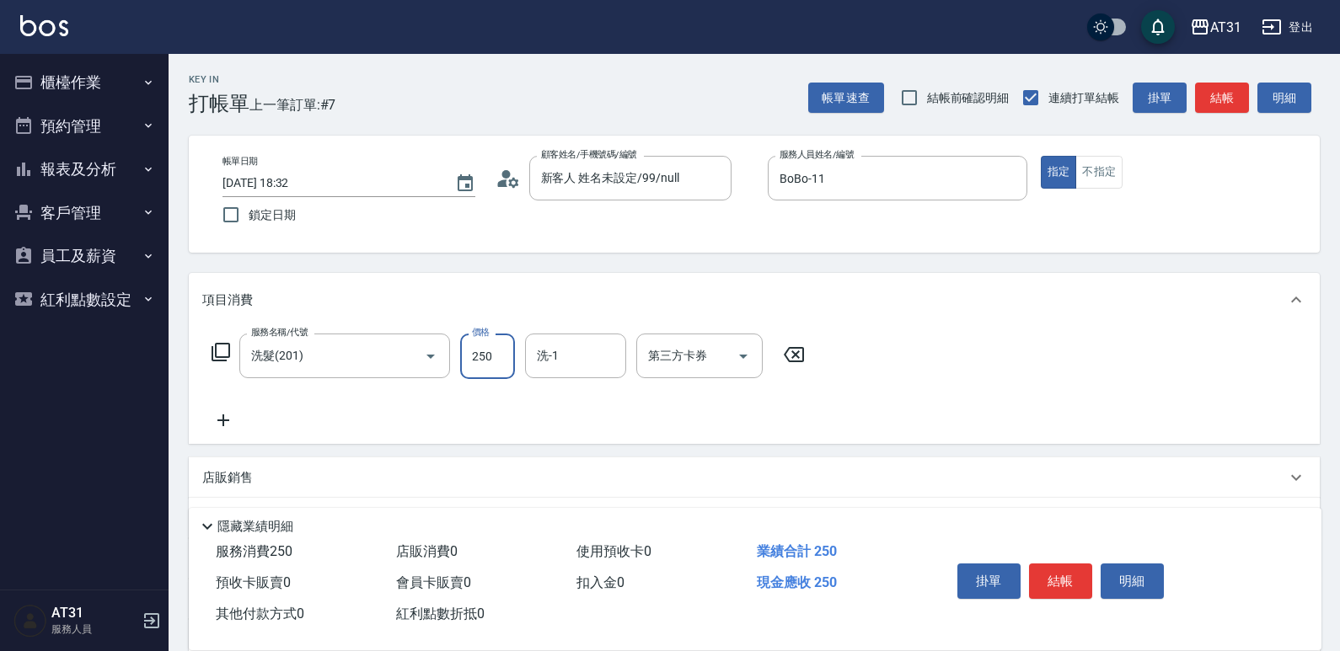
type input "0"
type input "50"
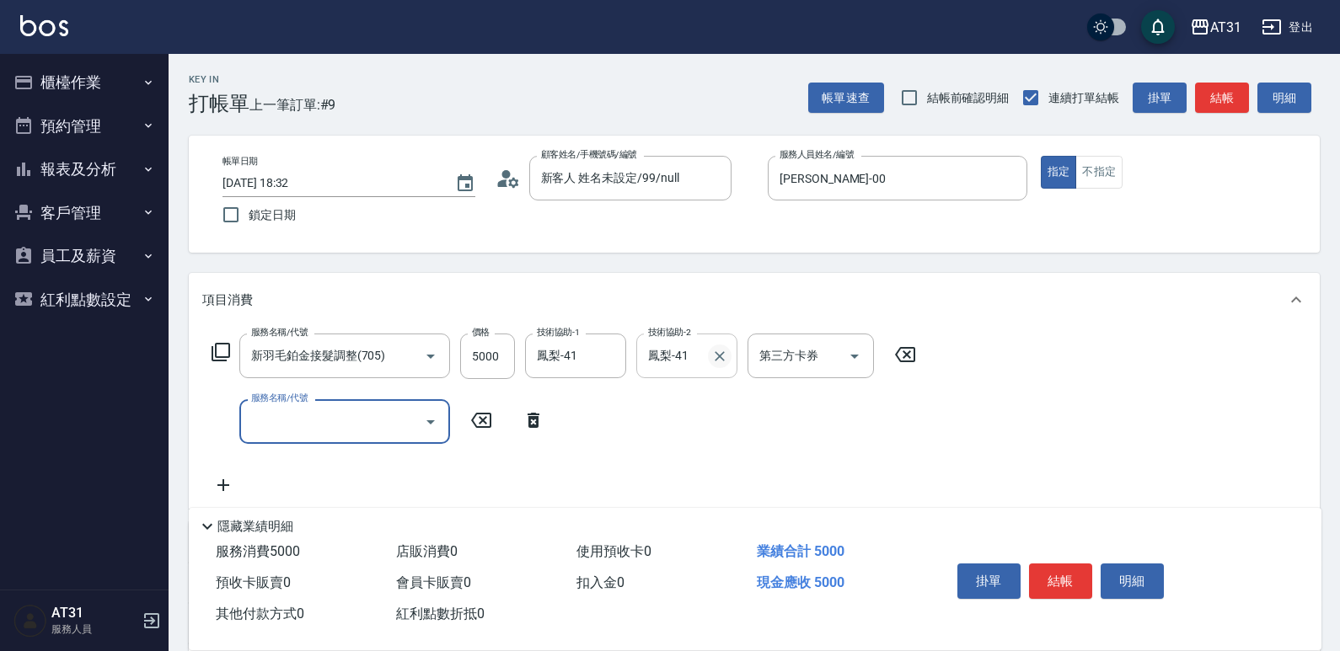
click at [710, 358] on button "Clear" at bounding box center [720, 357] width 24 height 24
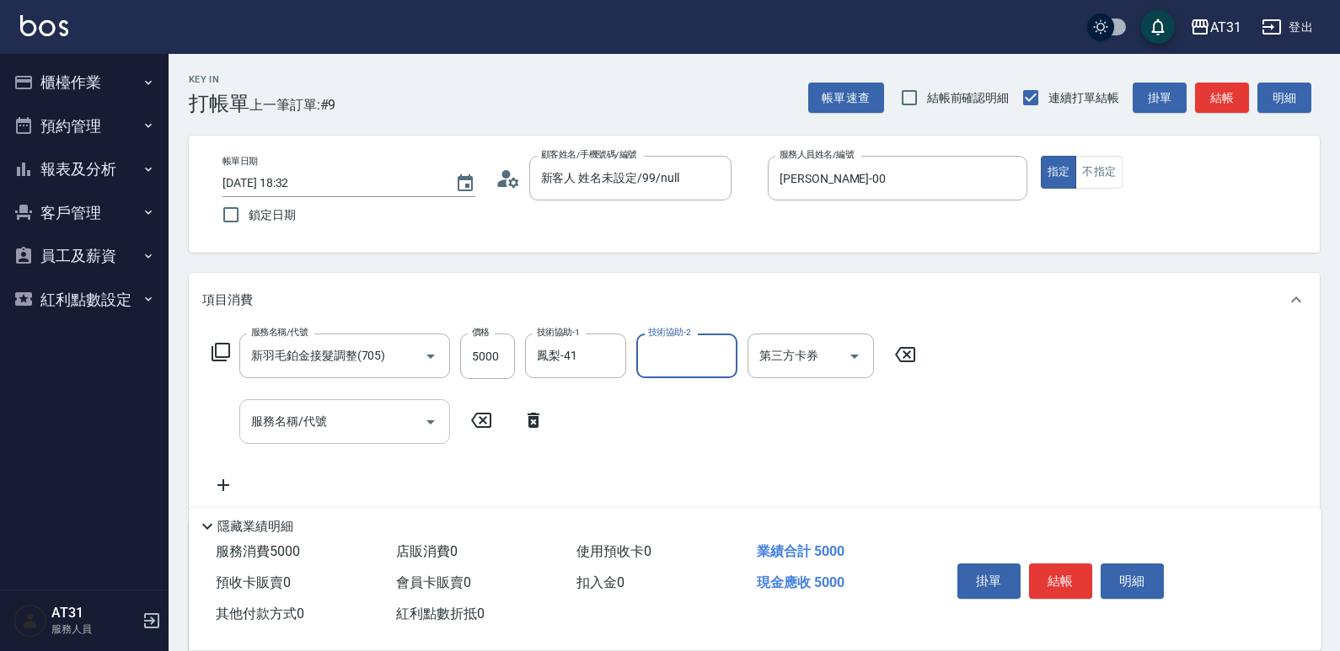
click at [365, 434] on input "服務名稱/代號" at bounding box center [332, 421] width 170 height 29
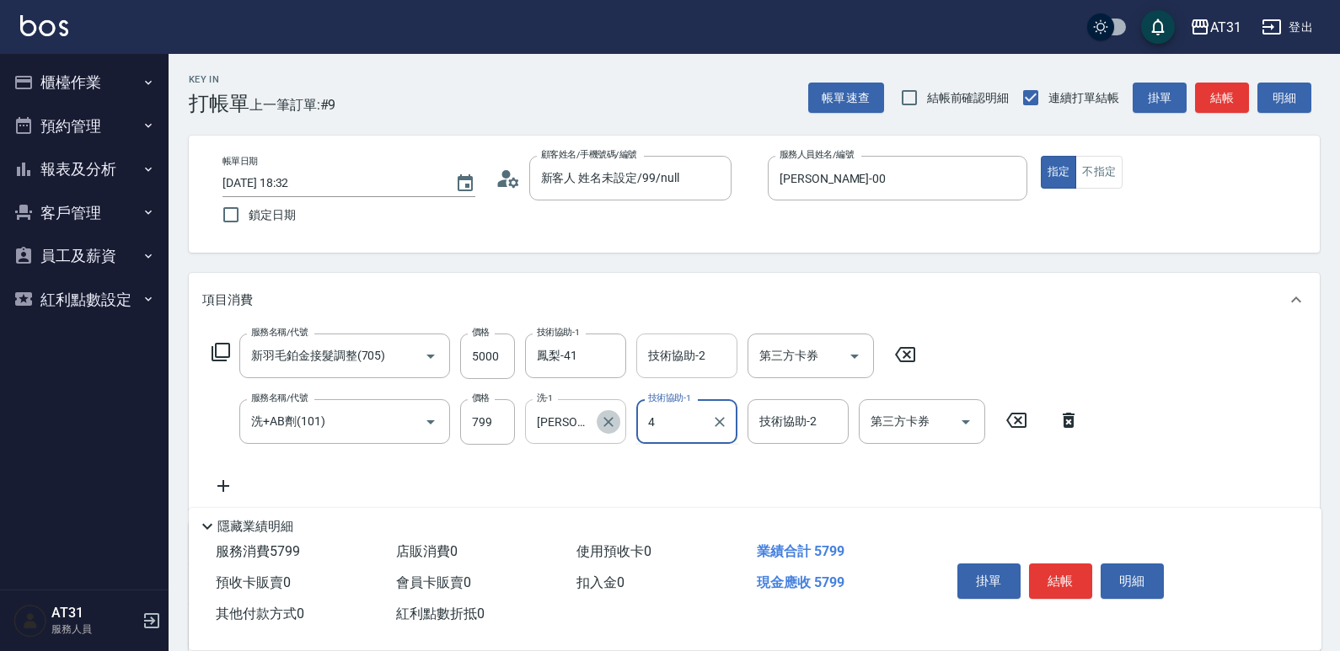
click at [612, 422] on icon "Clear" at bounding box center [608, 422] width 17 height 17
click at [581, 426] on input "洗-1" at bounding box center [575, 421] width 86 height 29
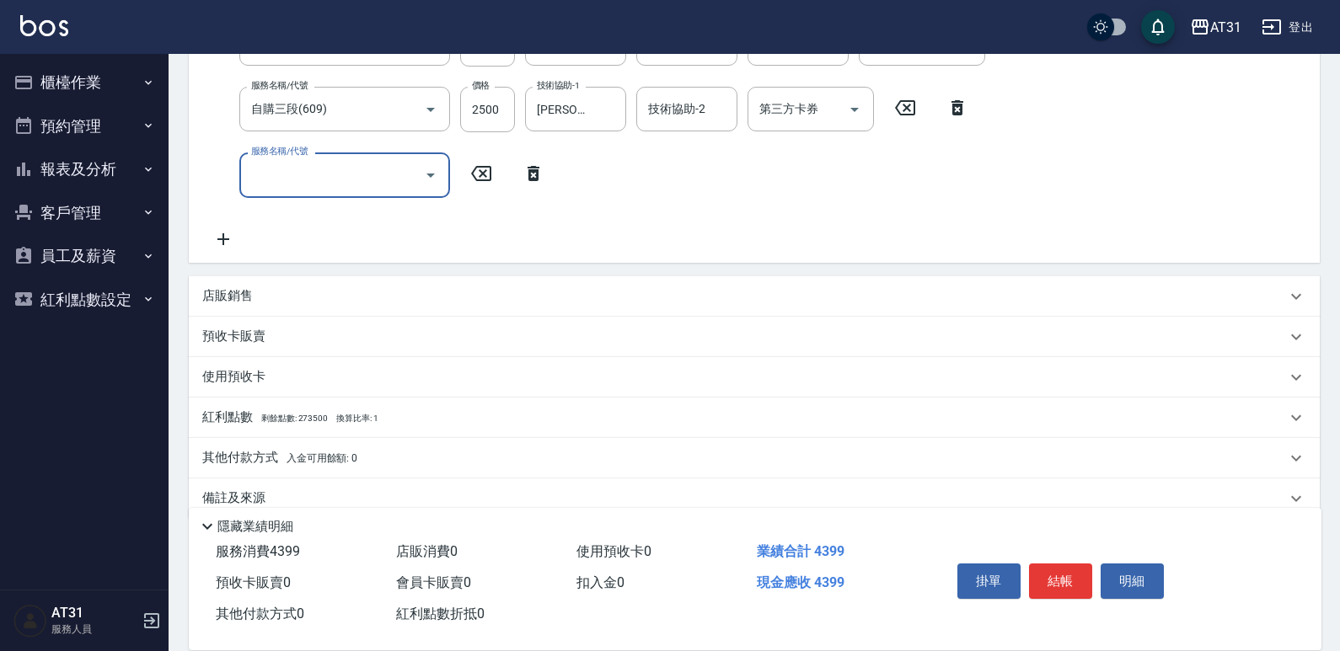
scroll to position [342, 0]
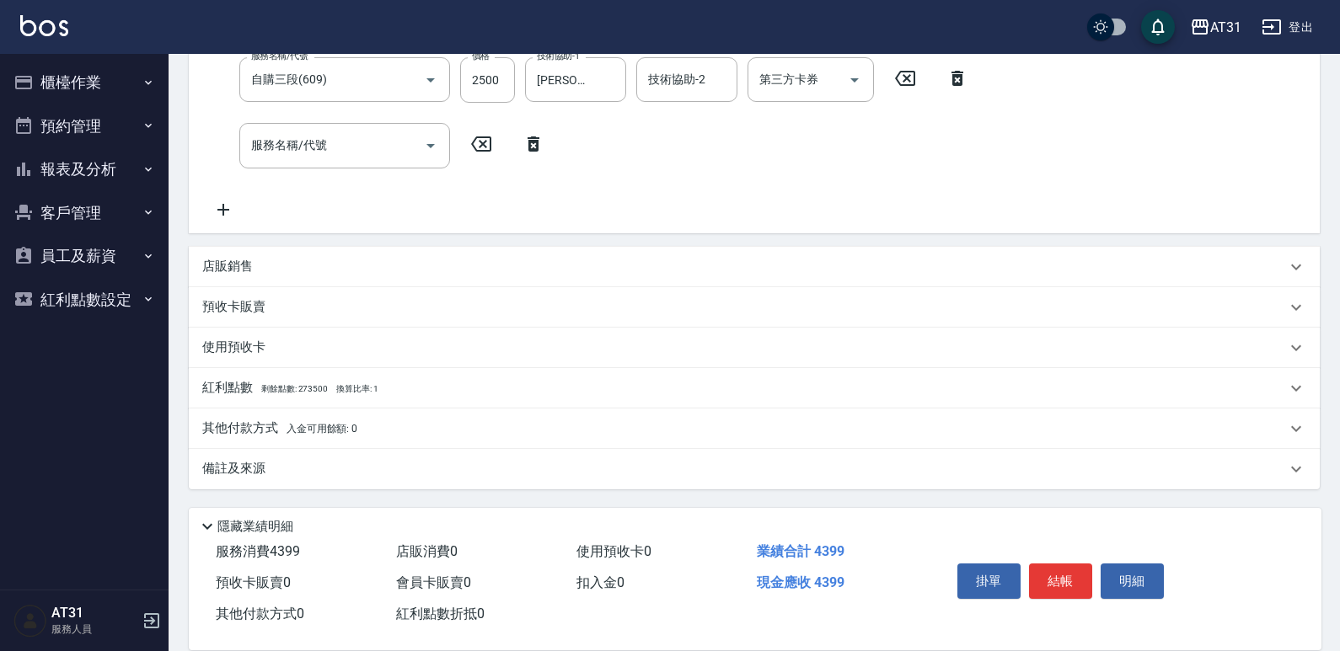
click at [324, 430] on span "入金可用餘額: 0" at bounding box center [322, 429] width 72 height 12
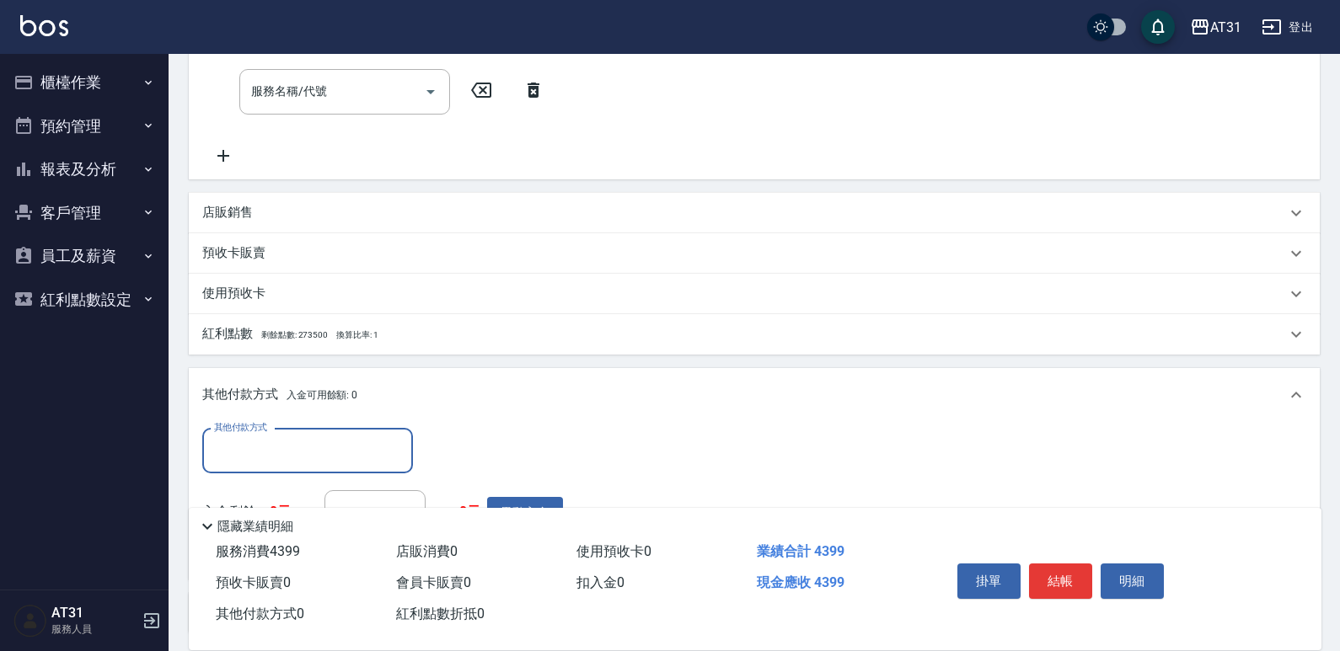
scroll to position [426, 0]
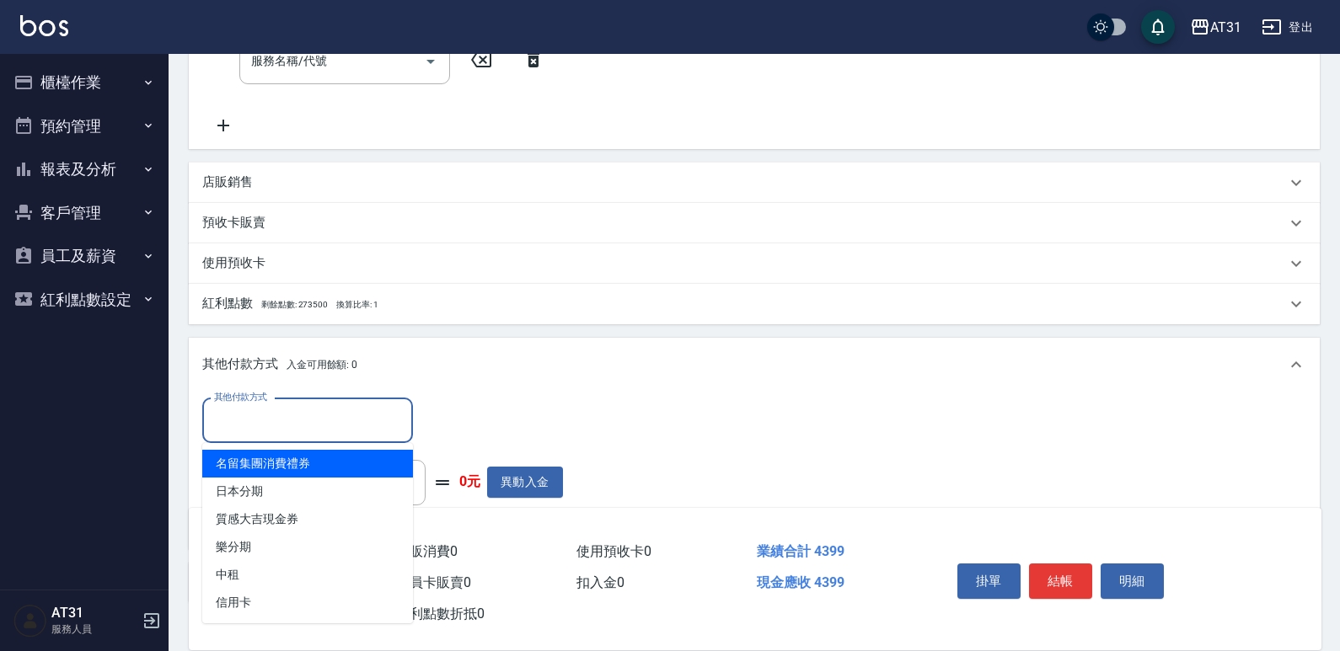
click at [320, 414] on input "其他付款方式" at bounding box center [307, 420] width 195 height 29
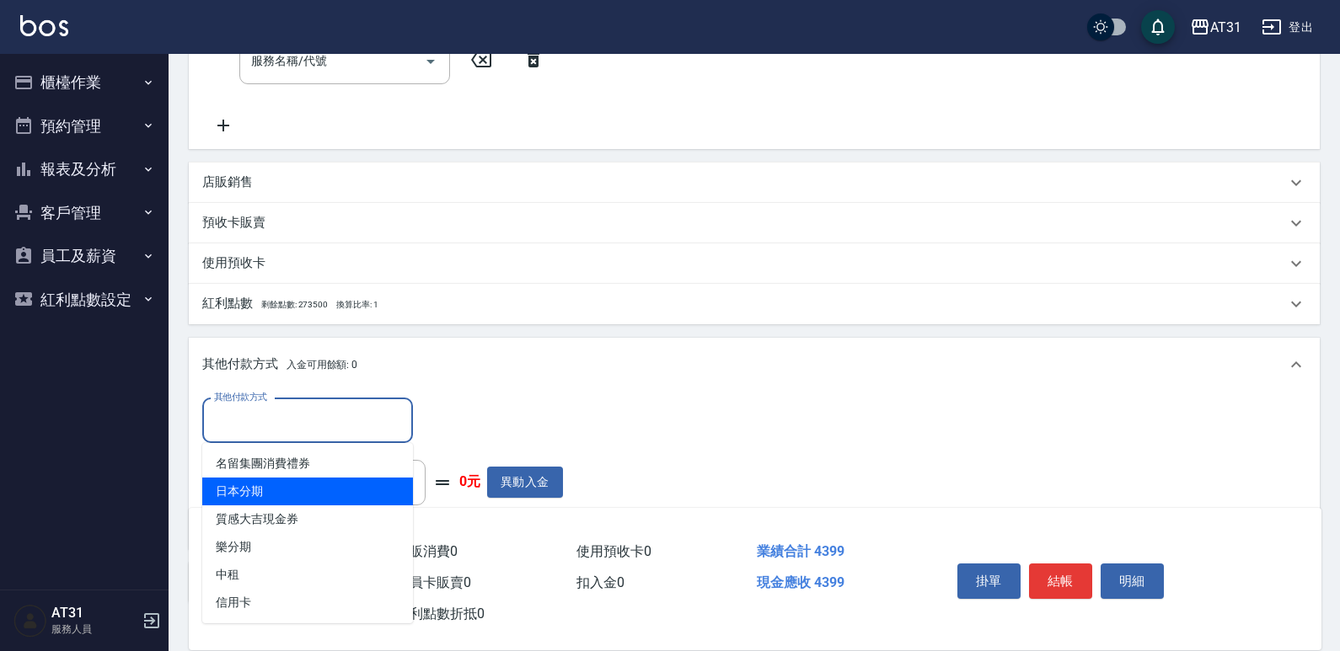
click at [255, 500] on span "日本分期" at bounding box center [307, 492] width 211 height 28
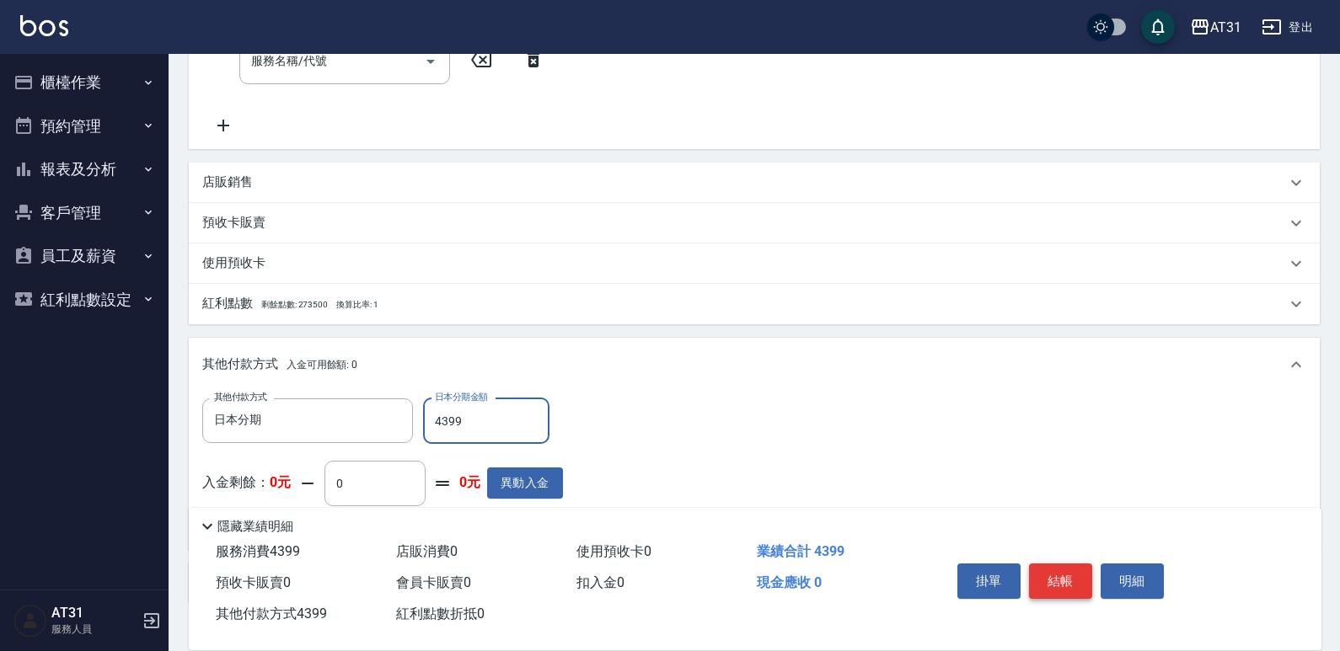
click at [1057, 582] on button "結帳" at bounding box center [1060, 581] width 63 height 35
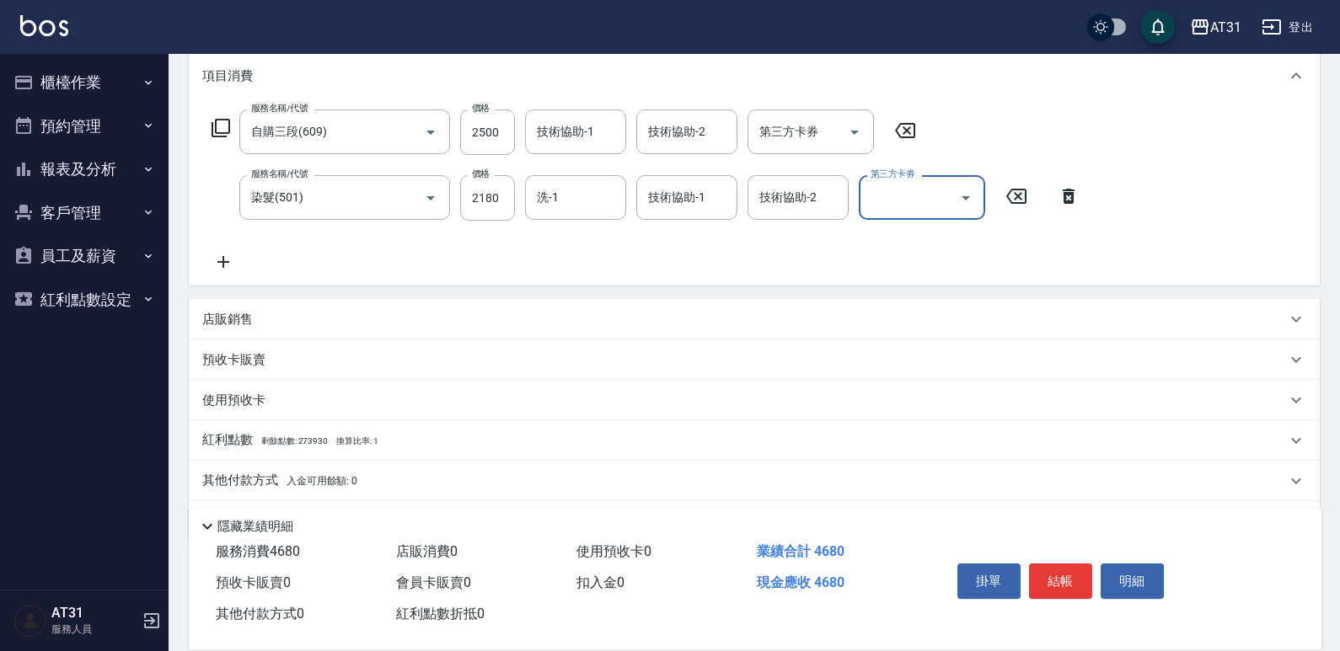
scroll to position [253, 0]
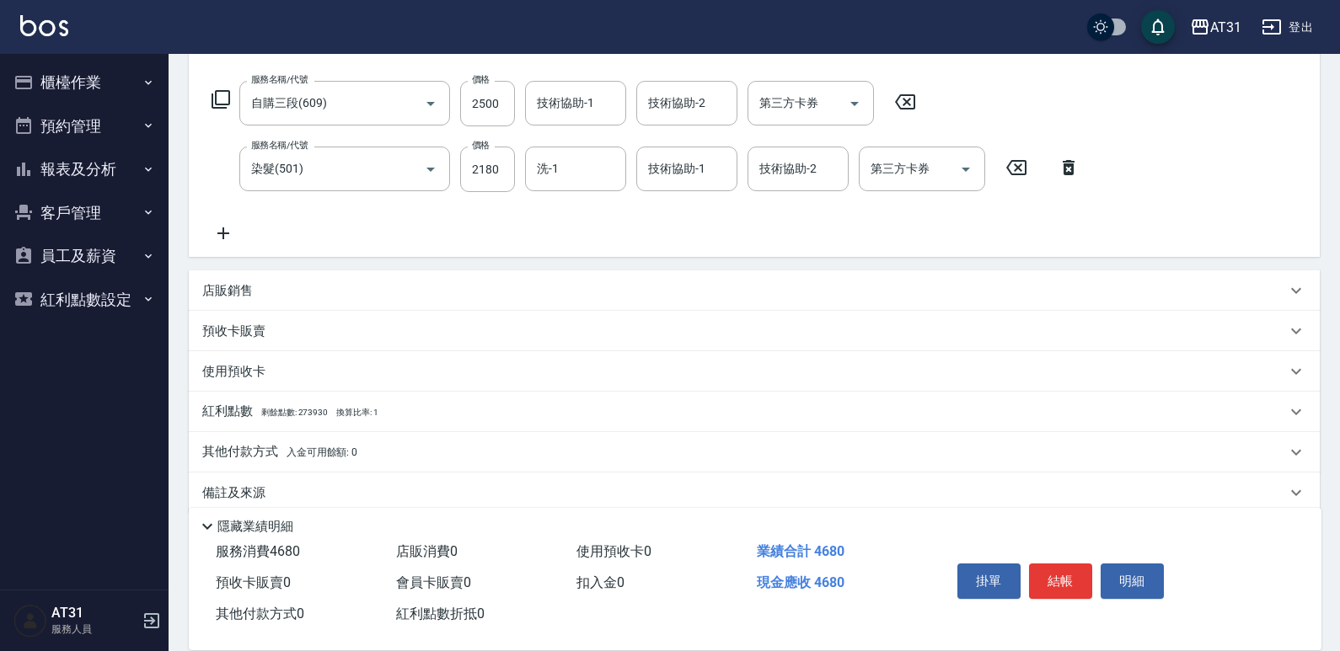
click at [226, 457] on p "其他付款方式 入金可用餘額: 0" at bounding box center [279, 452] width 155 height 19
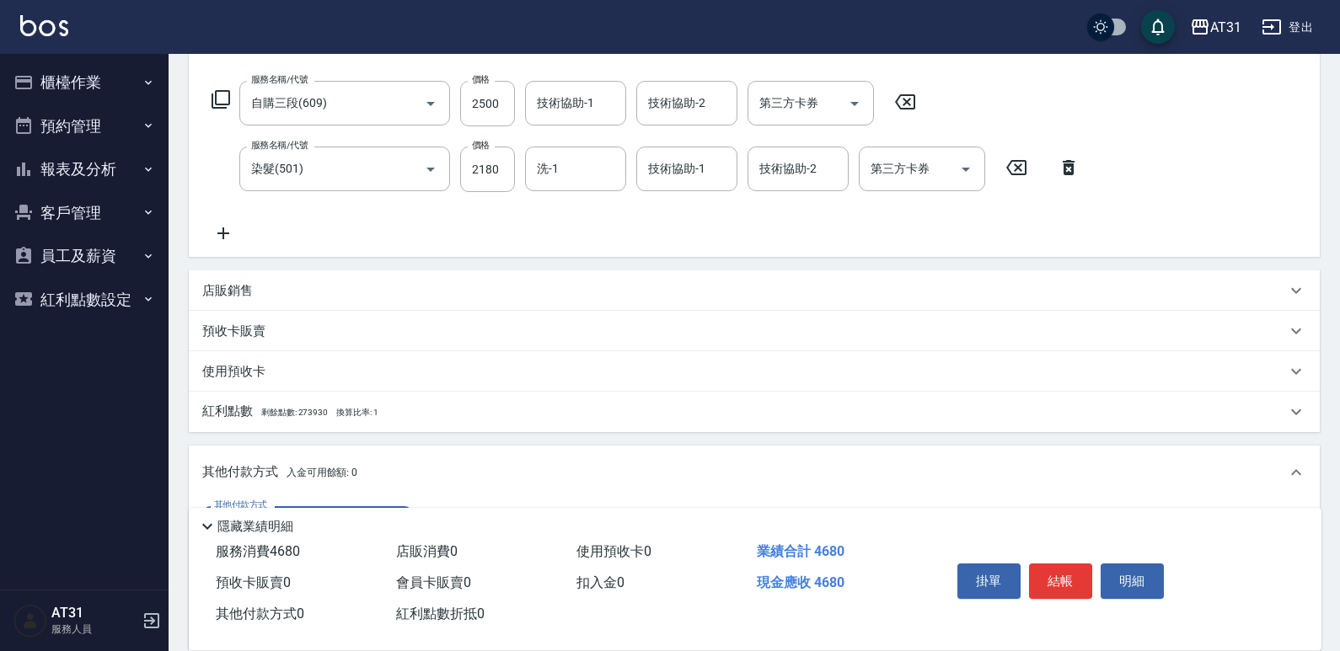
scroll to position [337, 0]
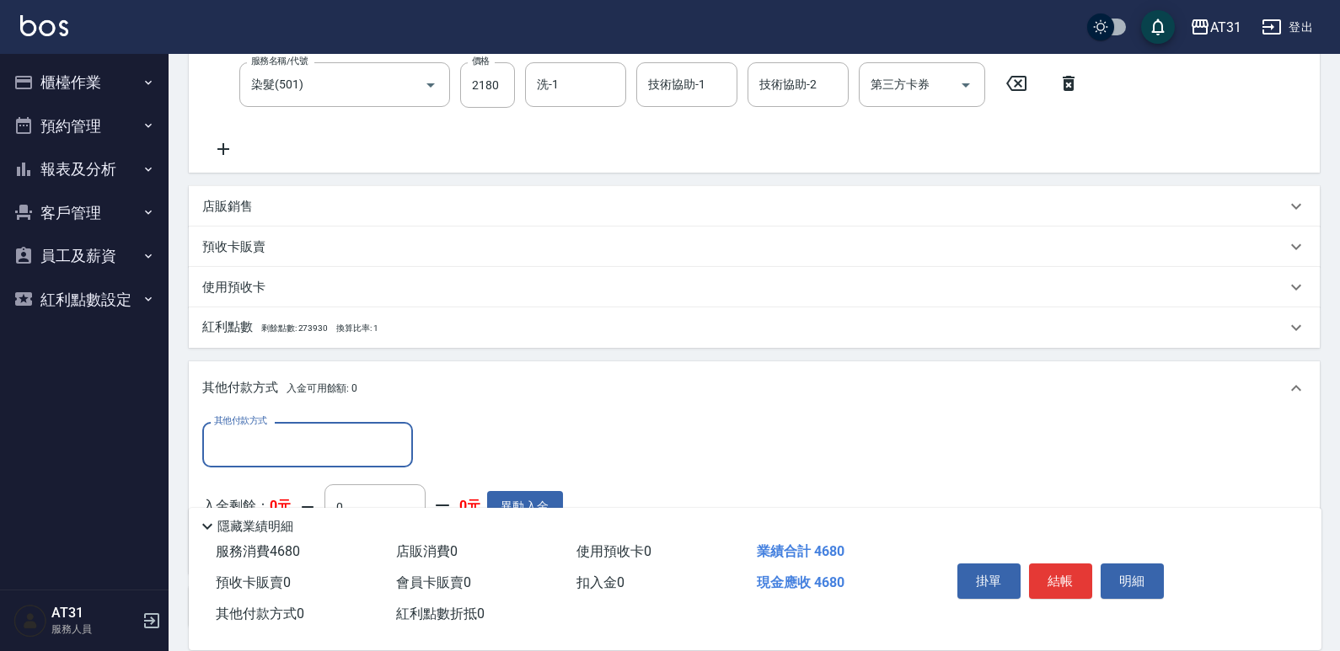
click at [305, 439] on input "其他付款方式" at bounding box center [307, 444] width 195 height 29
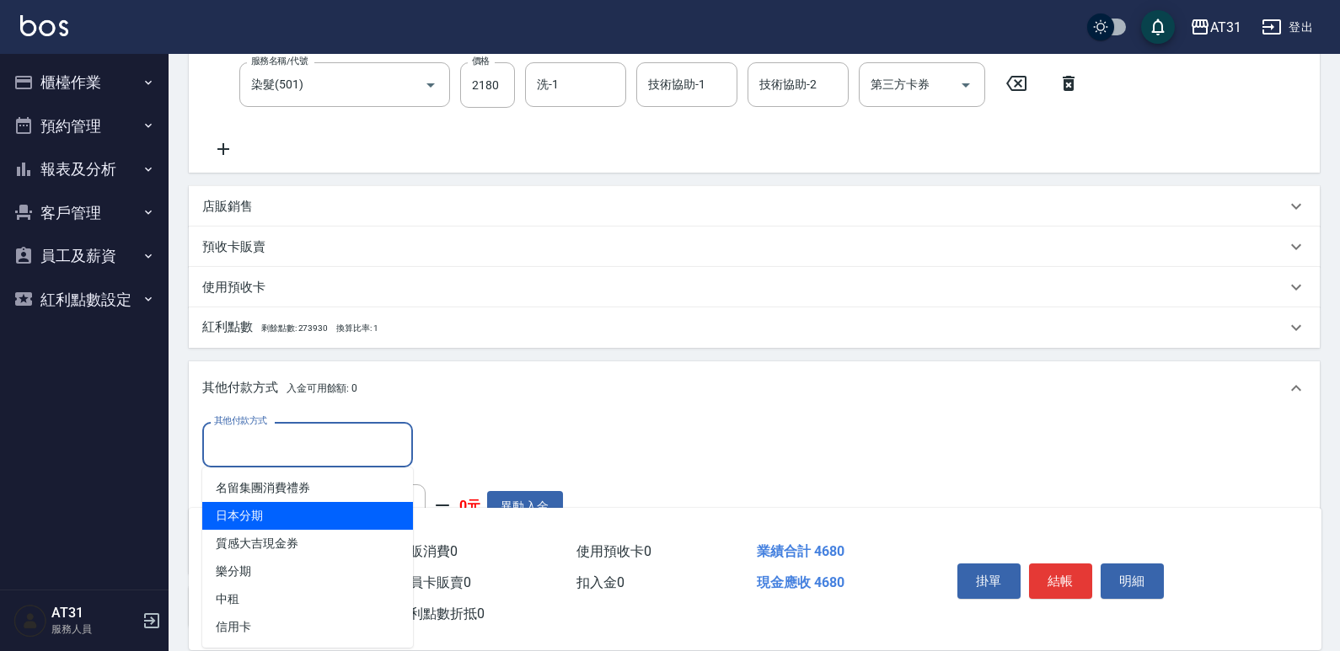
click at [275, 527] on span "日本分期" at bounding box center [307, 516] width 211 height 28
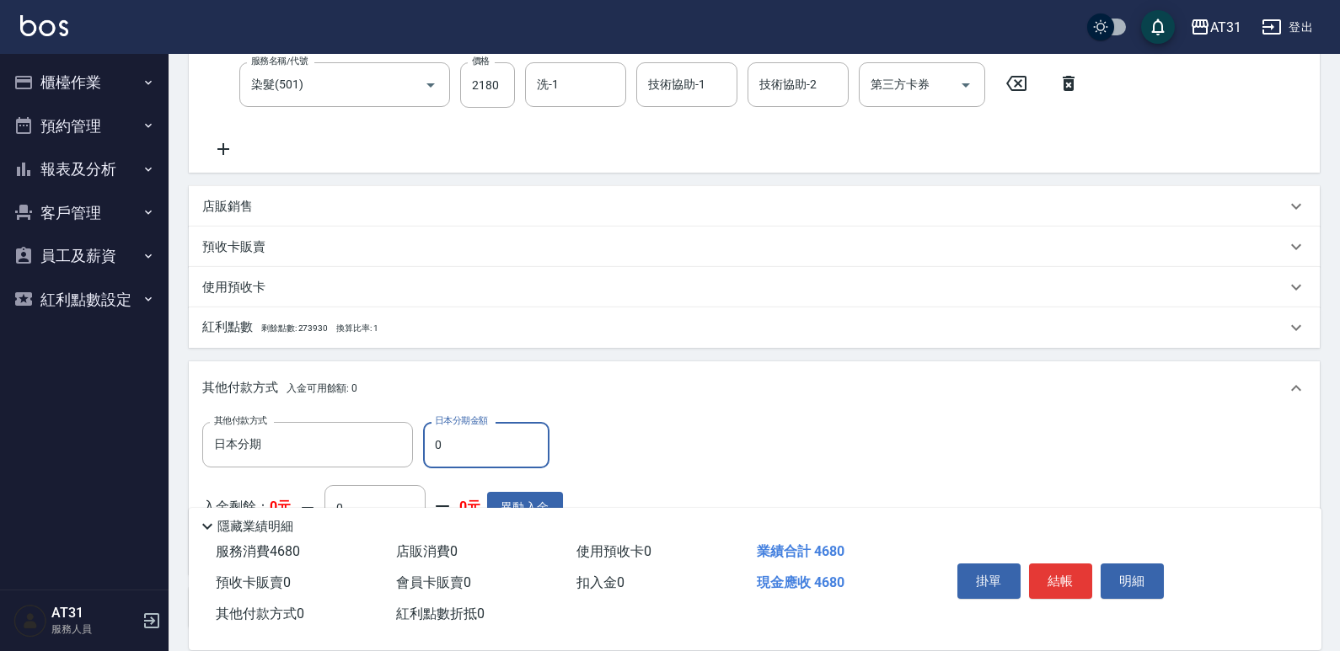
drag, startPoint x: 440, startPoint y: 453, endPoint x: 426, endPoint y: 451, distance: 13.7
click at [426, 451] on input "0" at bounding box center [486, 444] width 126 height 45
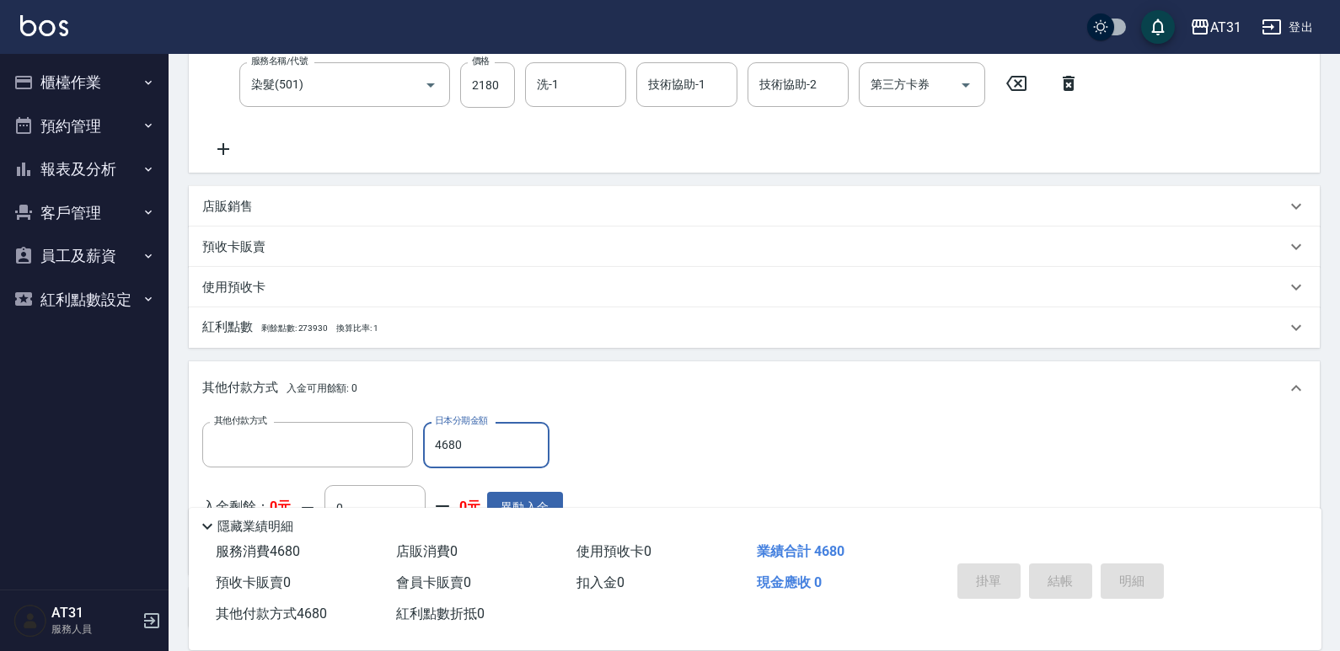
scroll to position [0, 0]
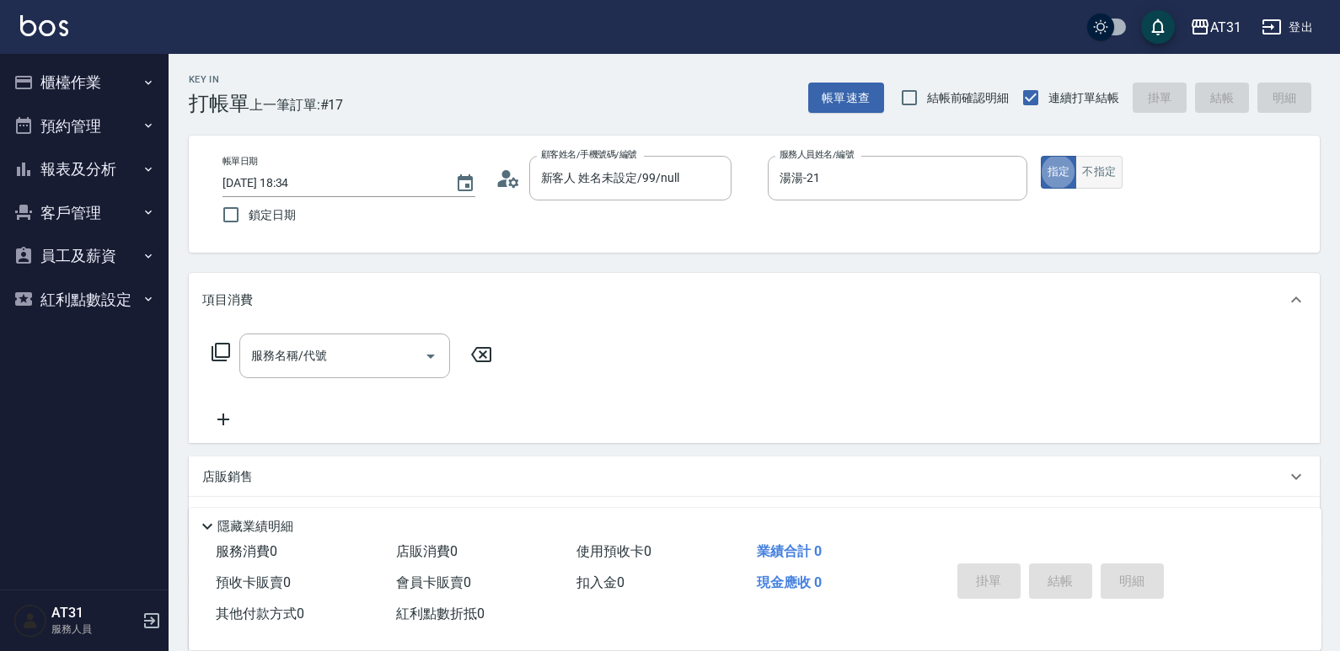
click at [1100, 184] on button "不指定" at bounding box center [1098, 172] width 47 height 33
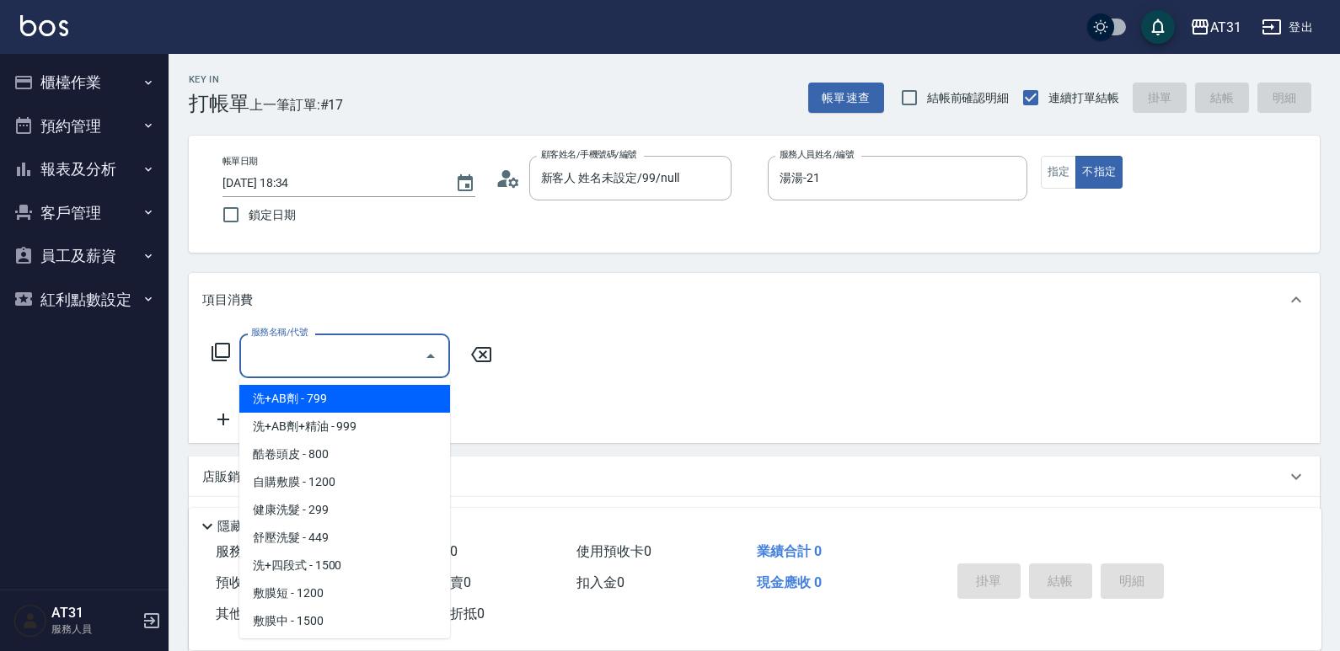
click at [344, 367] on input "服務名稱/代號" at bounding box center [332, 355] width 170 height 29
